Goal: Task Accomplishment & Management: Complete application form

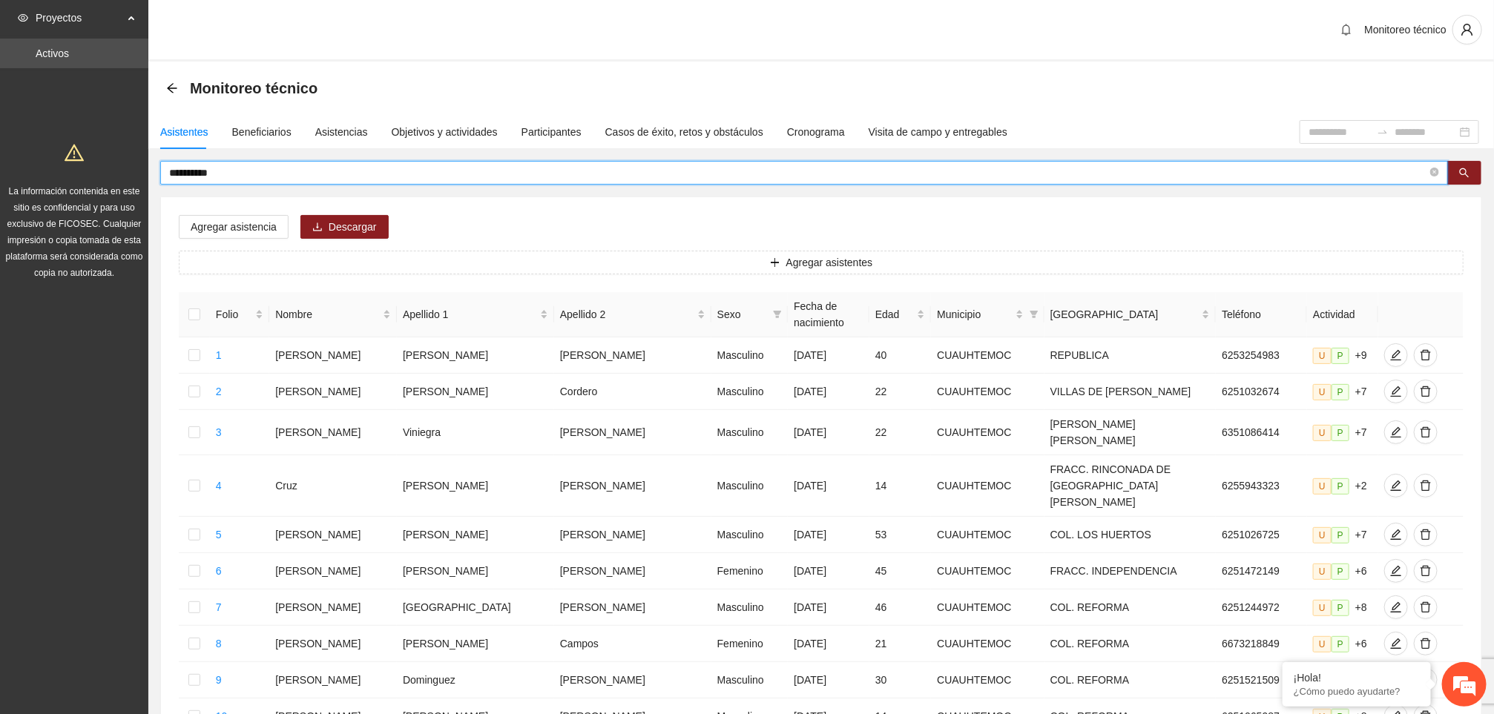
drag, startPoint x: 234, startPoint y: 177, endPoint x: 74, endPoint y: 194, distance: 161.2
click at [74, 194] on section "Proyectos Activos La información contenida en este sitio es confidencial y para…" at bounding box center [747, 641] width 1494 height 1283
type input "**********"
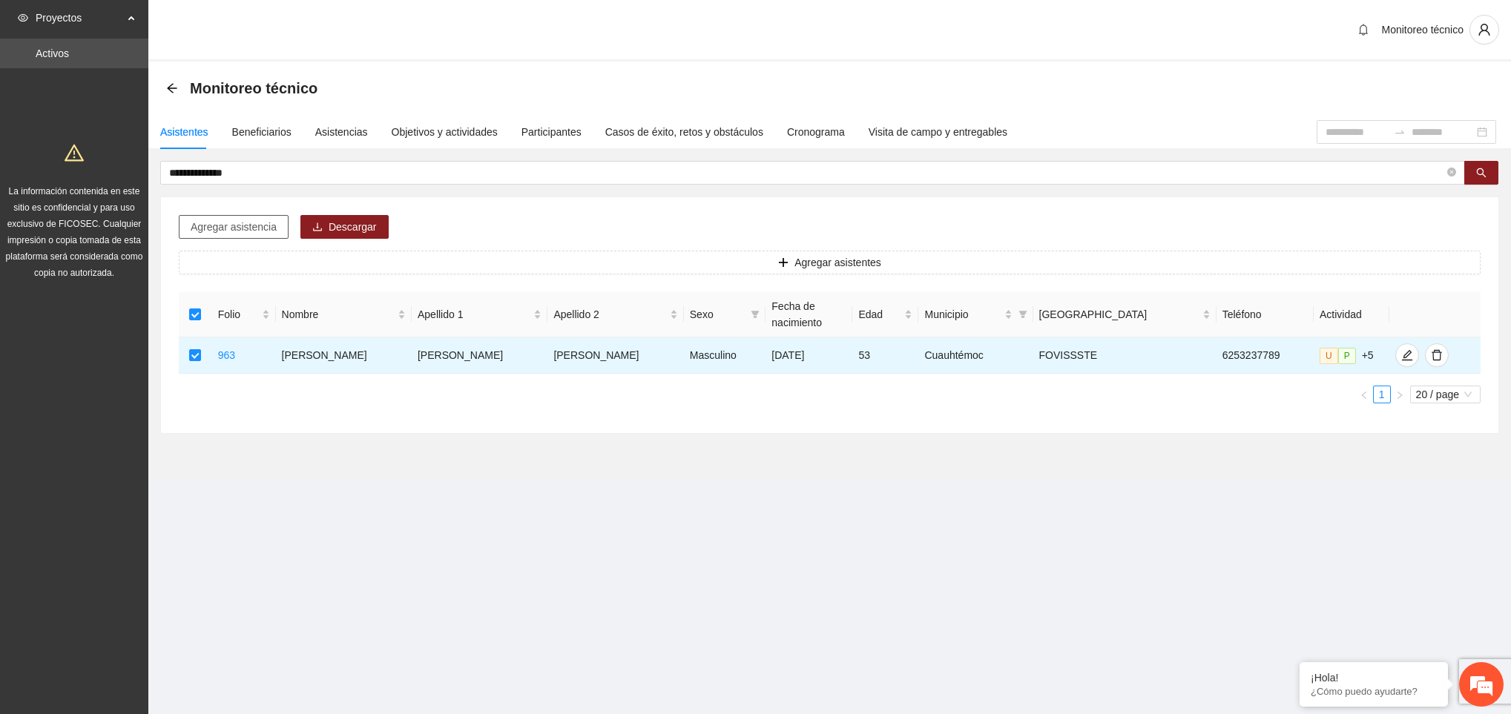
click at [254, 227] on span "Agregar asistencia" at bounding box center [234, 227] width 86 height 16
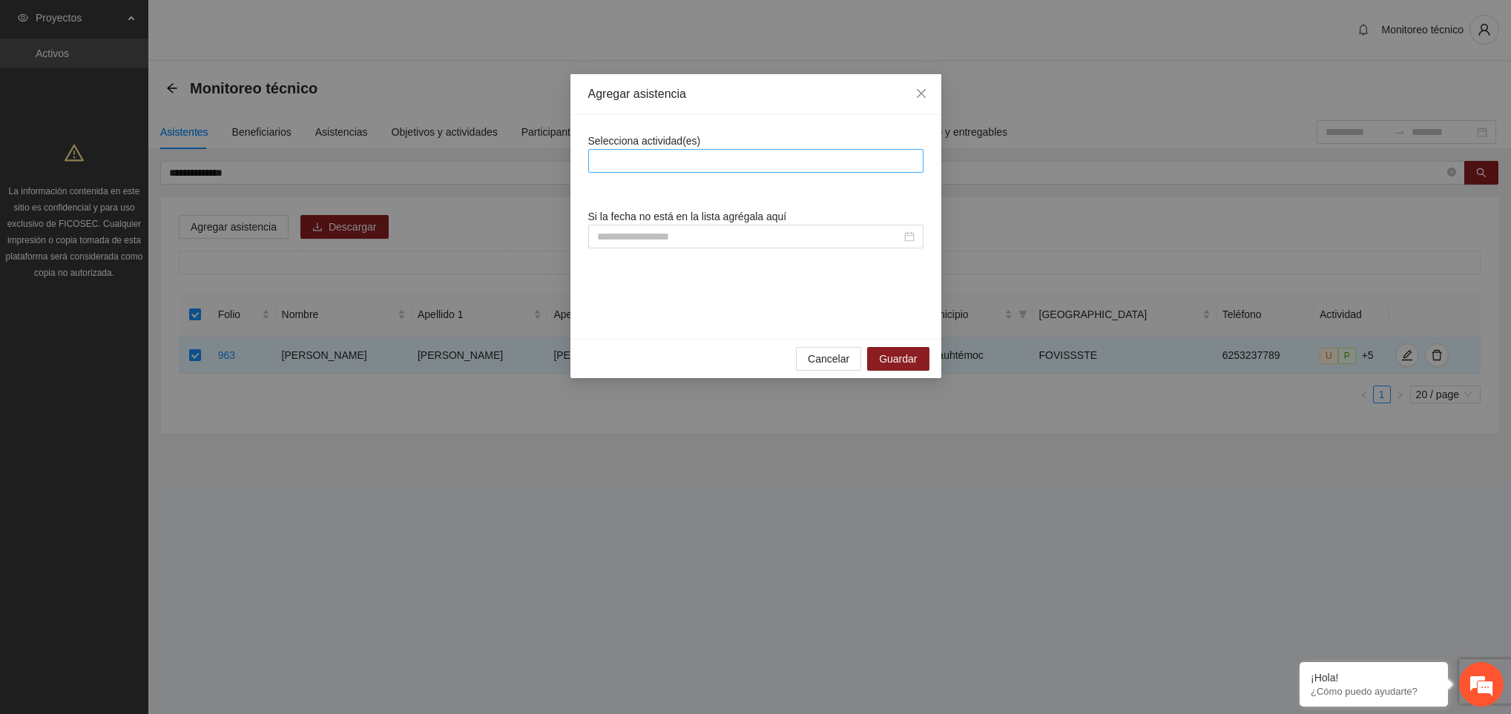
click at [710, 154] on div at bounding box center [756, 161] width 328 height 18
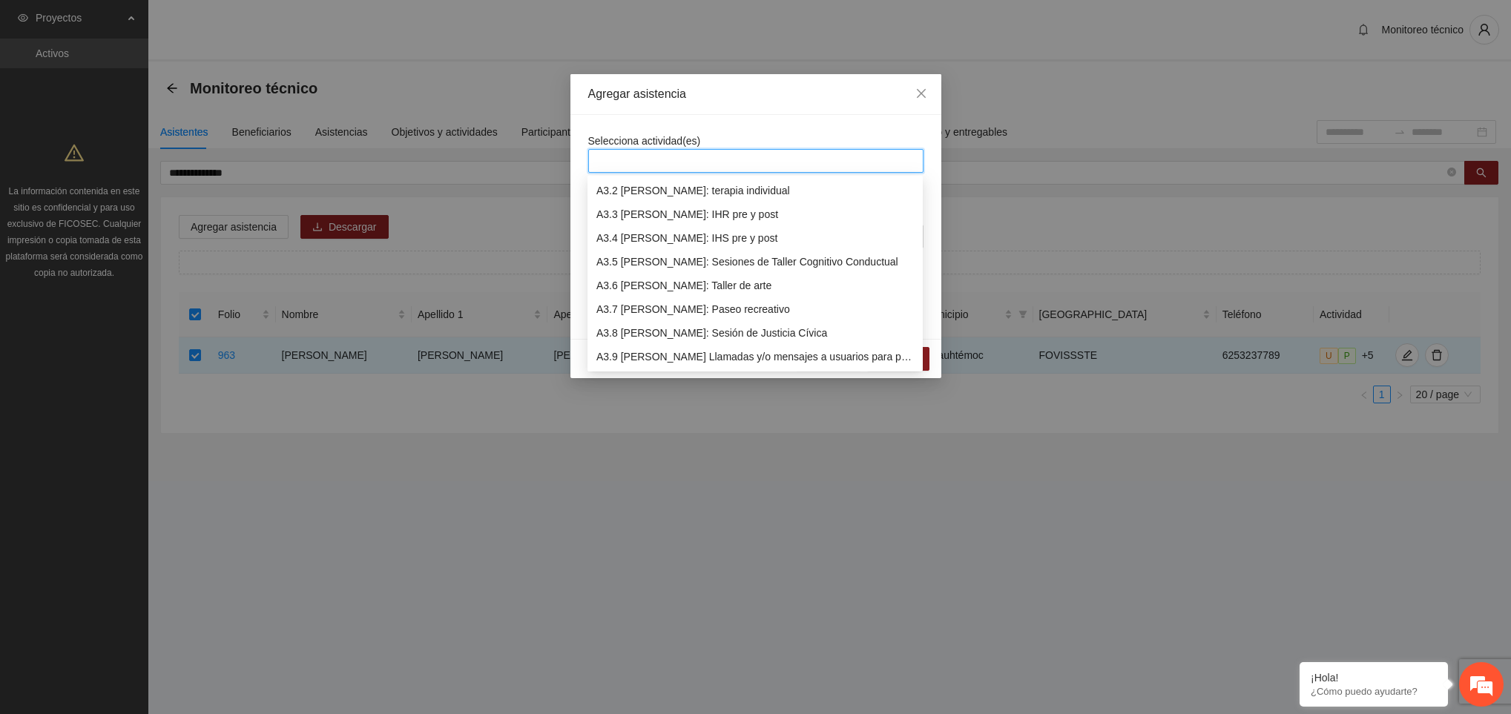
scroll to position [783, 0]
click at [696, 332] on div "A3.9 [PERSON_NAME] Llamadas y/o mensajes a usuarios para programación, seguimie…" at bounding box center [754, 333] width 317 height 16
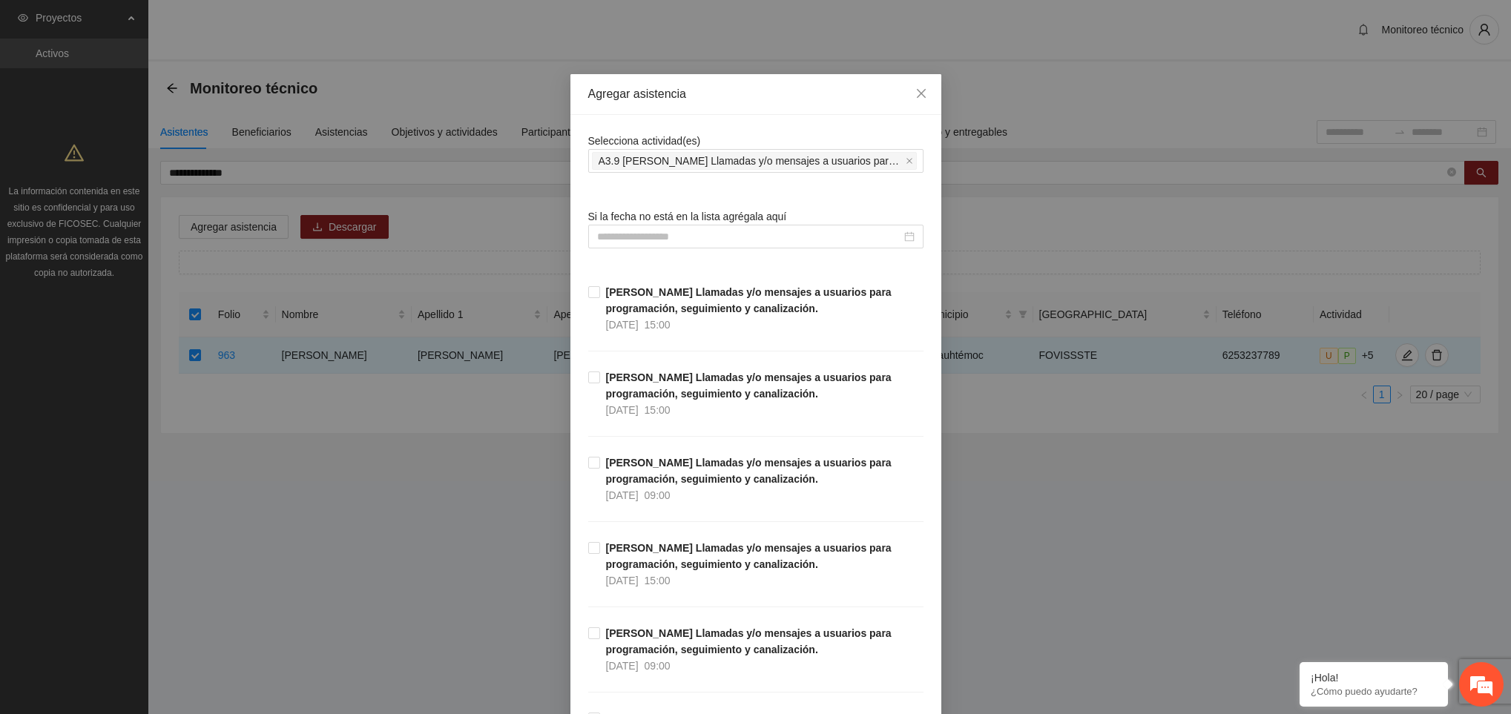
click at [656, 240] on input at bounding box center [749, 236] width 304 height 16
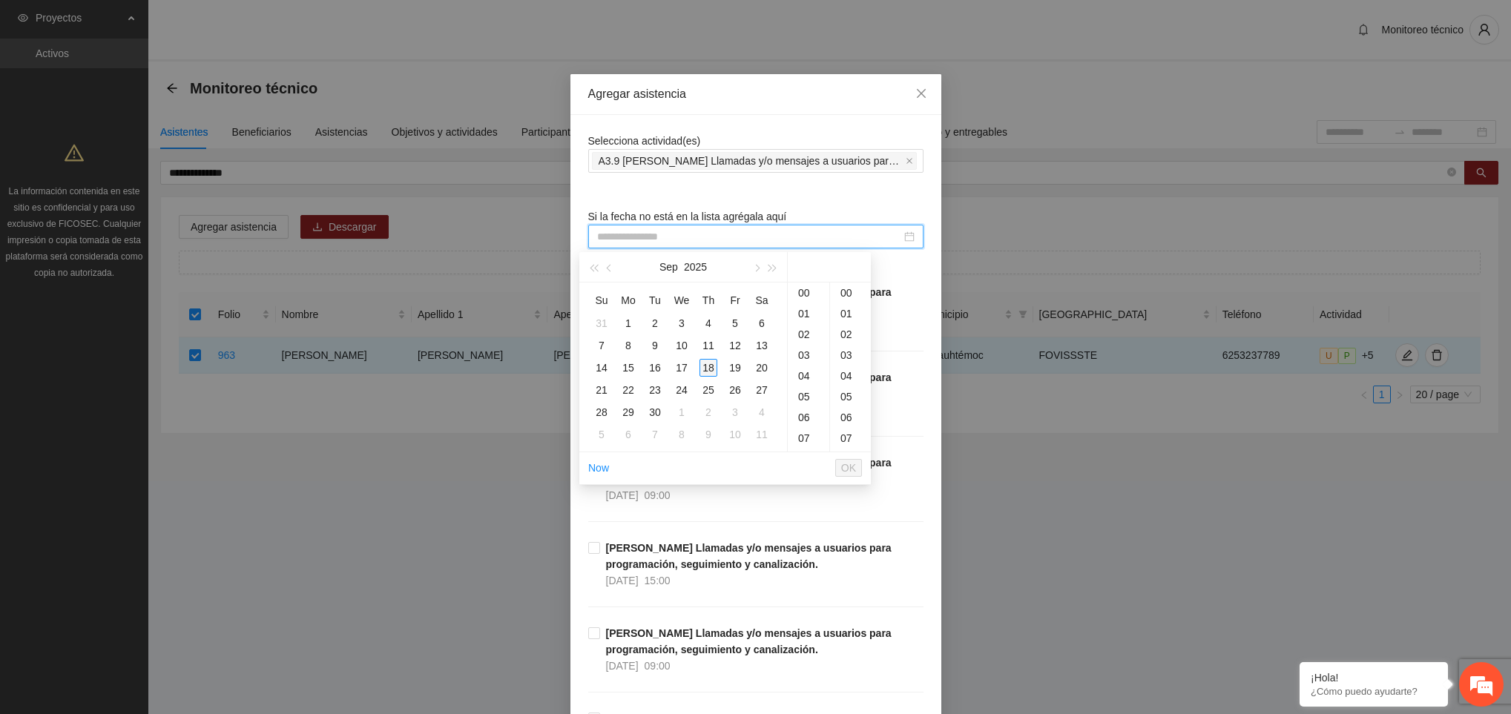
click at [708, 368] on div "18" at bounding box center [708, 368] width 18 height 18
click at [804, 372] on div "09" at bounding box center [809, 367] width 42 height 21
click at [848, 347] on div "07" at bounding box center [850, 344] width 41 height 21
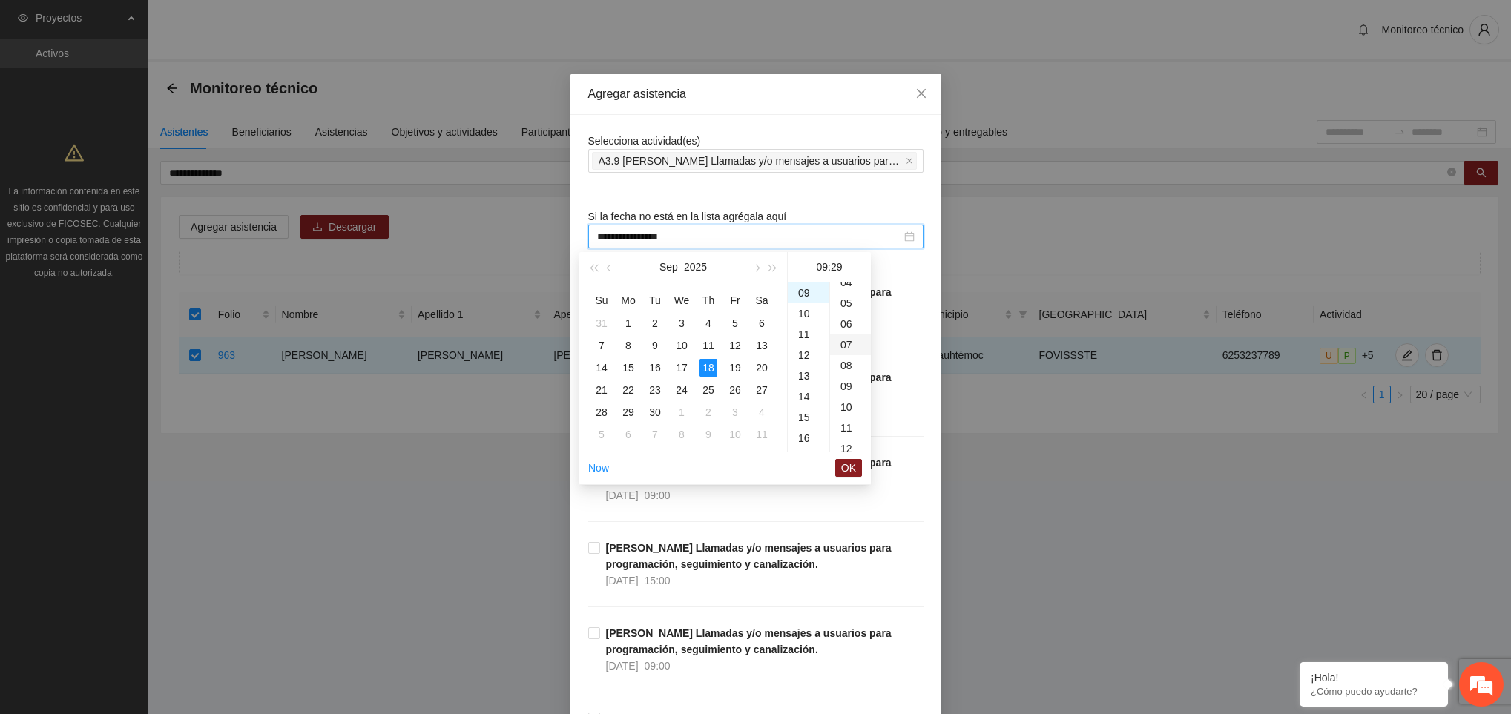
type input "**********"
click at [854, 472] on span "OK" at bounding box center [848, 468] width 15 height 16
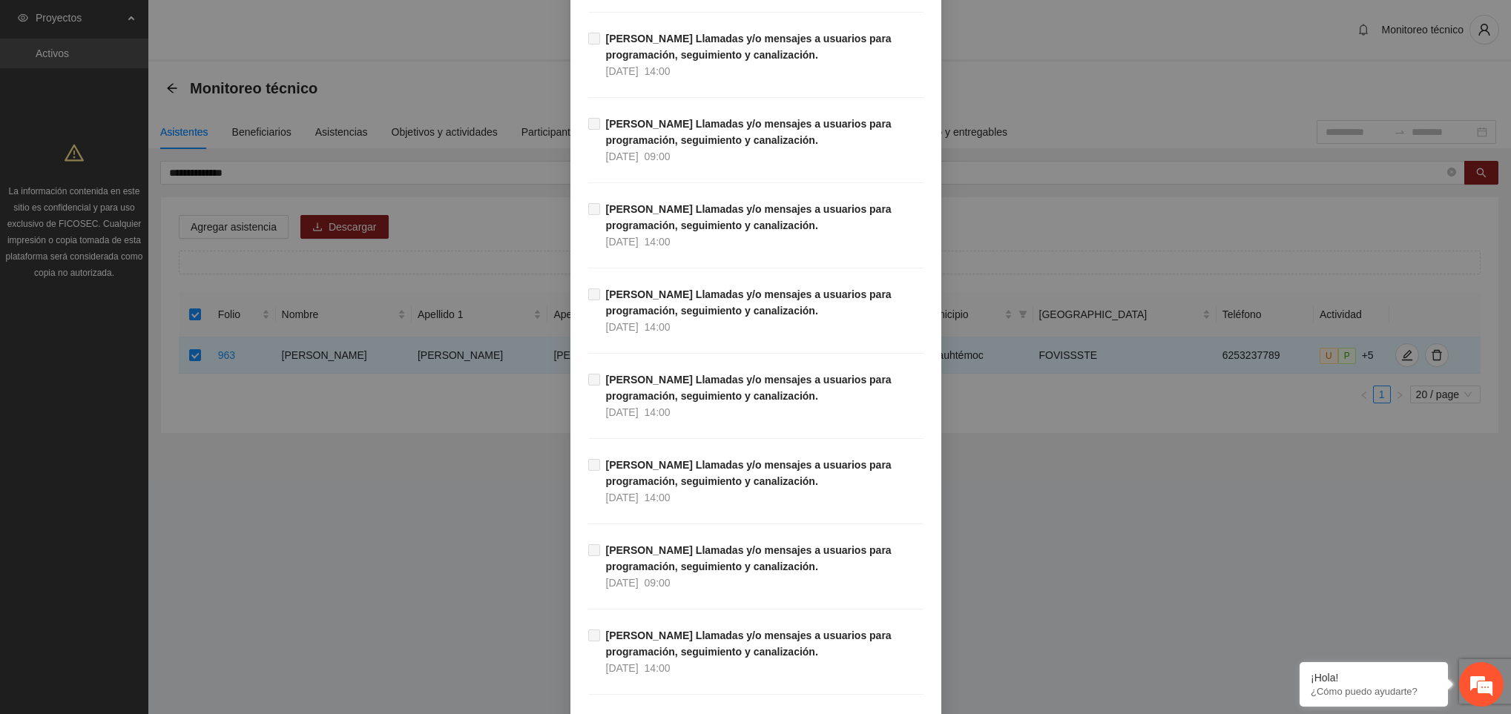
scroll to position [16723, 0]
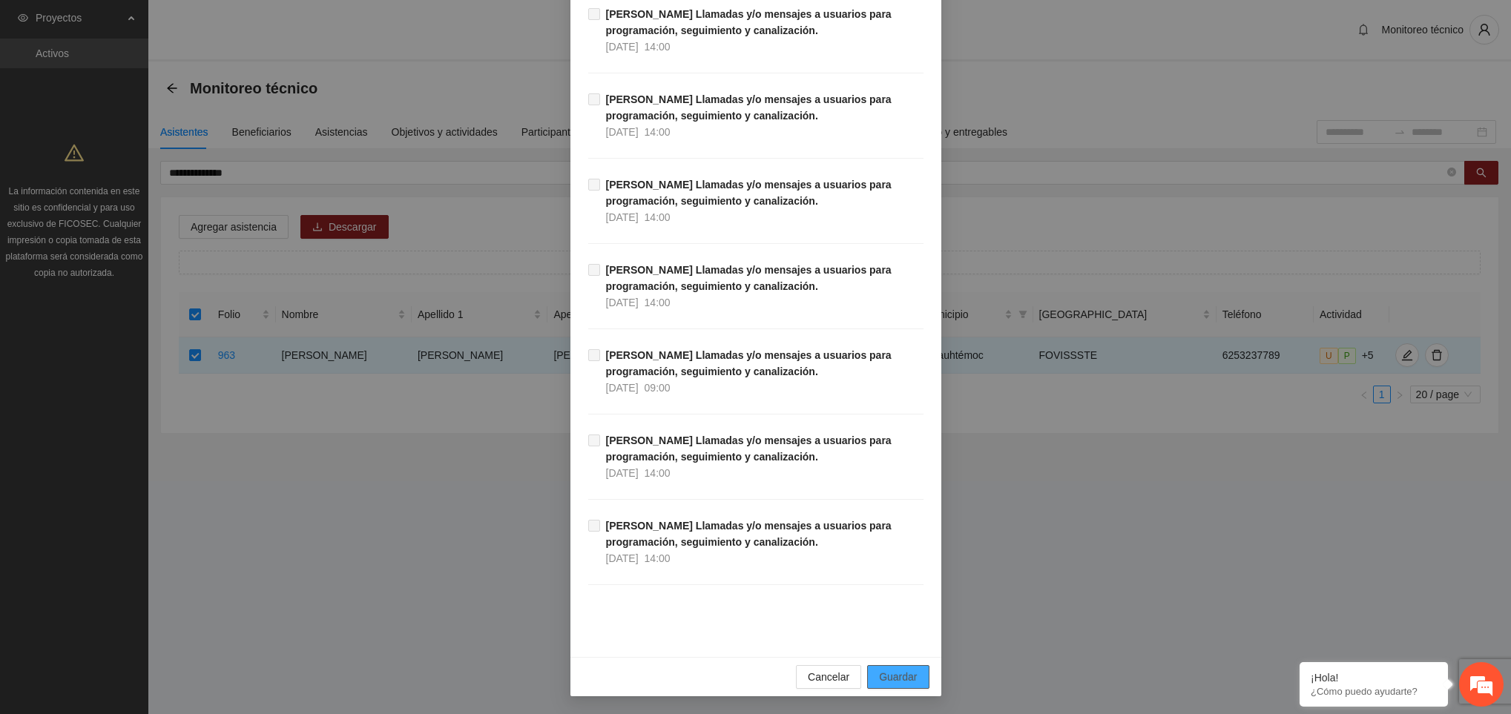
click at [904, 670] on span "Guardar" at bounding box center [898, 677] width 38 height 16
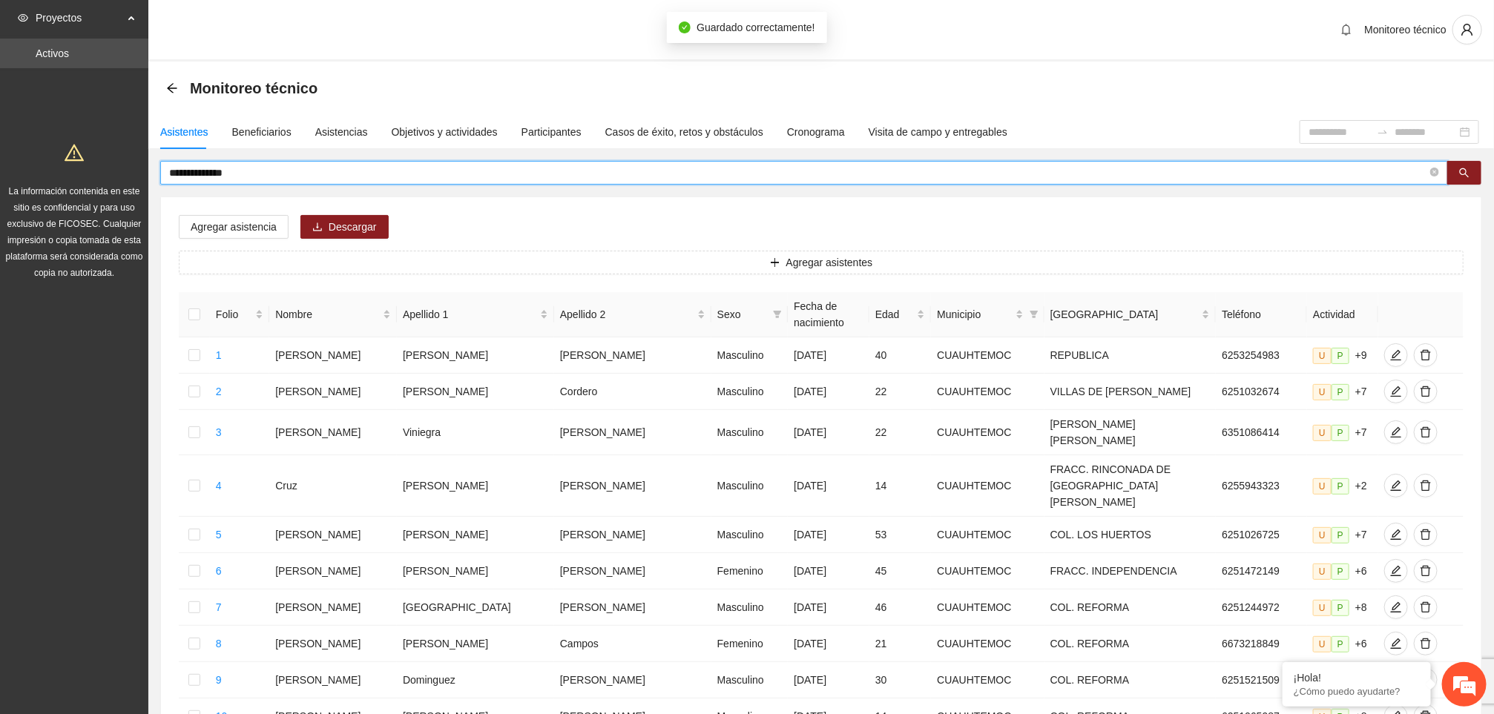
click at [265, 169] on input "**********" at bounding box center [798, 173] width 1258 height 16
type input "*"
type input "**********"
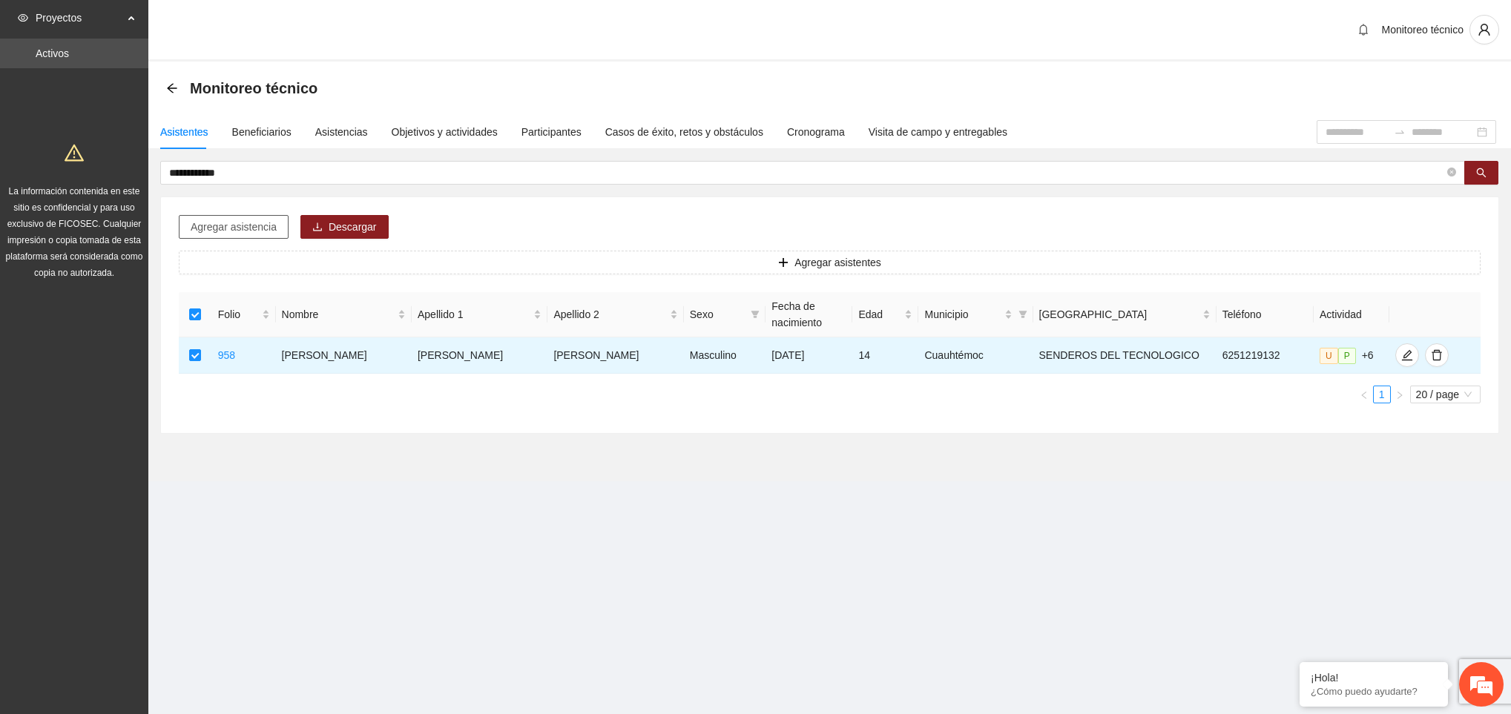
click at [239, 227] on span "Agregar asistencia" at bounding box center [234, 227] width 86 height 16
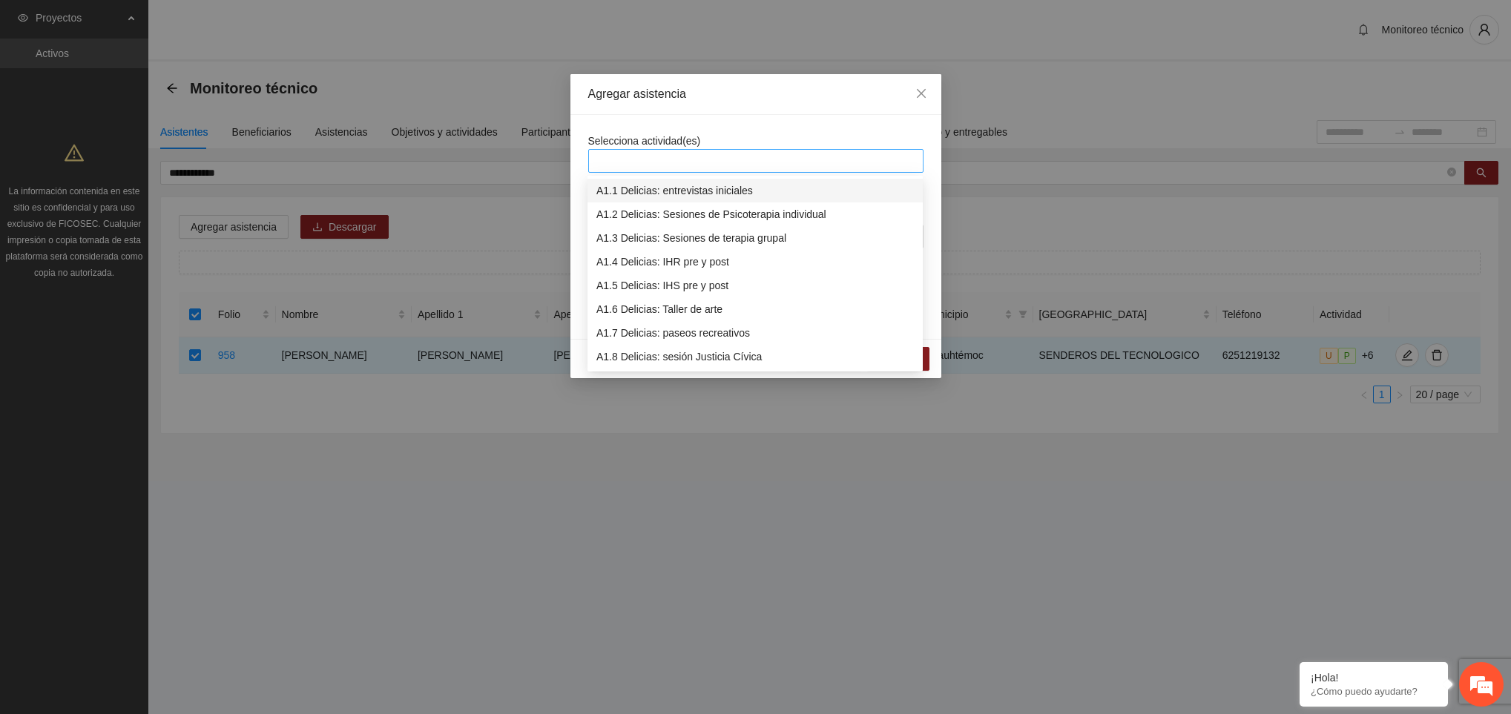
click at [670, 154] on div at bounding box center [756, 161] width 328 height 18
click at [677, 356] on div "A3.9 [PERSON_NAME] Llamadas y/o mensajes a usuarios para programación, seguimie…" at bounding box center [754, 357] width 317 height 16
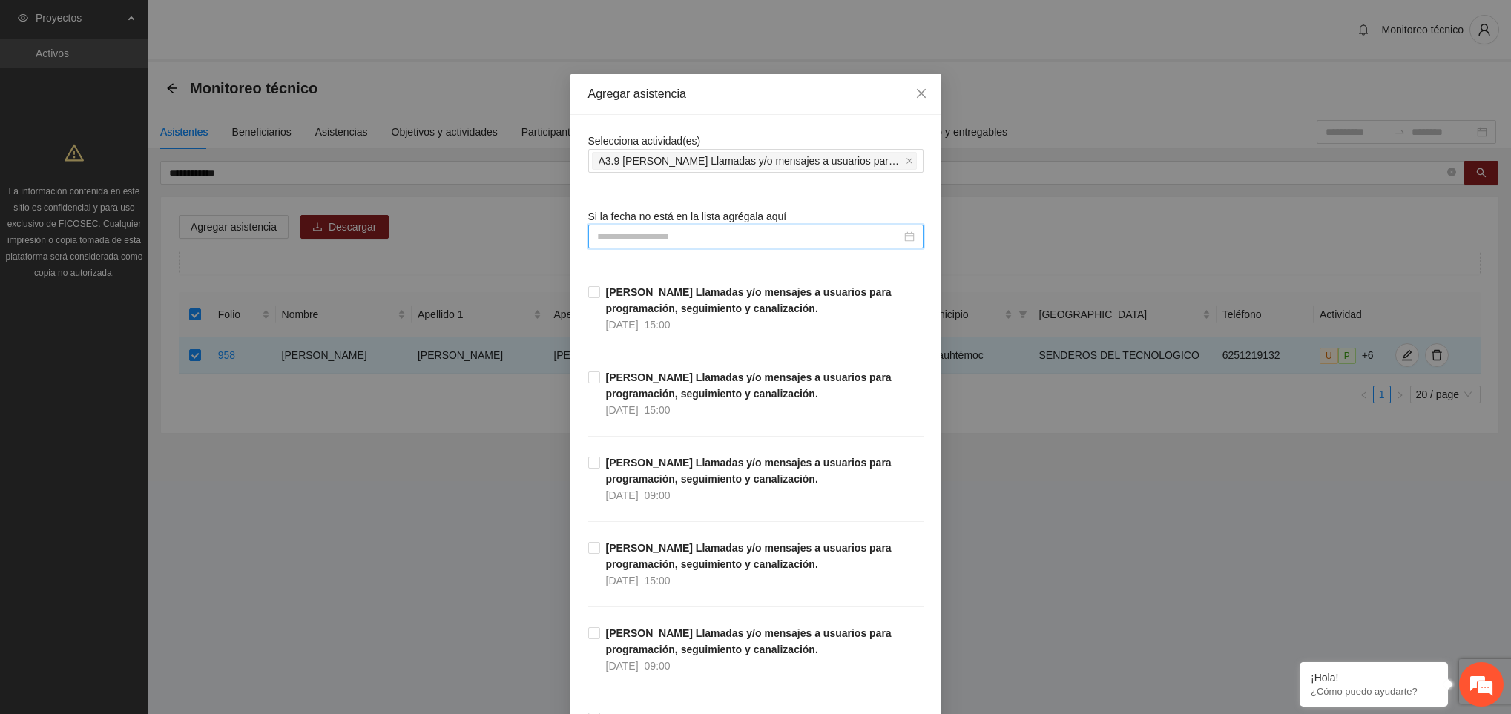
click at [656, 232] on input at bounding box center [749, 236] width 304 height 16
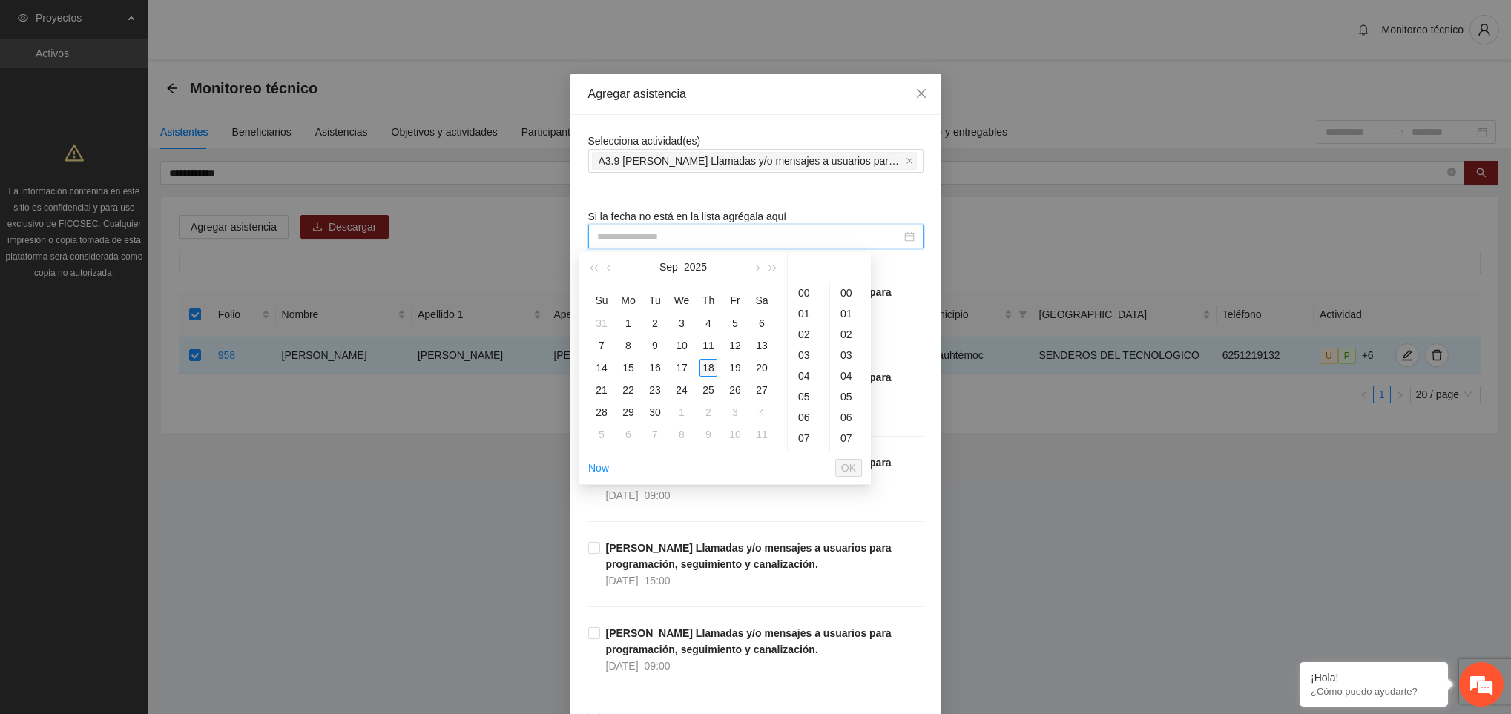
click at [706, 368] on div "18" at bounding box center [708, 368] width 18 height 18
click at [802, 346] on div "08" at bounding box center [809, 347] width 42 height 21
click at [839, 303] on div "59" at bounding box center [850, 296] width 41 height 21
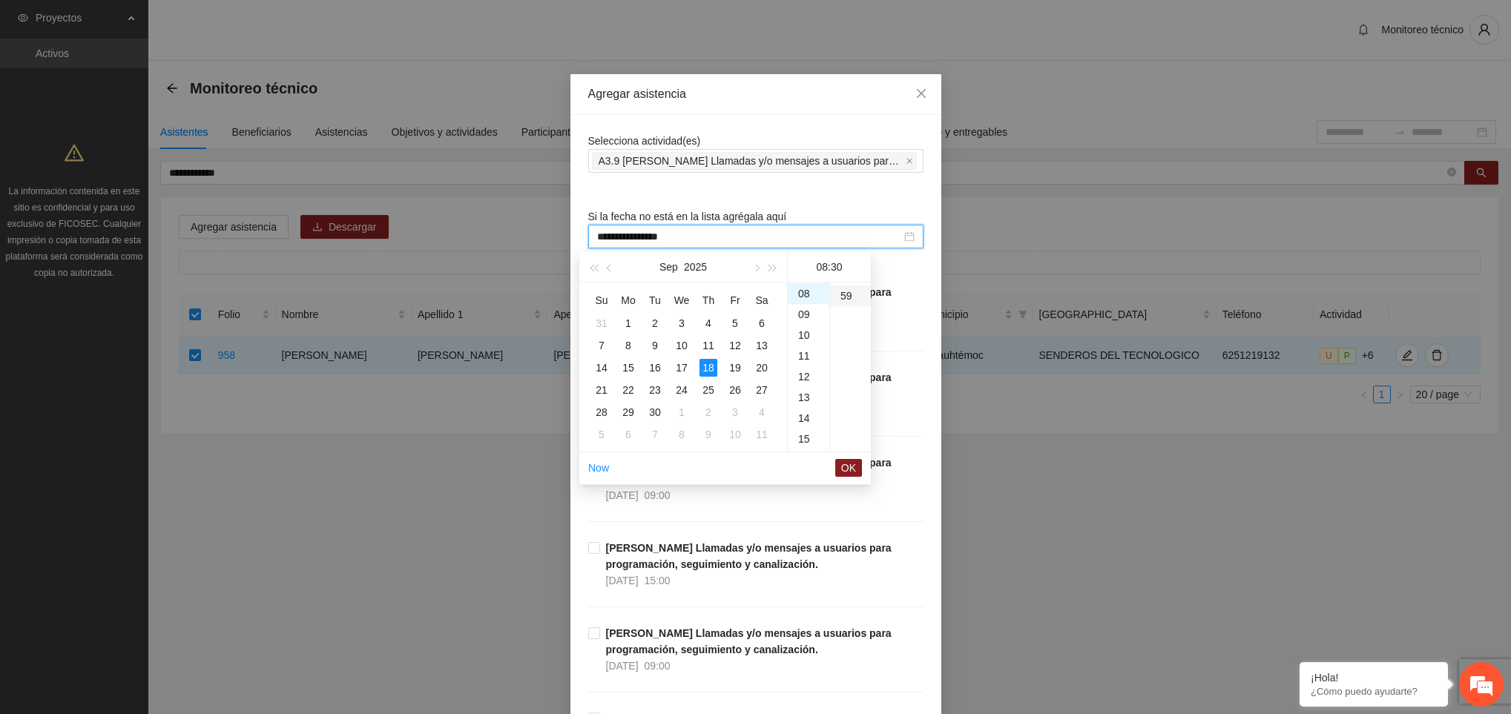
type input "**********"
click at [840, 472] on button "OK" at bounding box center [848, 468] width 27 height 18
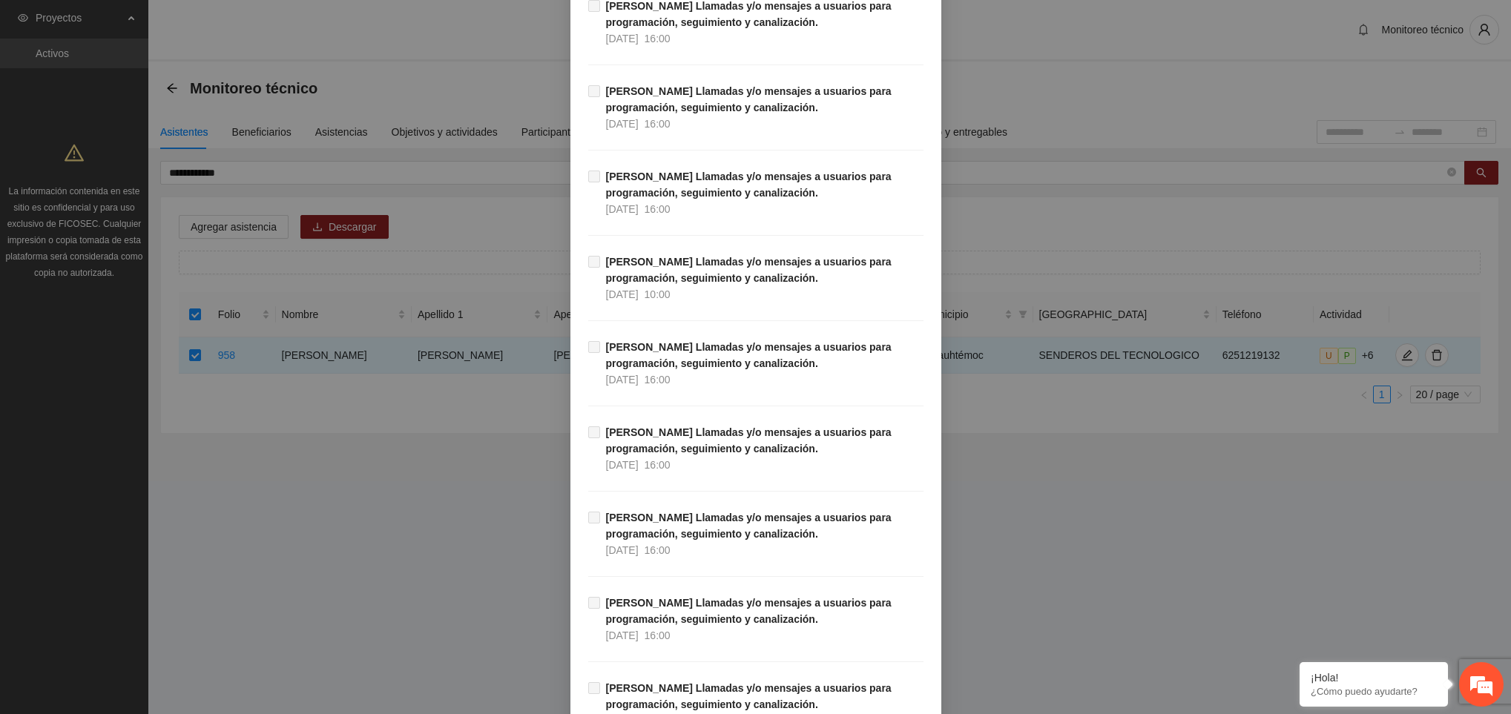
scroll to position [16723, 0]
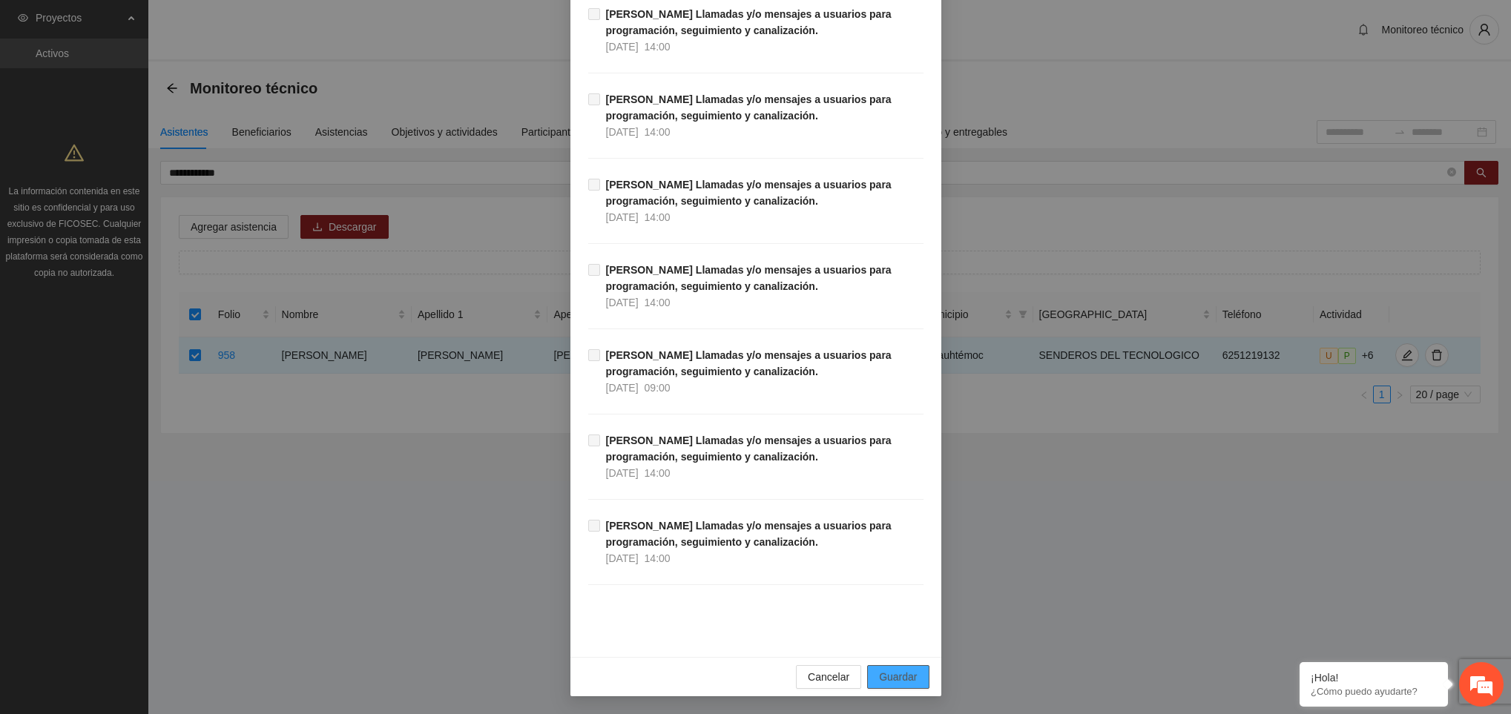
click at [890, 675] on span "Guardar" at bounding box center [898, 677] width 38 height 16
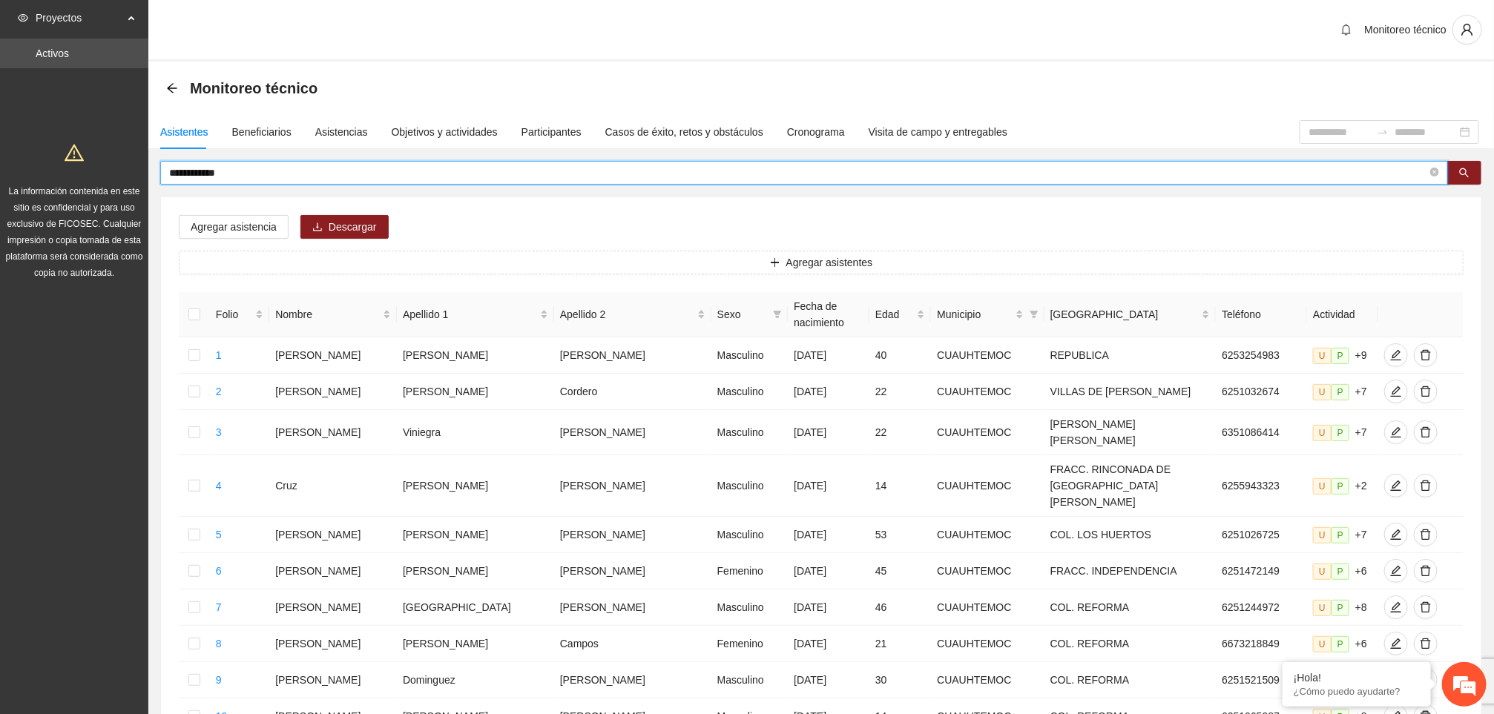
drag, startPoint x: 249, startPoint y: 179, endPoint x: 79, endPoint y: 197, distance: 171.5
click at [79, 197] on section "**********" at bounding box center [747, 641] width 1494 height 1283
type input "**********"
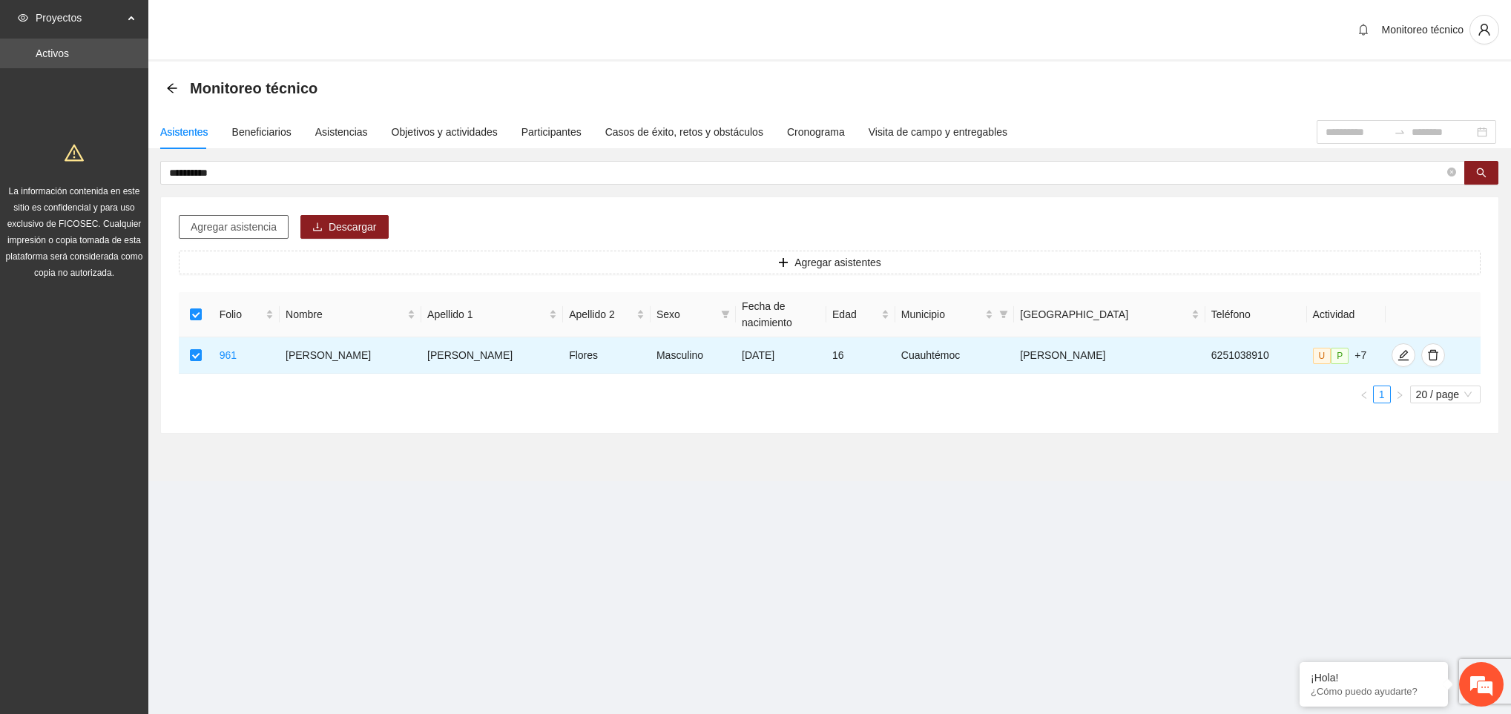
click at [245, 218] on button "Agregar asistencia" at bounding box center [234, 227] width 110 height 24
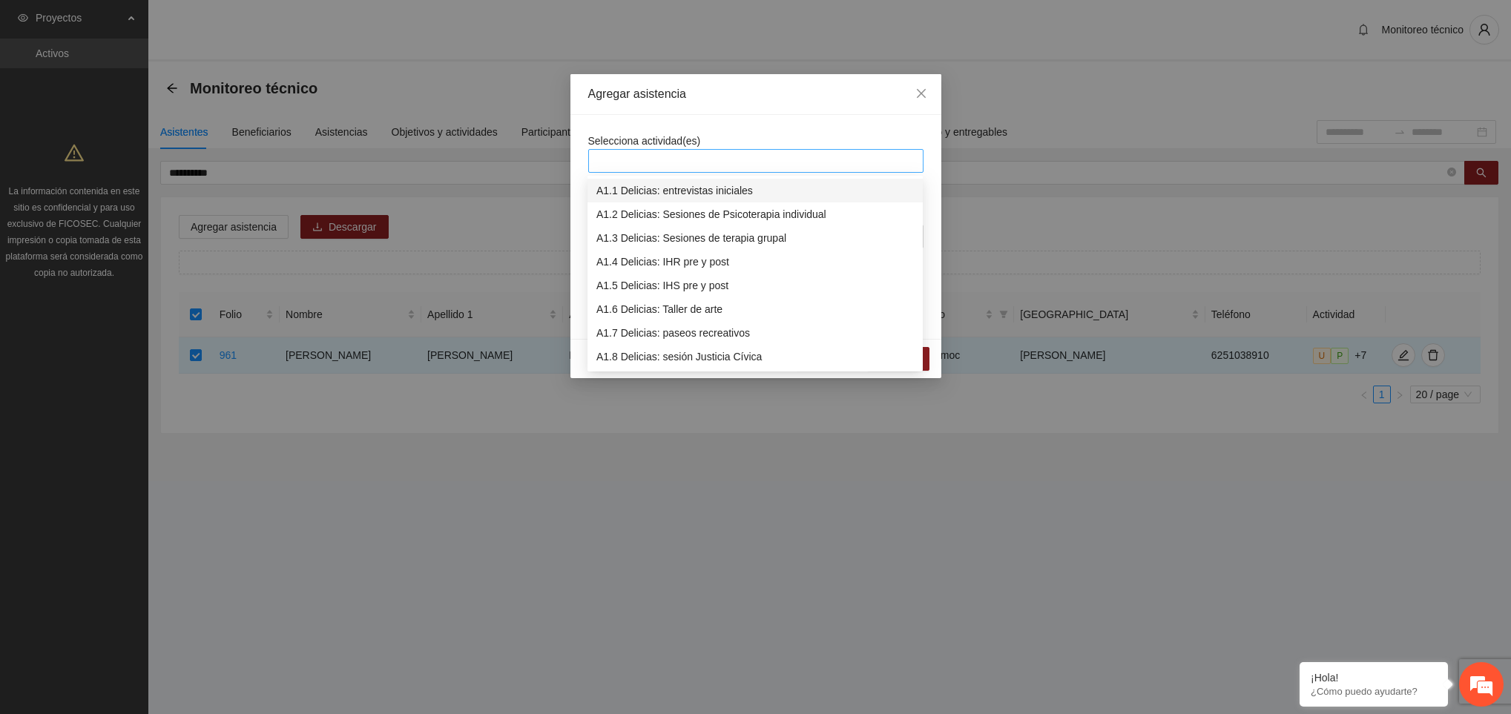
click at [654, 159] on div at bounding box center [756, 161] width 328 height 18
click at [690, 263] on div "A3.9 [PERSON_NAME] Llamadas y/o mensajes a usuarios para programación, seguimie…" at bounding box center [754, 262] width 317 height 16
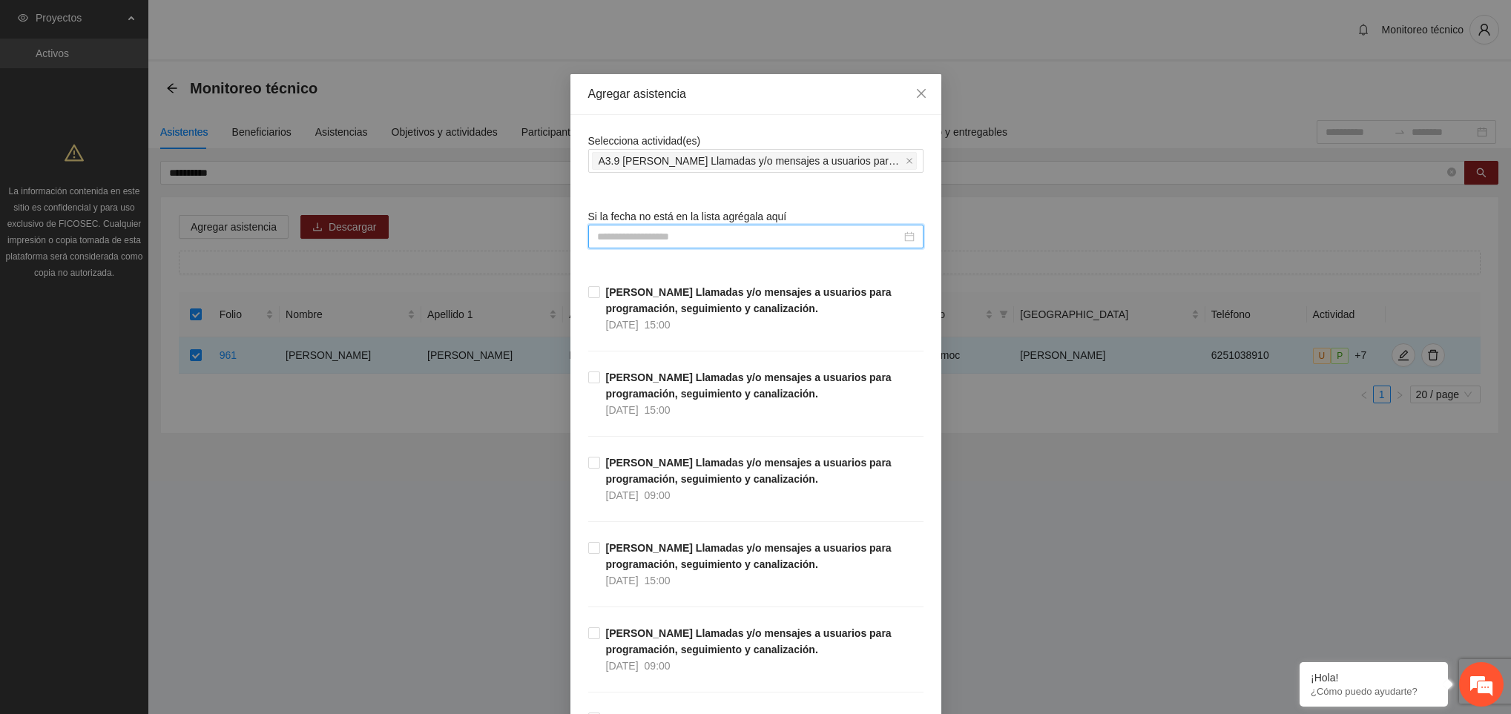
click at [644, 241] on input at bounding box center [749, 236] width 304 height 16
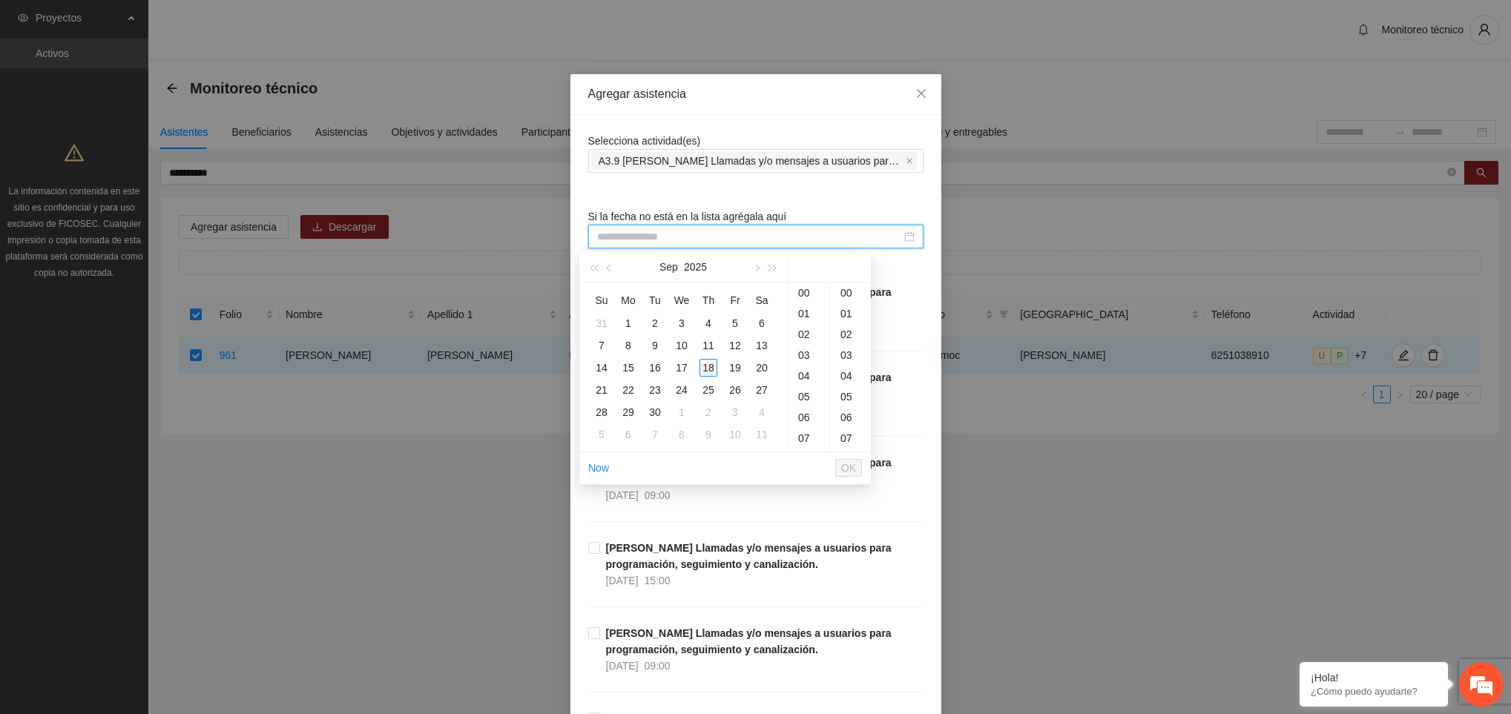
click at [711, 365] on div "18" at bounding box center [708, 368] width 18 height 18
click at [803, 366] on div "09" at bounding box center [809, 367] width 42 height 21
click at [839, 286] on div "00" at bounding box center [850, 293] width 41 height 21
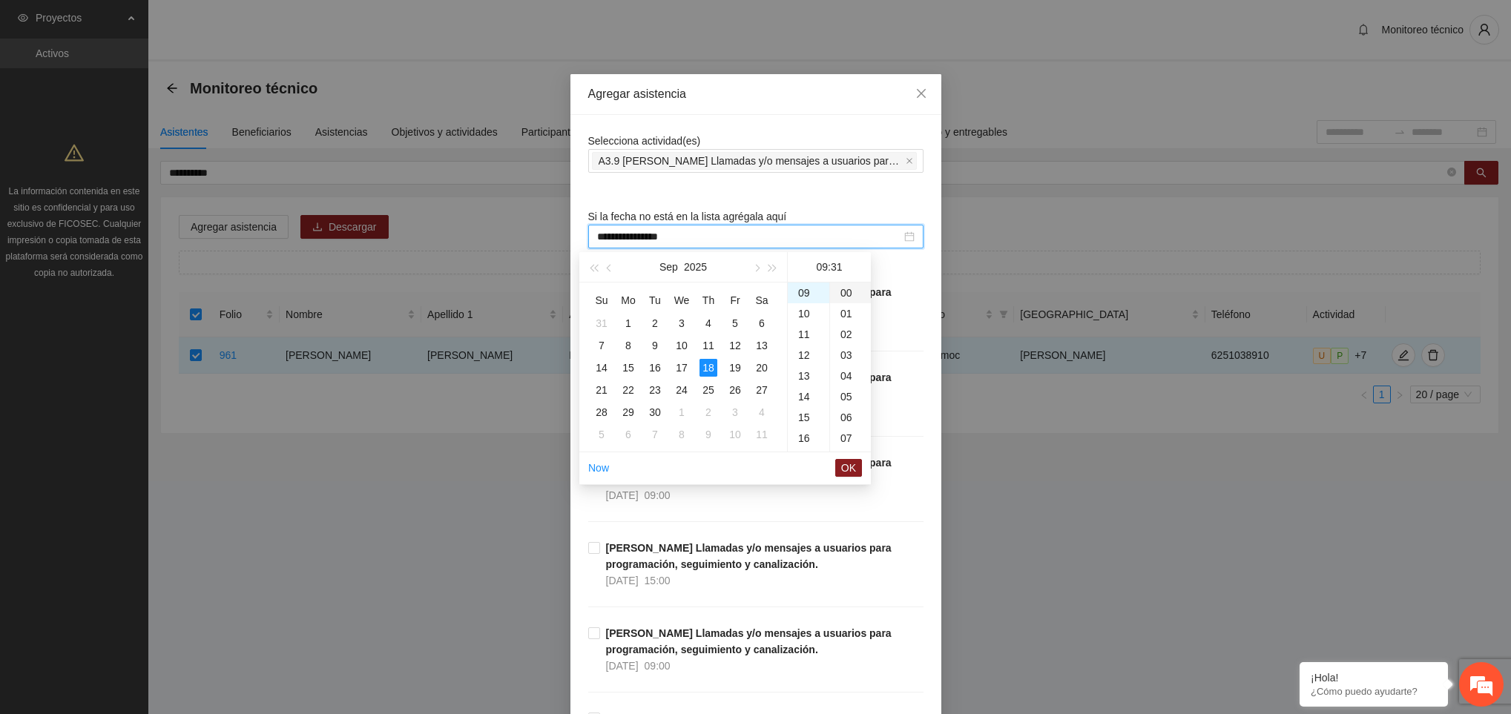
type input "**********"
click at [857, 467] on button "OK" at bounding box center [848, 468] width 27 height 18
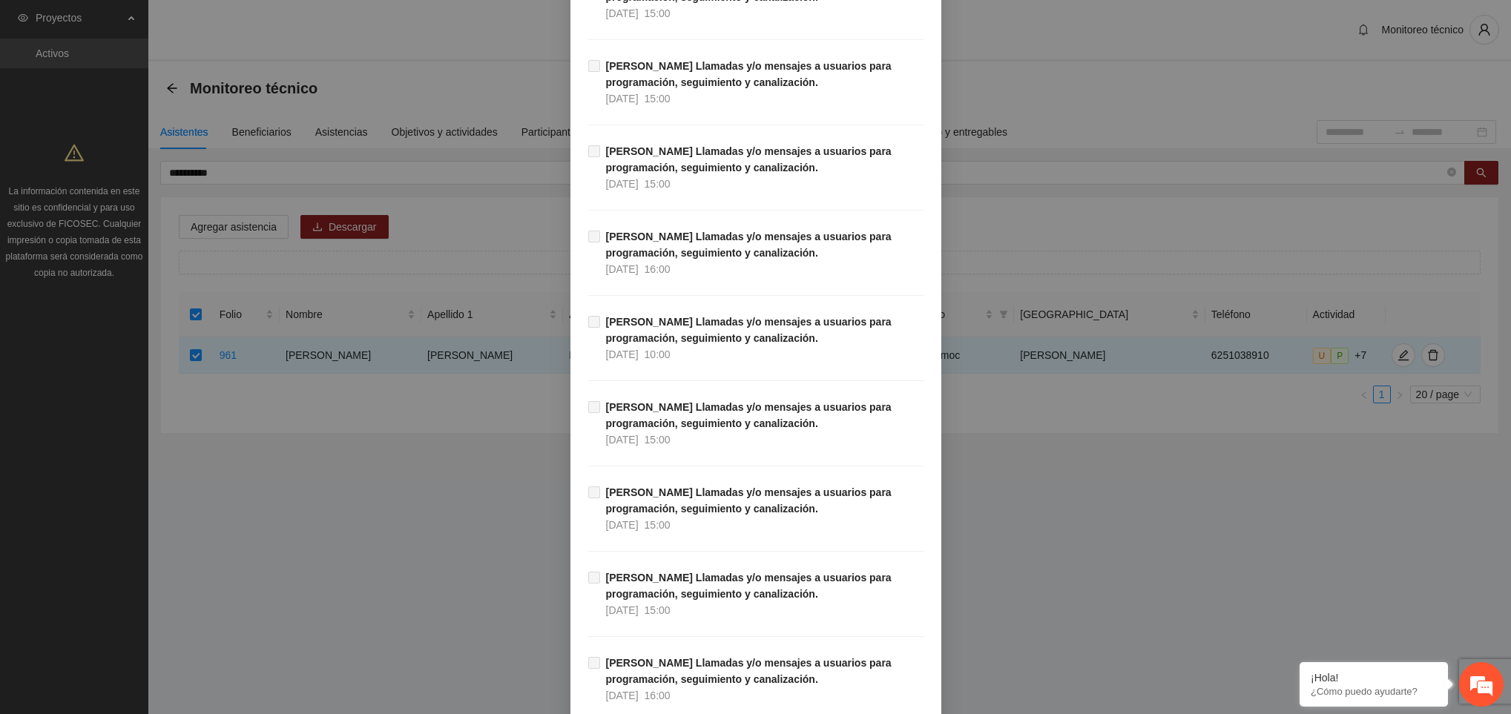
scroll to position [16723, 0]
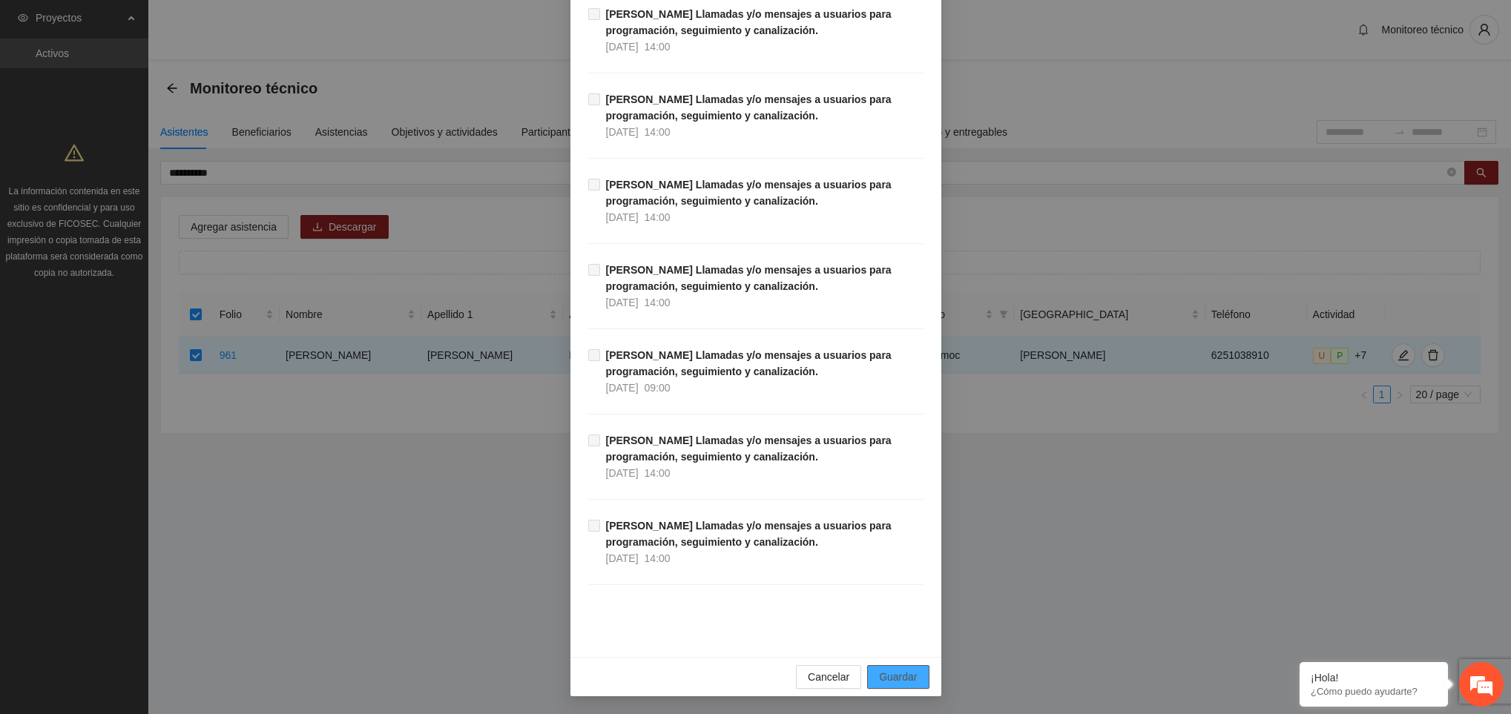
click at [904, 679] on span "Guardar" at bounding box center [898, 677] width 38 height 16
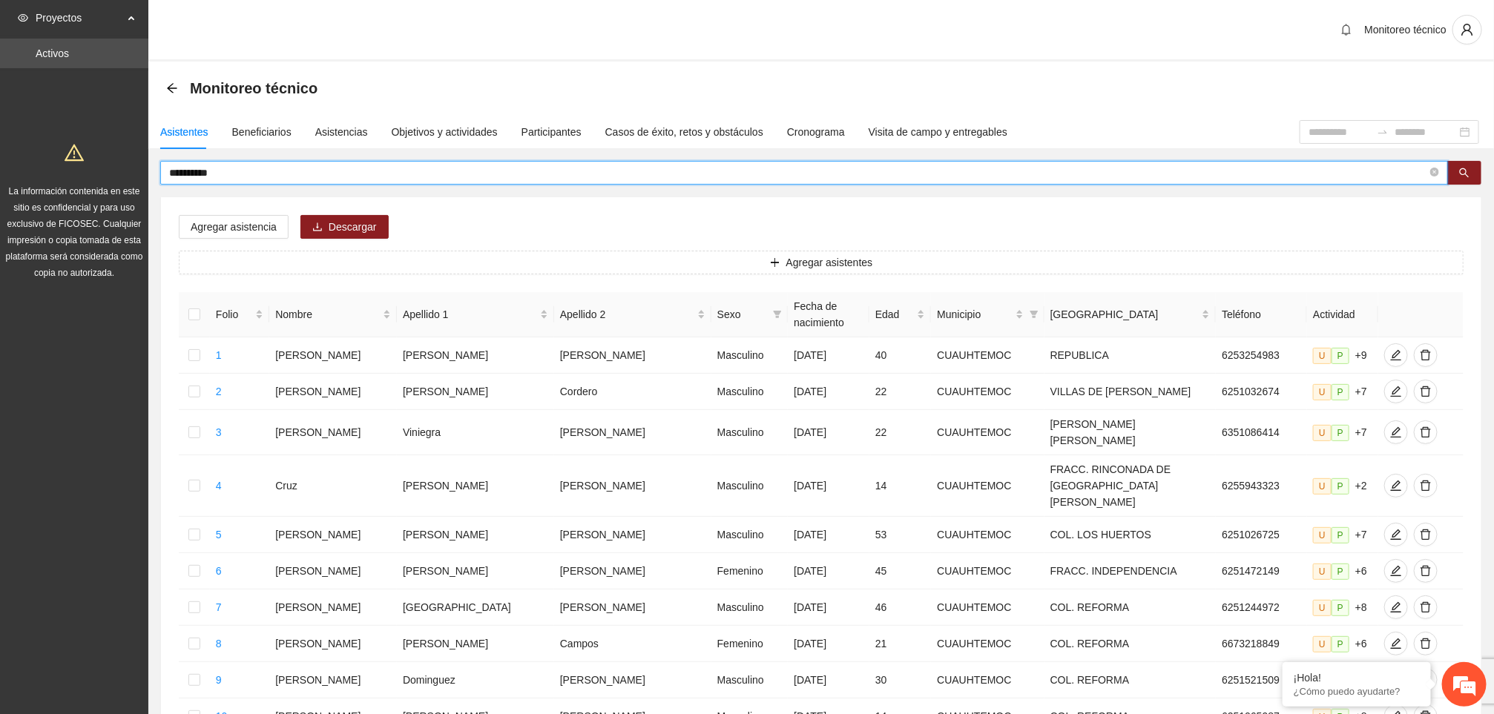
drag, startPoint x: 232, startPoint y: 177, endPoint x: 131, endPoint y: 185, distance: 101.2
click at [131, 185] on section "**********" at bounding box center [747, 641] width 1494 height 1283
type input "******"
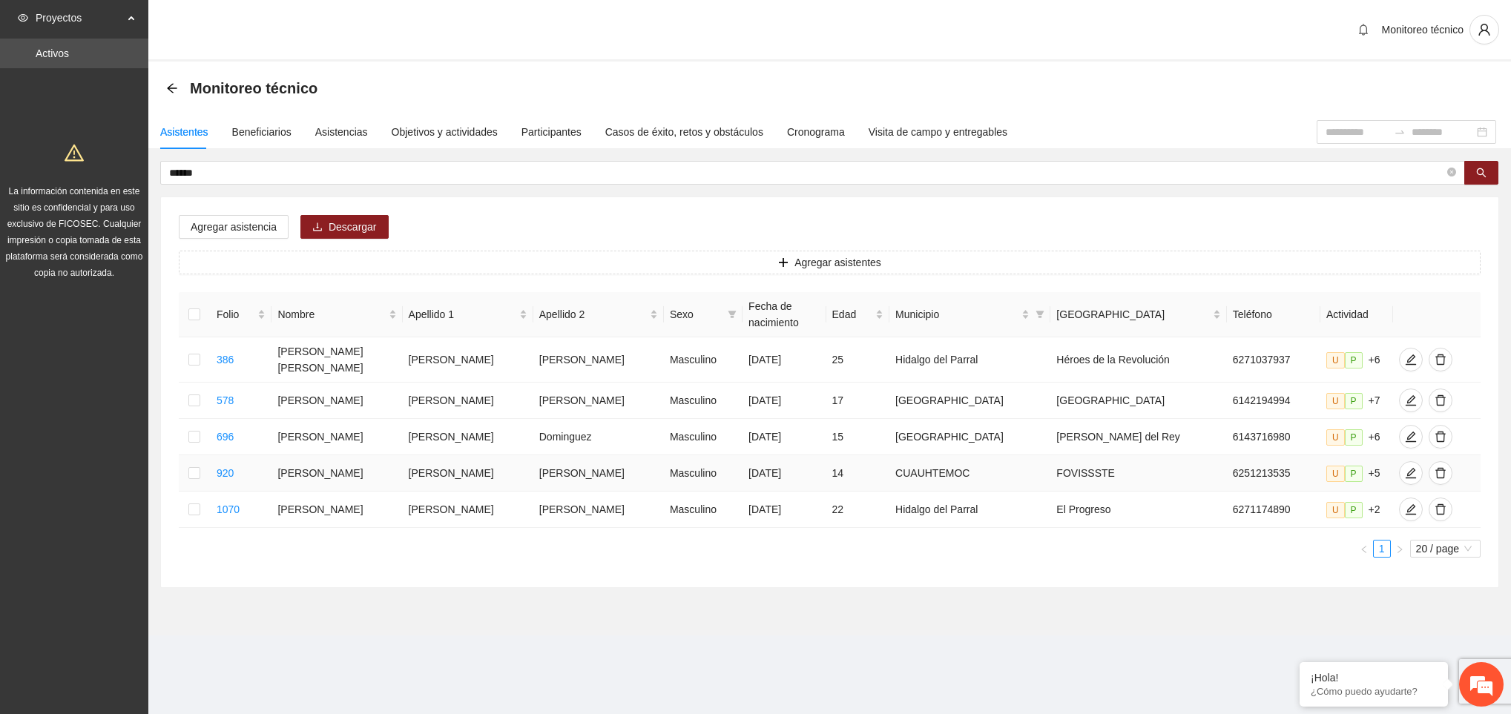
click at [211, 459] on td at bounding box center [195, 473] width 32 height 36
click at [207, 461] on td at bounding box center [195, 473] width 32 height 36
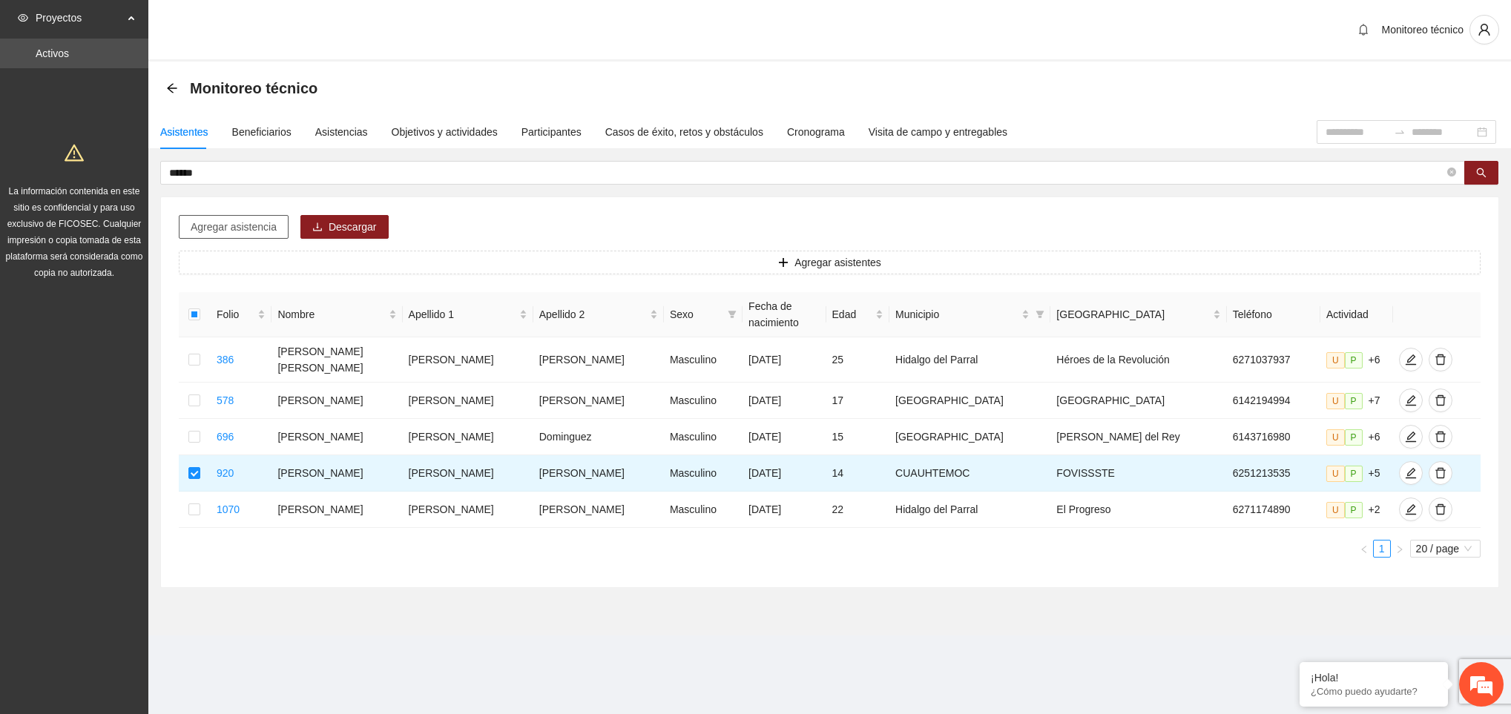
click at [270, 218] on button "Agregar asistencia" at bounding box center [234, 227] width 110 height 24
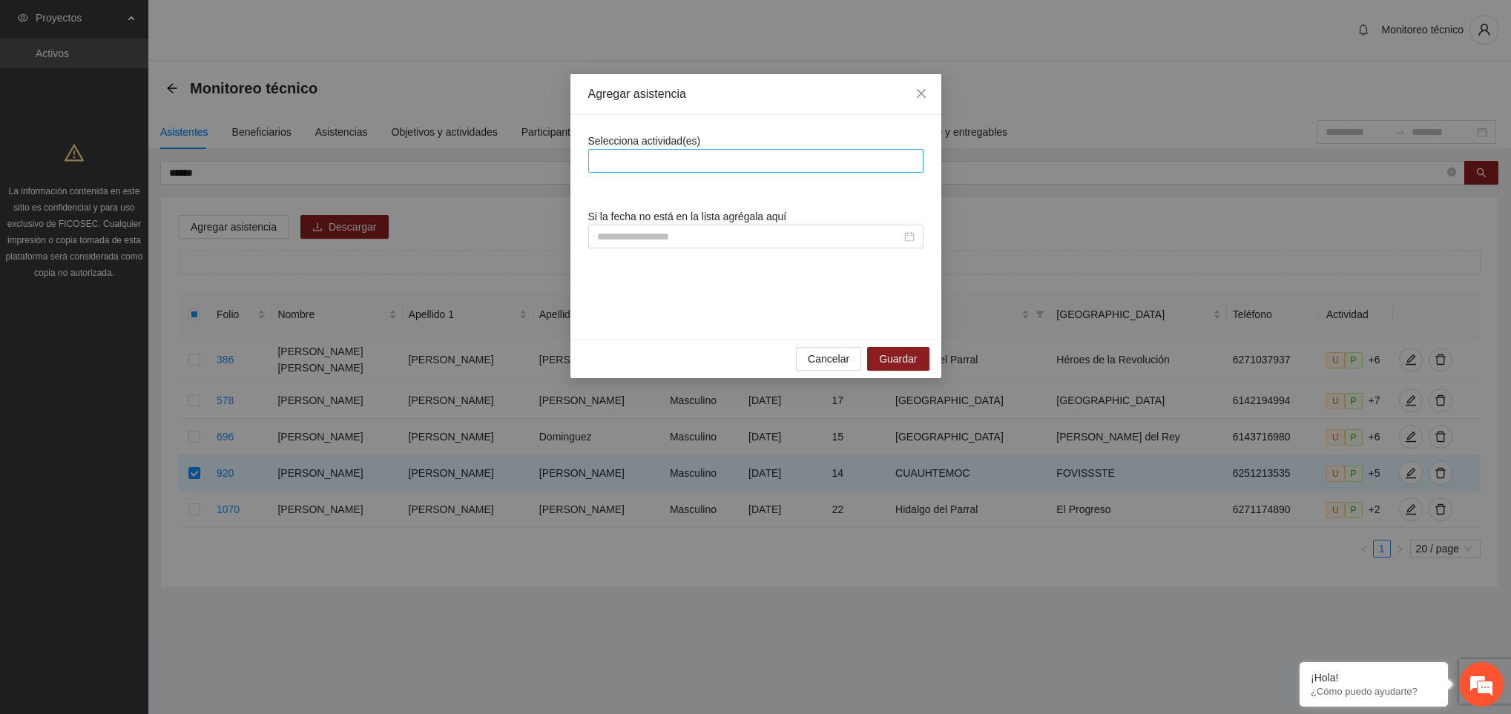
click at [666, 154] on div at bounding box center [756, 161] width 328 height 18
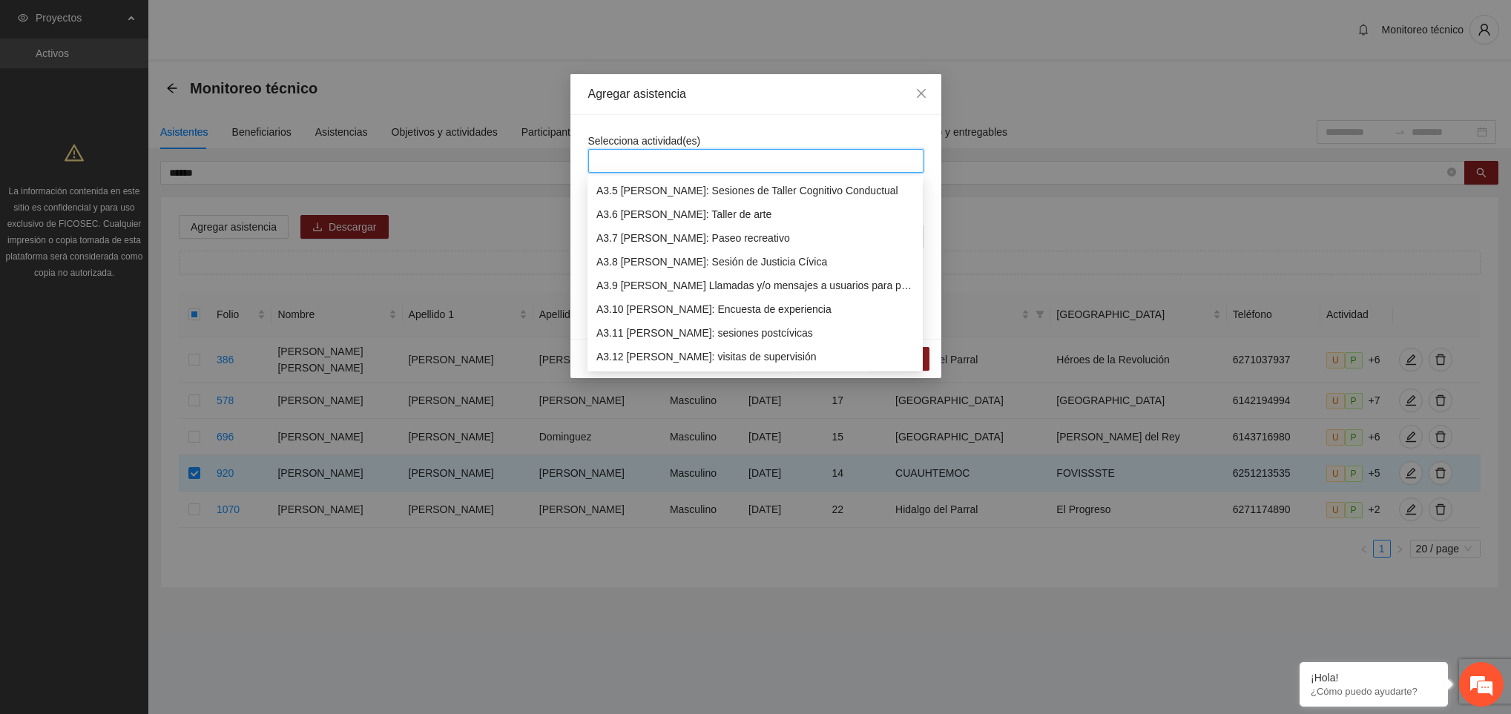
scroll to position [854, 0]
click at [679, 265] on div "A3.9 [PERSON_NAME] Llamadas y/o mensajes a usuarios para programación, seguimie…" at bounding box center [754, 262] width 317 height 16
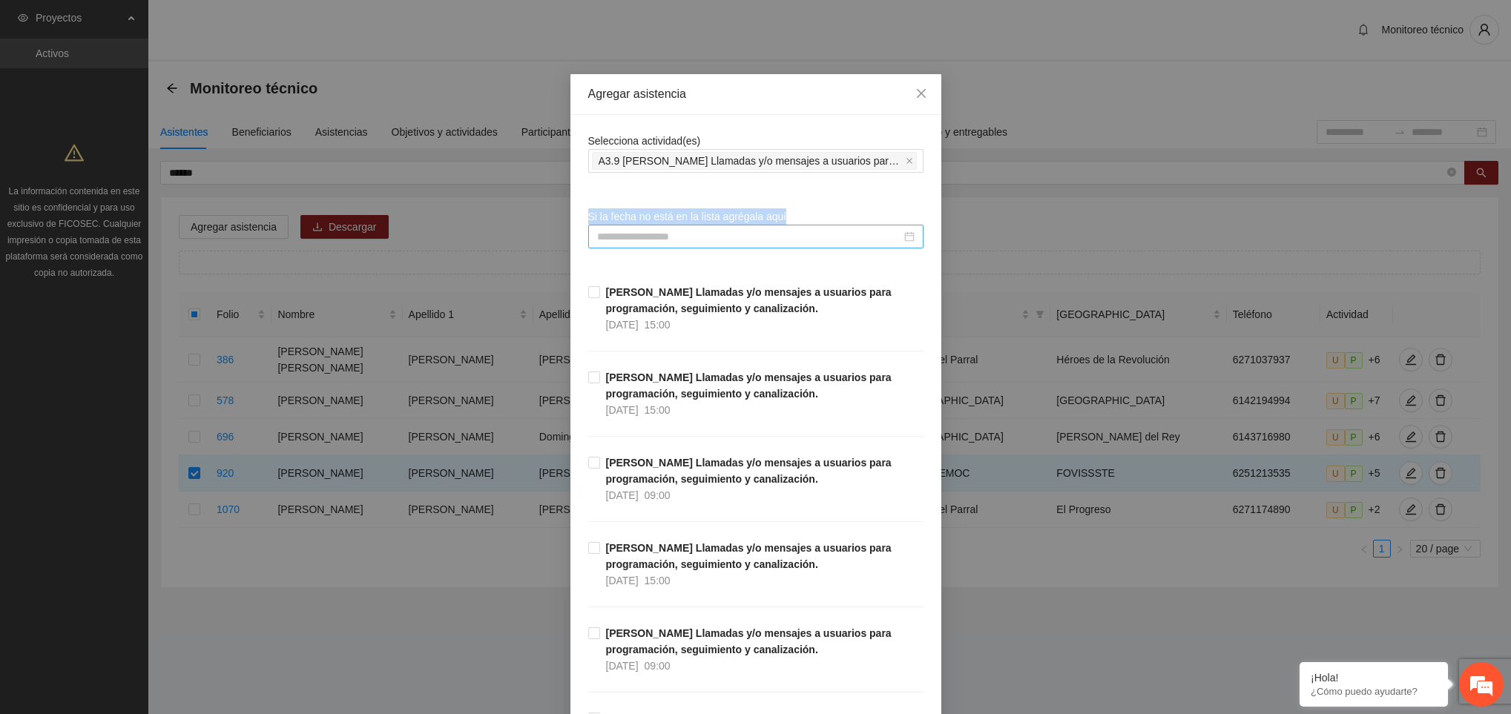
drag, startPoint x: 734, startPoint y: 118, endPoint x: 703, endPoint y: 249, distance: 134.9
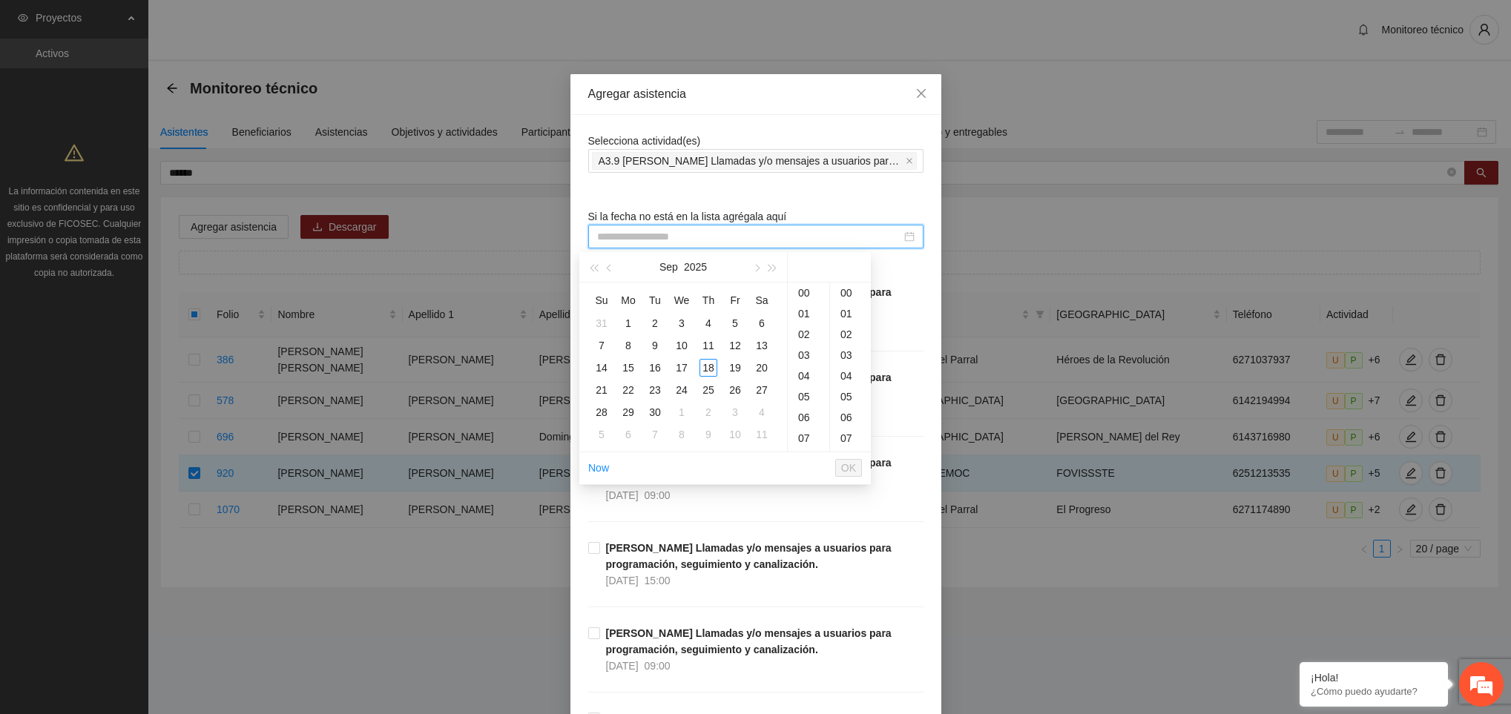
drag, startPoint x: 703, startPoint y: 249, endPoint x: 699, endPoint y: 239, distance: 11.0
click at [699, 239] on input at bounding box center [749, 236] width 304 height 16
click at [710, 372] on div "18" at bounding box center [708, 368] width 18 height 18
click at [797, 326] on div "09" at bounding box center [809, 323] width 42 height 21
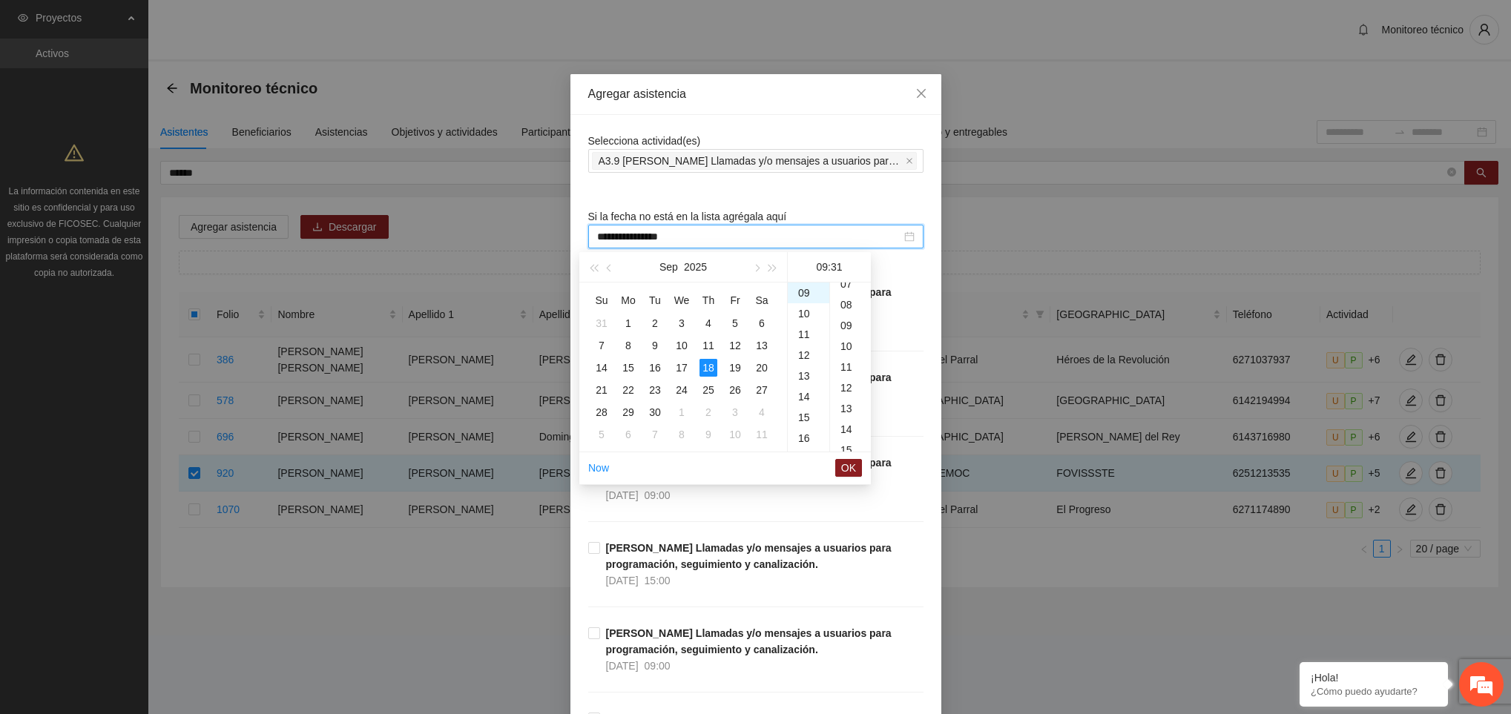
scroll to position [110, 0]
click at [848, 320] on div "07" at bounding box center [850, 328] width 41 height 21
type input "**********"
click at [853, 469] on span "OK" at bounding box center [848, 468] width 15 height 16
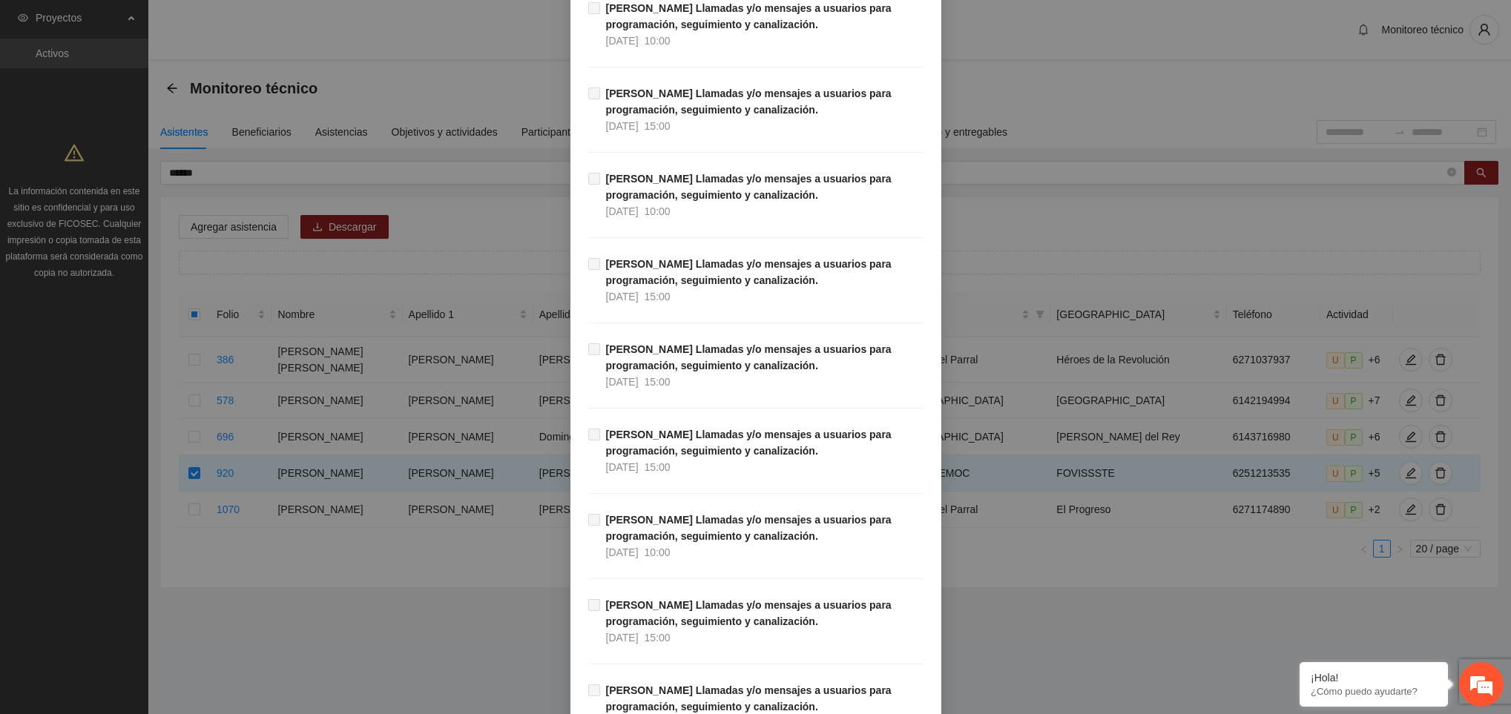
scroll to position [16723, 0]
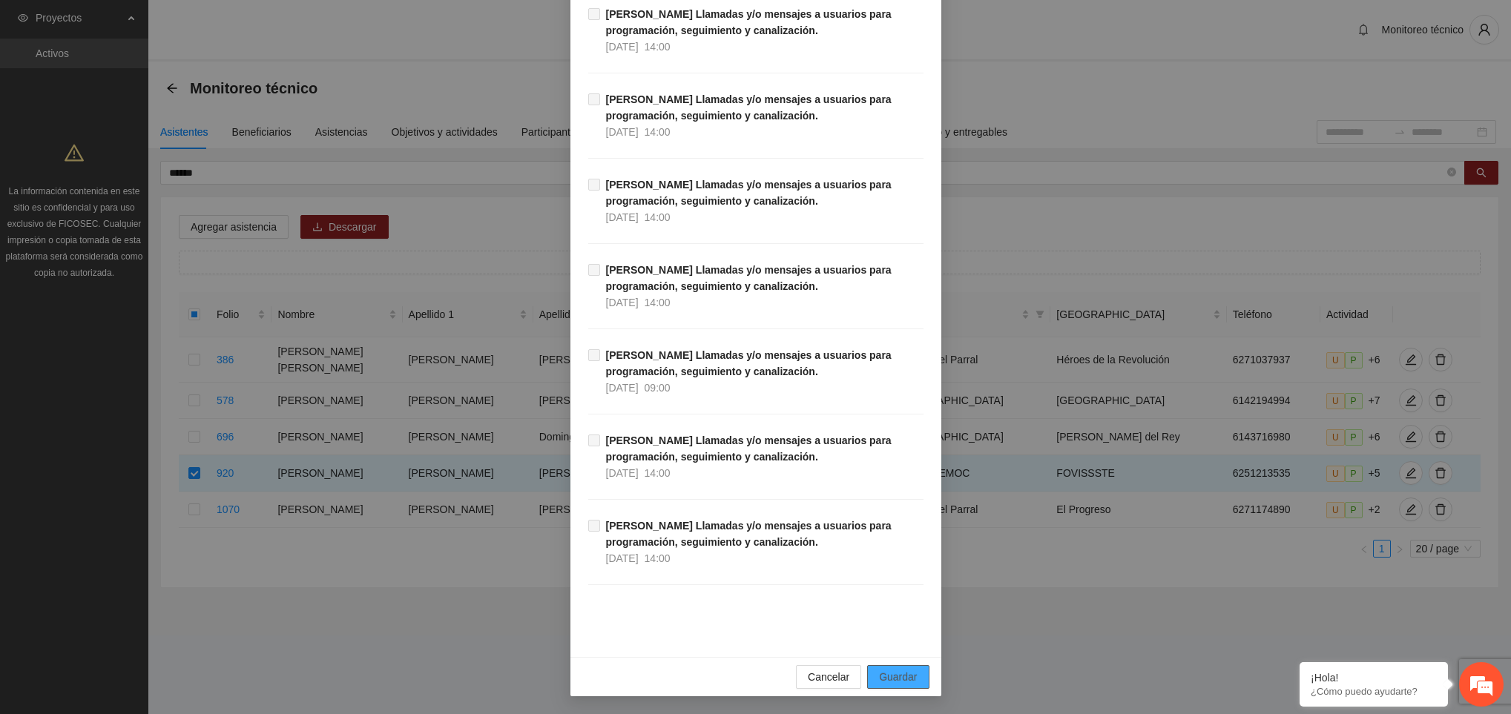
click at [909, 665] on button "Guardar" at bounding box center [898, 677] width 62 height 24
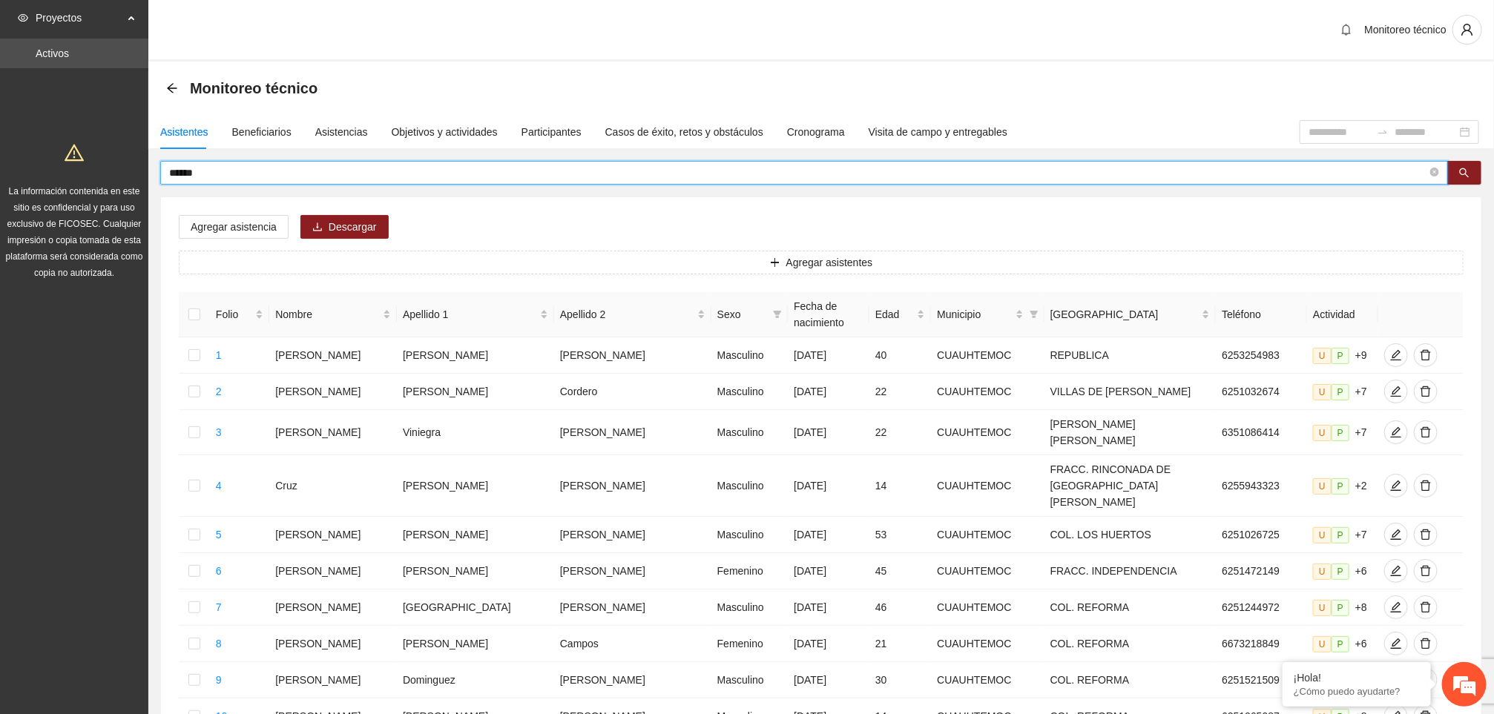
drag, startPoint x: 211, startPoint y: 176, endPoint x: 136, endPoint y: 179, distance: 75.7
click at [136, 179] on section "Proyectos Activos La información contenida en este sitio es confidencial y para…" at bounding box center [747, 641] width 1494 height 1283
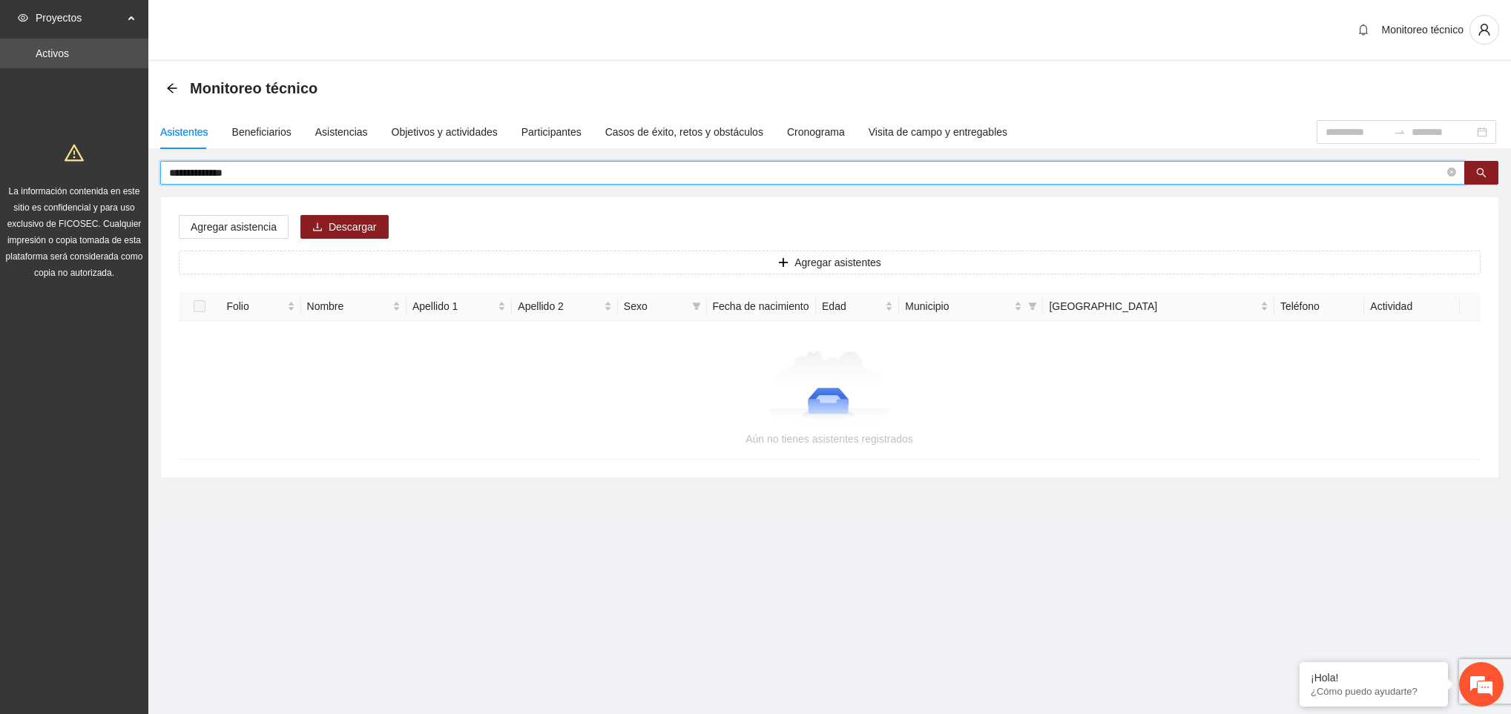
click at [191, 172] on input "**********" at bounding box center [806, 173] width 1275 height 16
type input "**********"
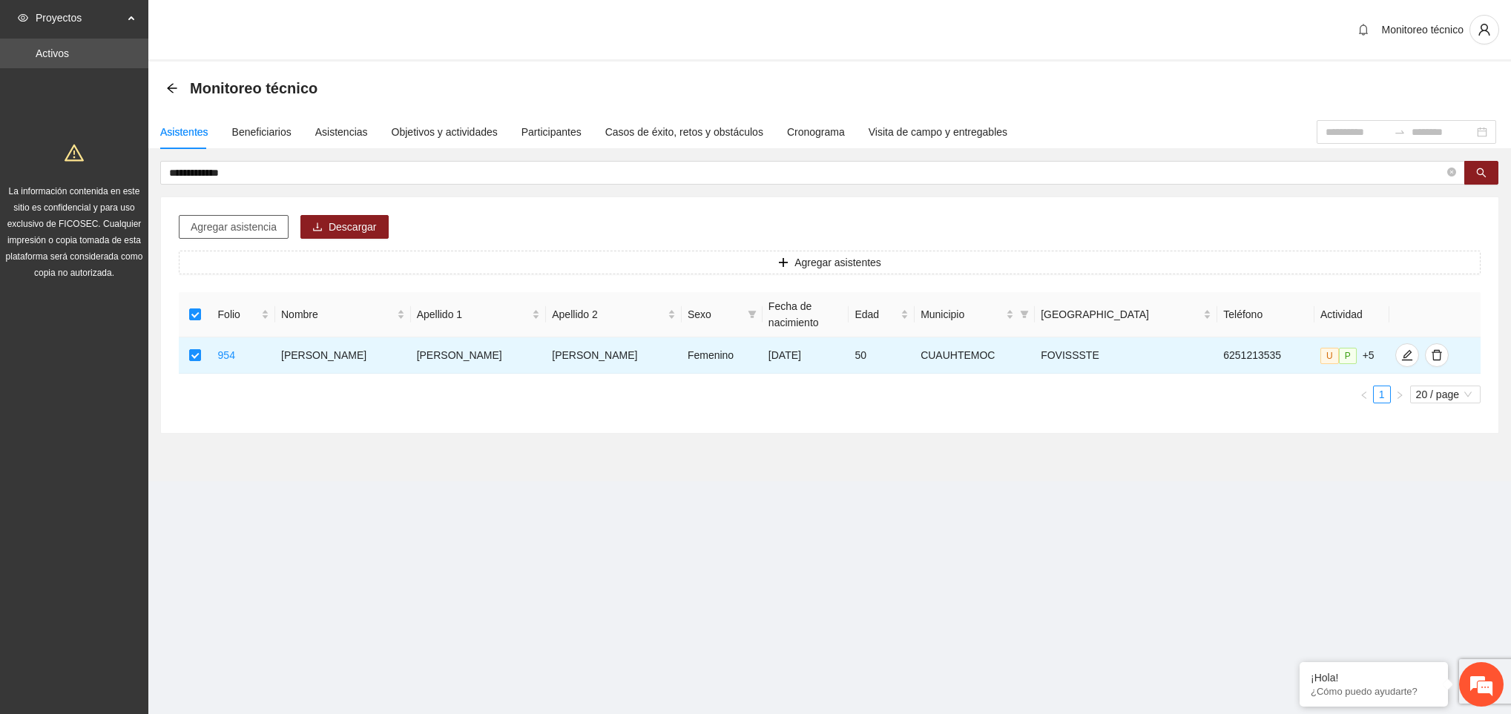
click at [251, 227] on span "Agregar asistencia" at bounding box center [234, 227] width 86 height 16
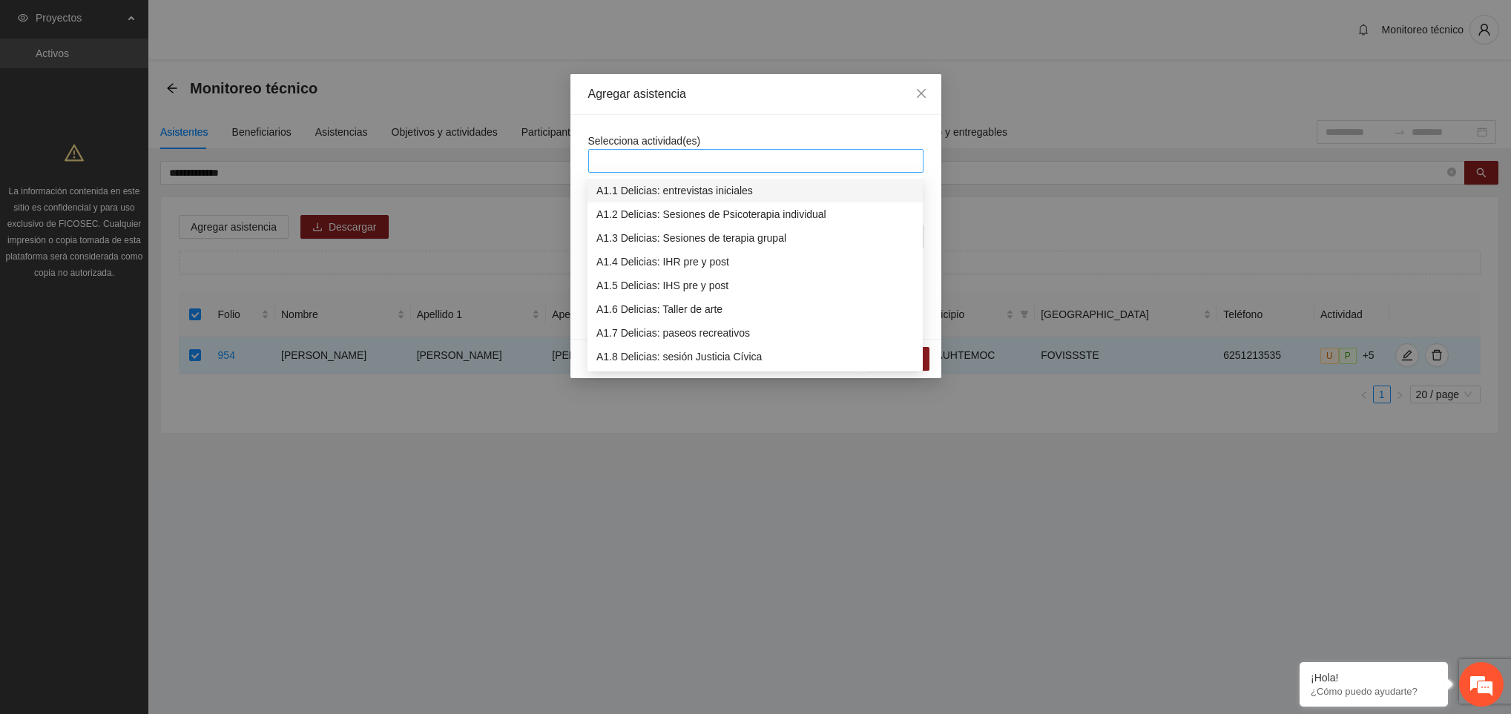
click at [655, 159] on div at bounding box center [756, 161] width 328 height 18
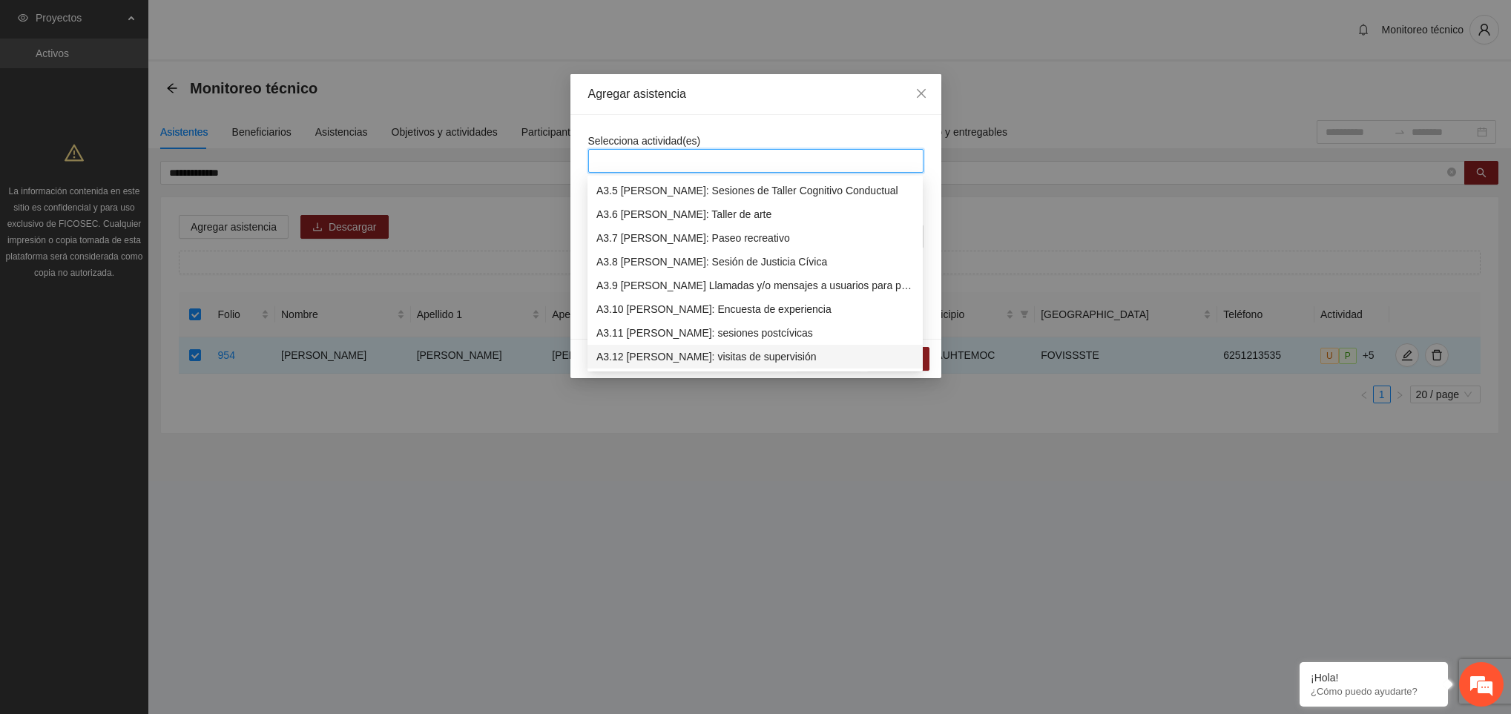
scroll to position [854, 0]
click at [682, 258] on div "A3.9 [PERSON_NAME] Llamadas y/o mensajes a usuarios para programación, seguimie…" at bounding box center [754, 262] width 317 height 16
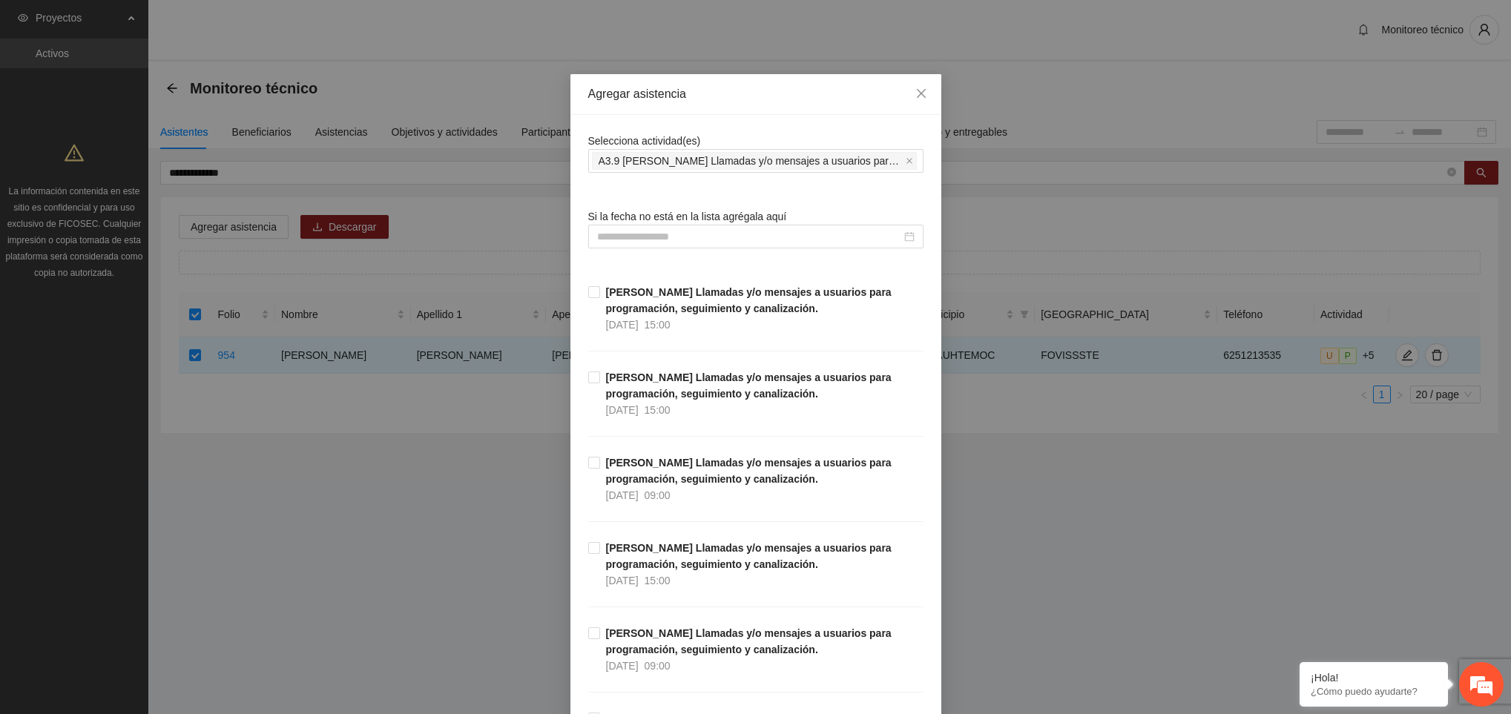
click at [726, 138] on div "Selecciona actividad(es) A3.9 [PERSON_NAME] Llamadas y/o mensajes a usuarios pa…" at bounding box center [755, 153] width 335 height 40
click at [688, 245] on input at bounding box center [749, 236] width 304 height 16
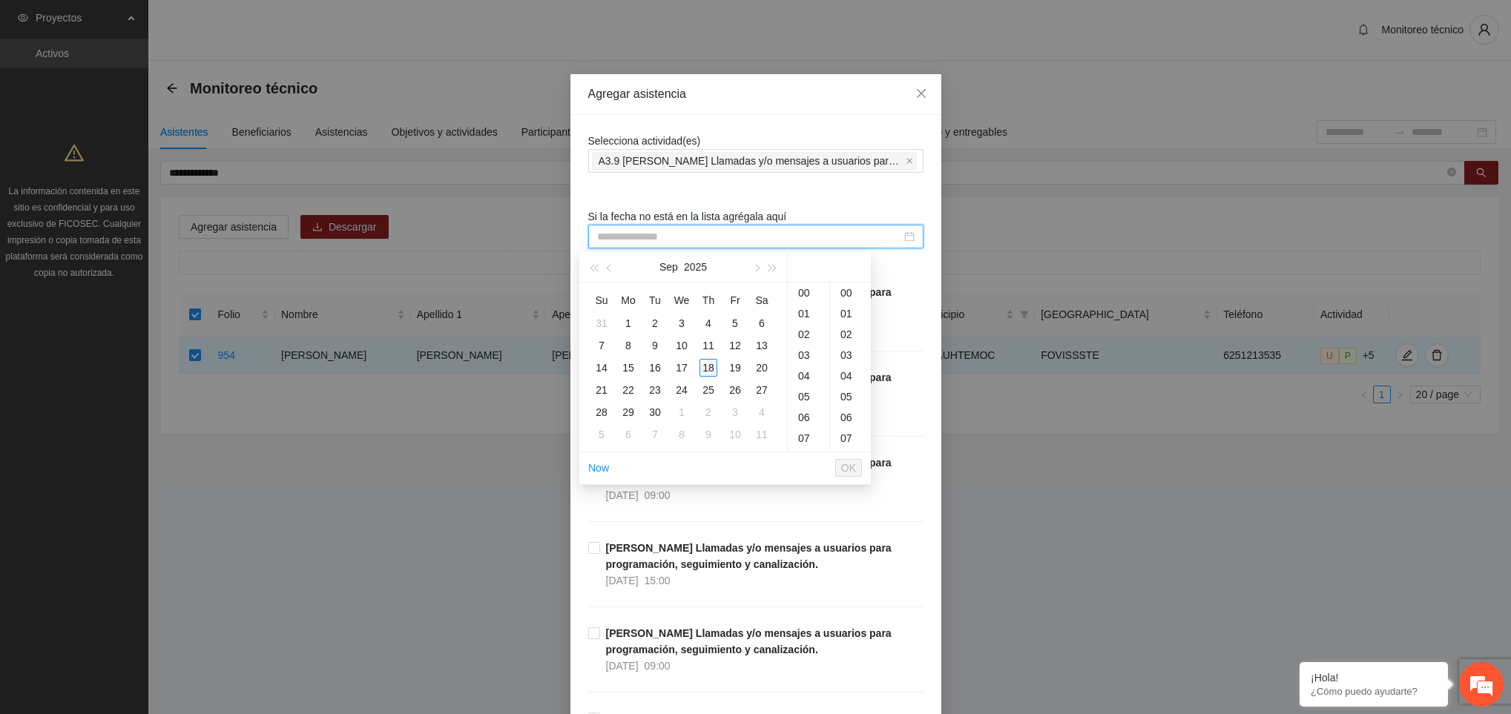
click at [713, 366] on div "18" at bounding box center [708, 368] width 18 height 18
click at [800, 326] on div "09" at bounding box center [809, 323] width 42 height 21
click at [841, 334] on div "08" at bounding box center [850, 331] width 41 height 21
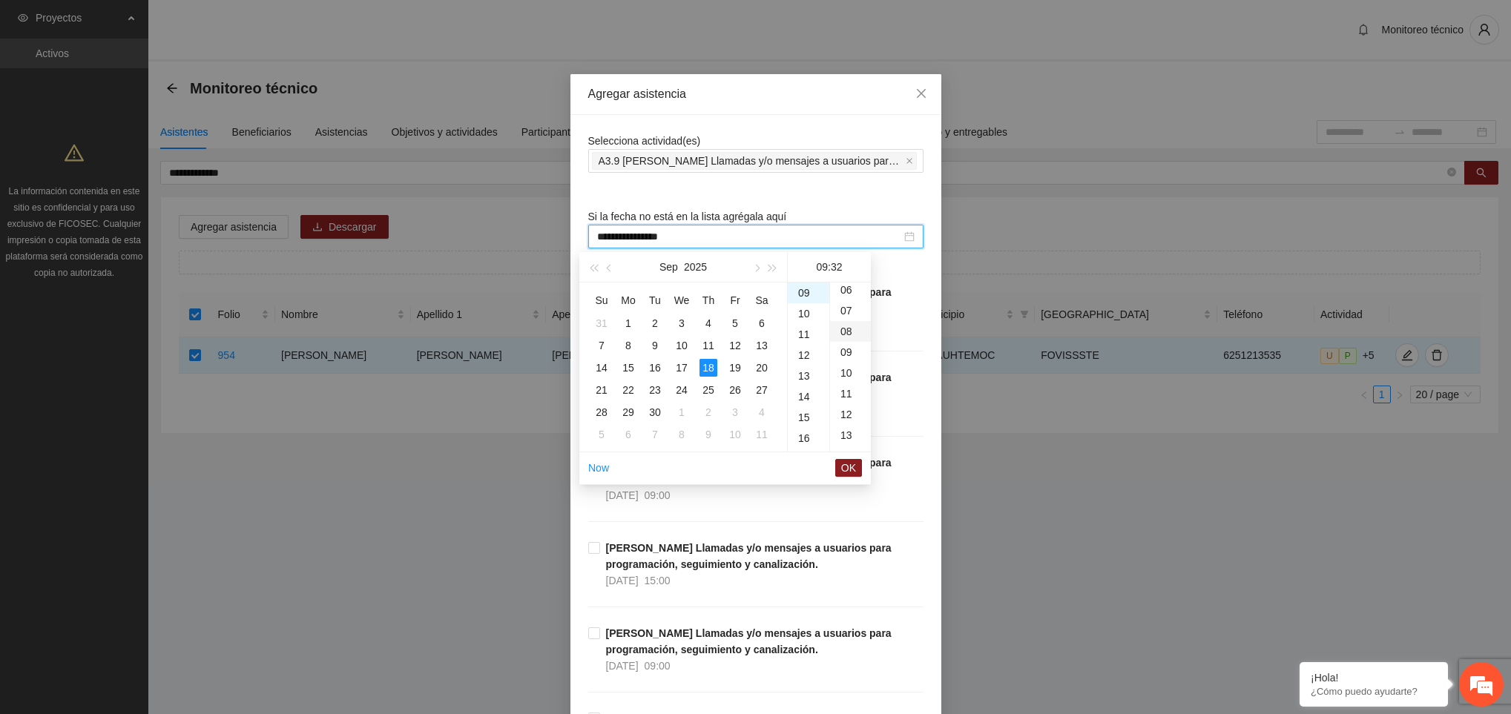
type input "**********"
click at [840, 468] on button "OK" at bounding box center [848, 468] width 27 height 18
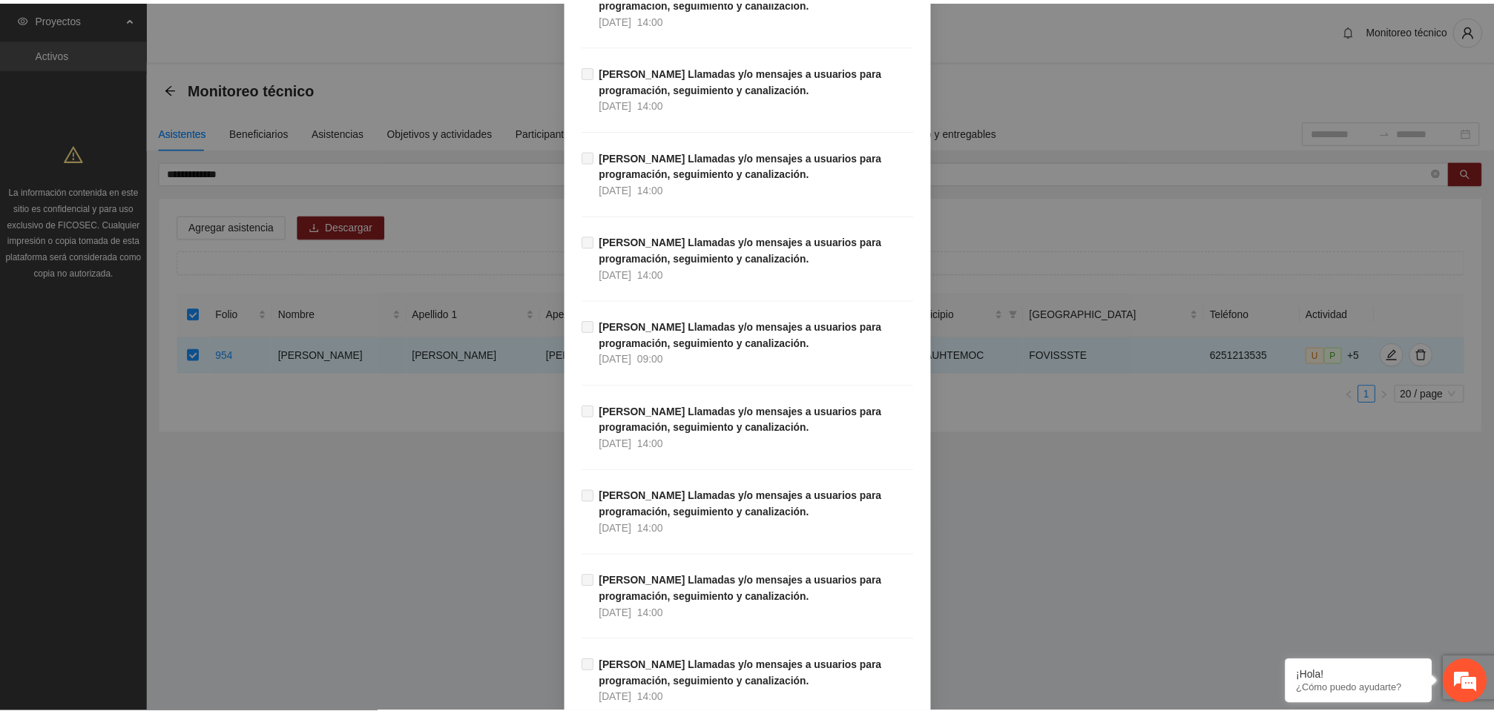
scroll to position [16723, 0]
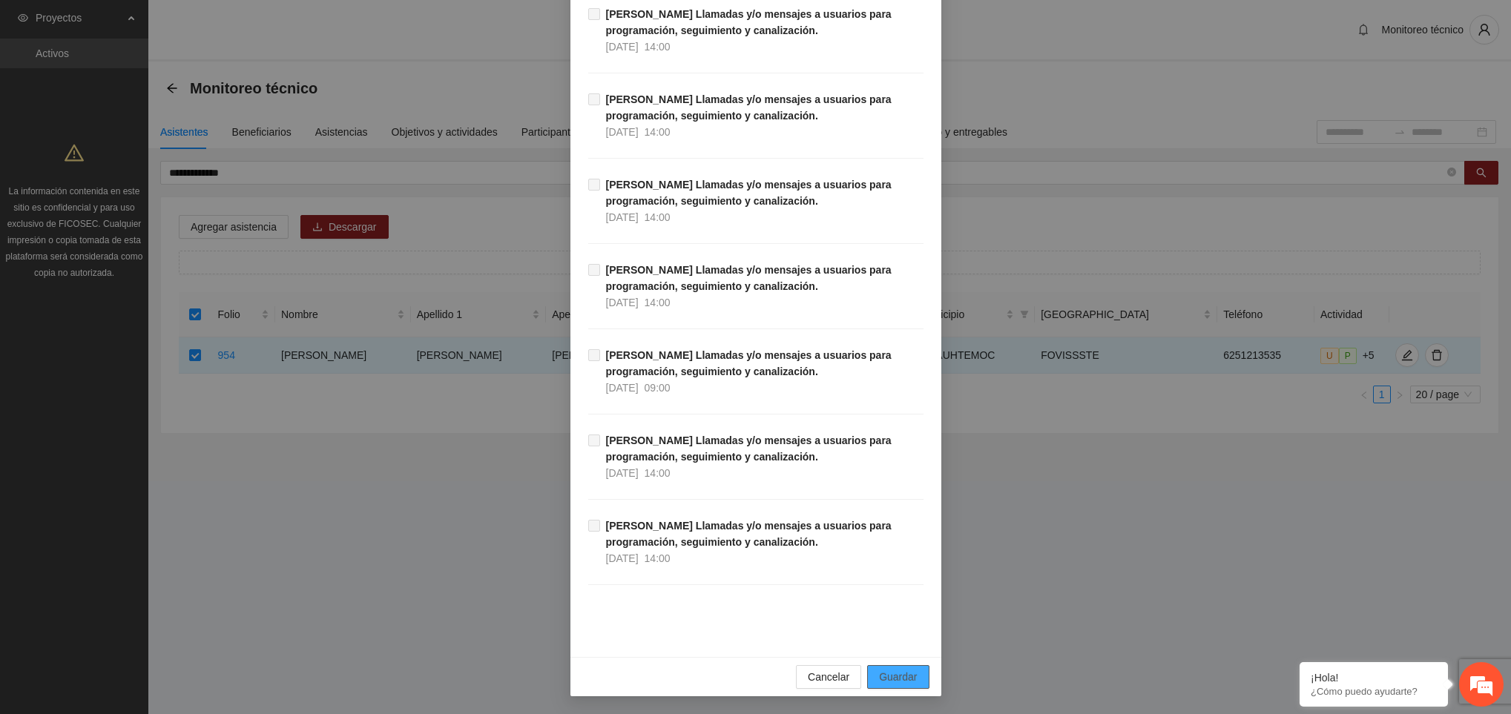
click at [891, 679] on span "Guardar" at bounding box center [898, 677] width 38 height 16
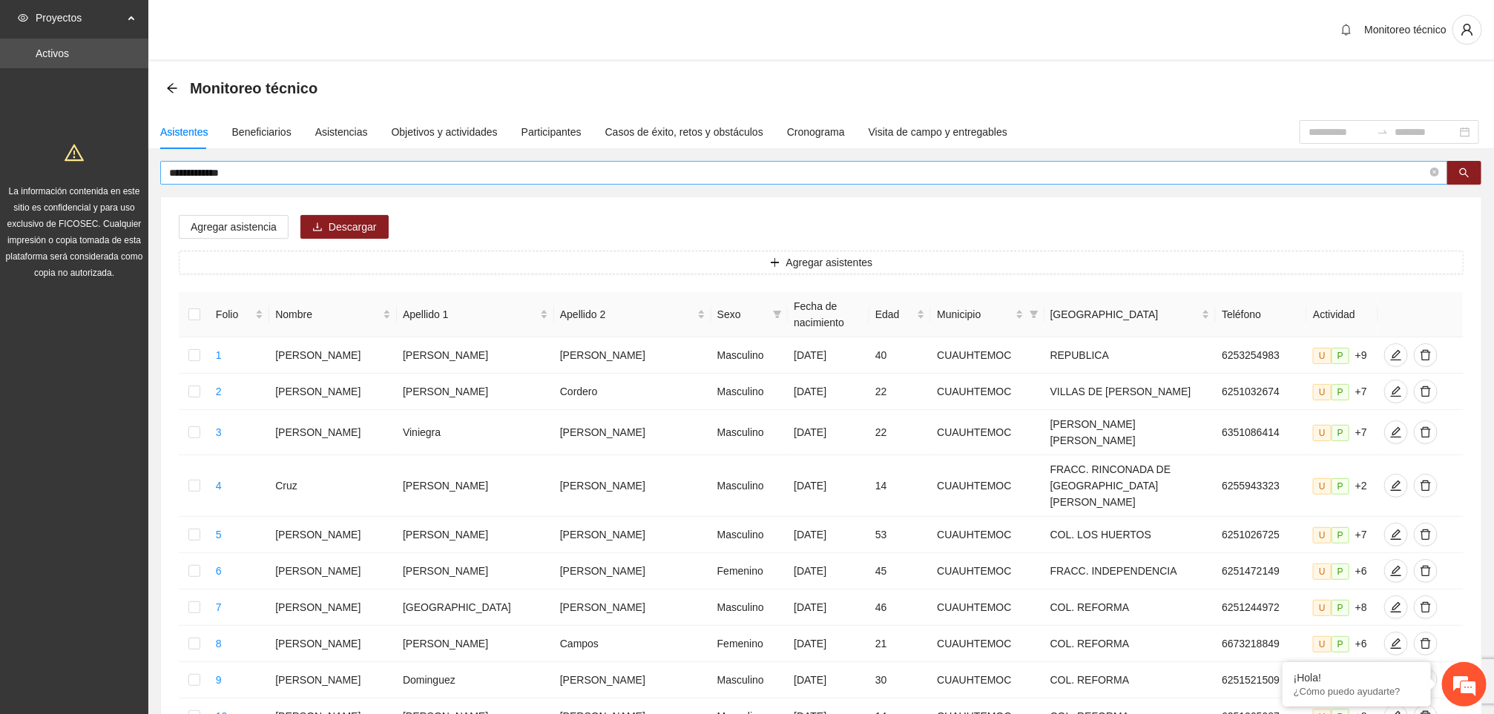
scroll to position [1, 0]
drag, startPoint x: 237, startPoint y: 174, endPoint x: 139, endPoint y: 179, distance: 98.0
click at [139, 179] on section "**********" at bounding box center [747, 640] width 1494 height 1283
type input "**********"
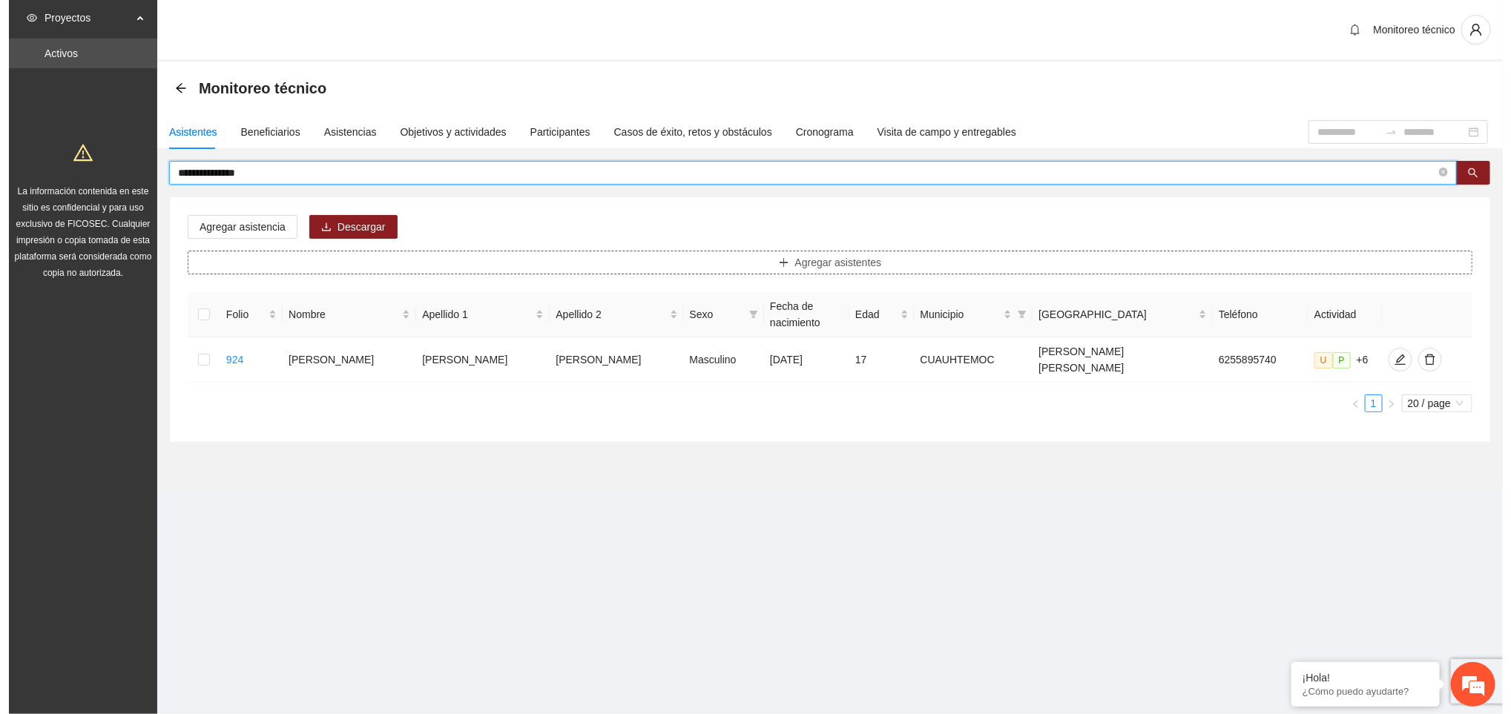
scroll to position [0, 0]
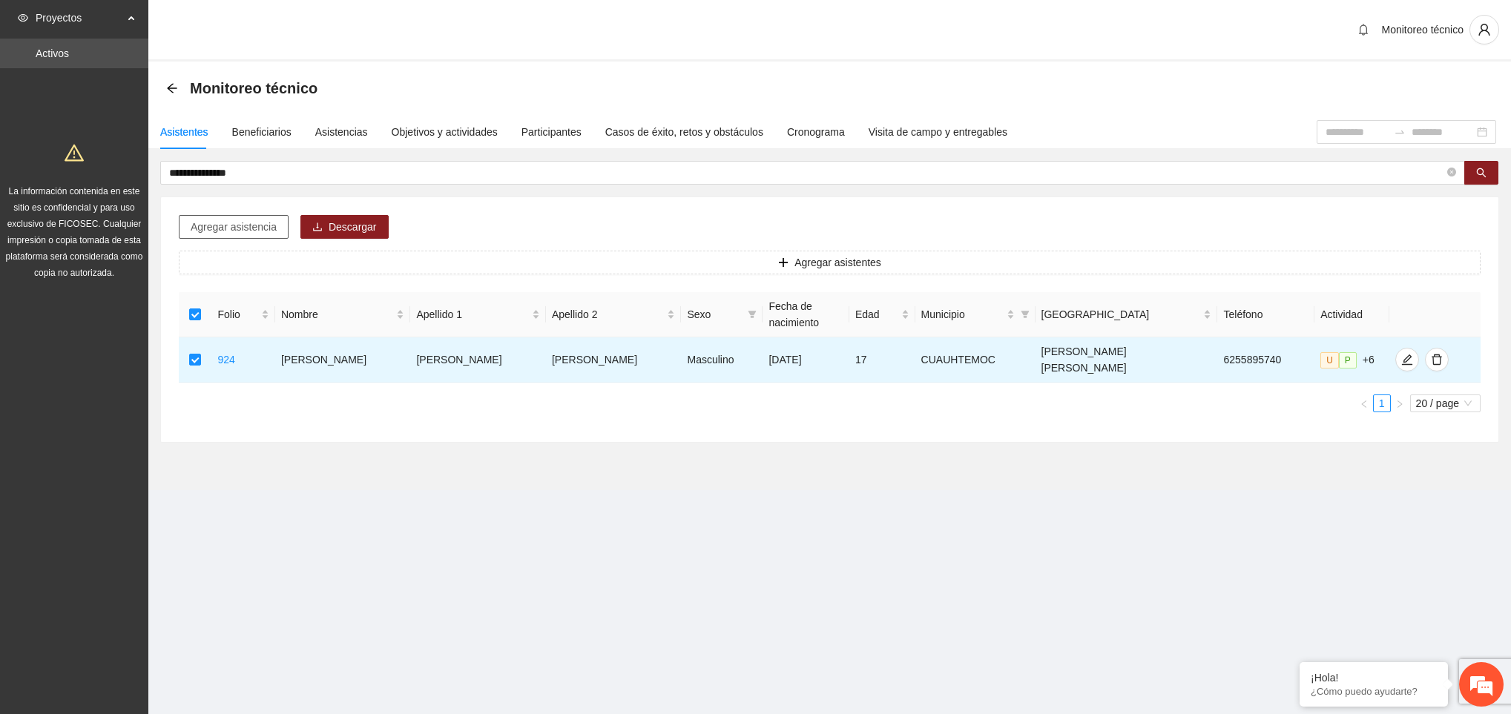
click at [243, 234] on span "Agregar asistencia" at bounding box center [234, 227] width 86 height 16
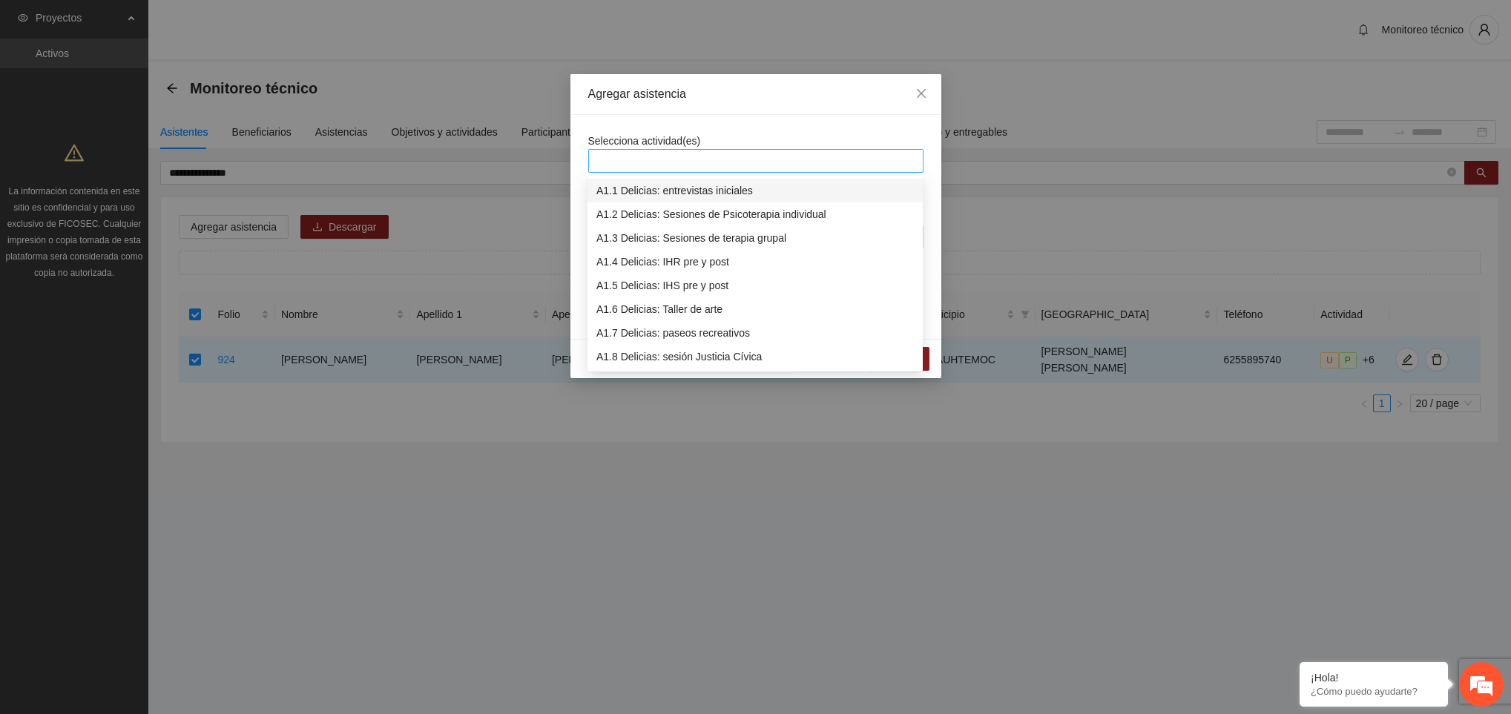
click at [662, 165] on div at bounding box center [756, 161] width 328 height 18
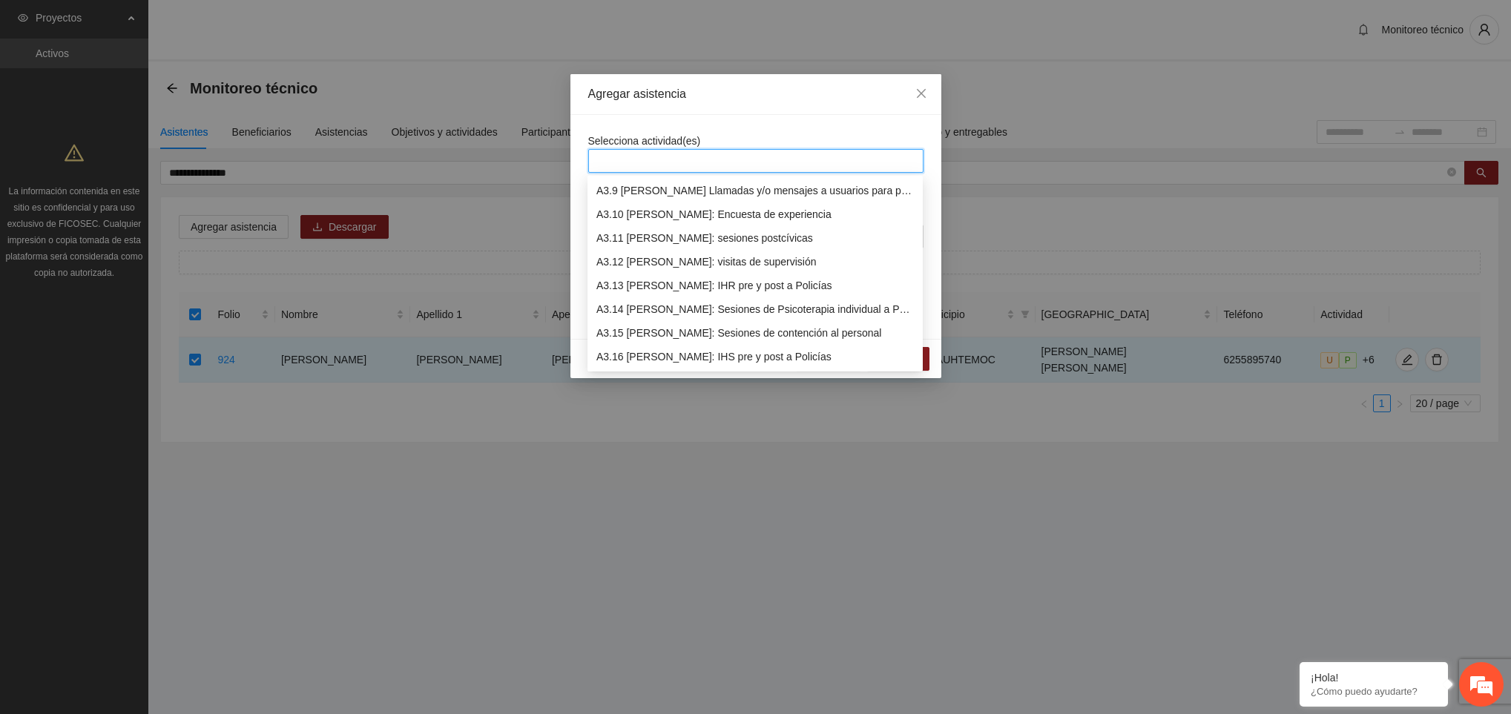
scroll to position [902, 0]
click at [670, 216] on div "A3.9 [PERSON_NAME] Llamadas y/o mensajes a usuarios para programación, seguimie…" at bounding box center [754, 214] width 317 height 16
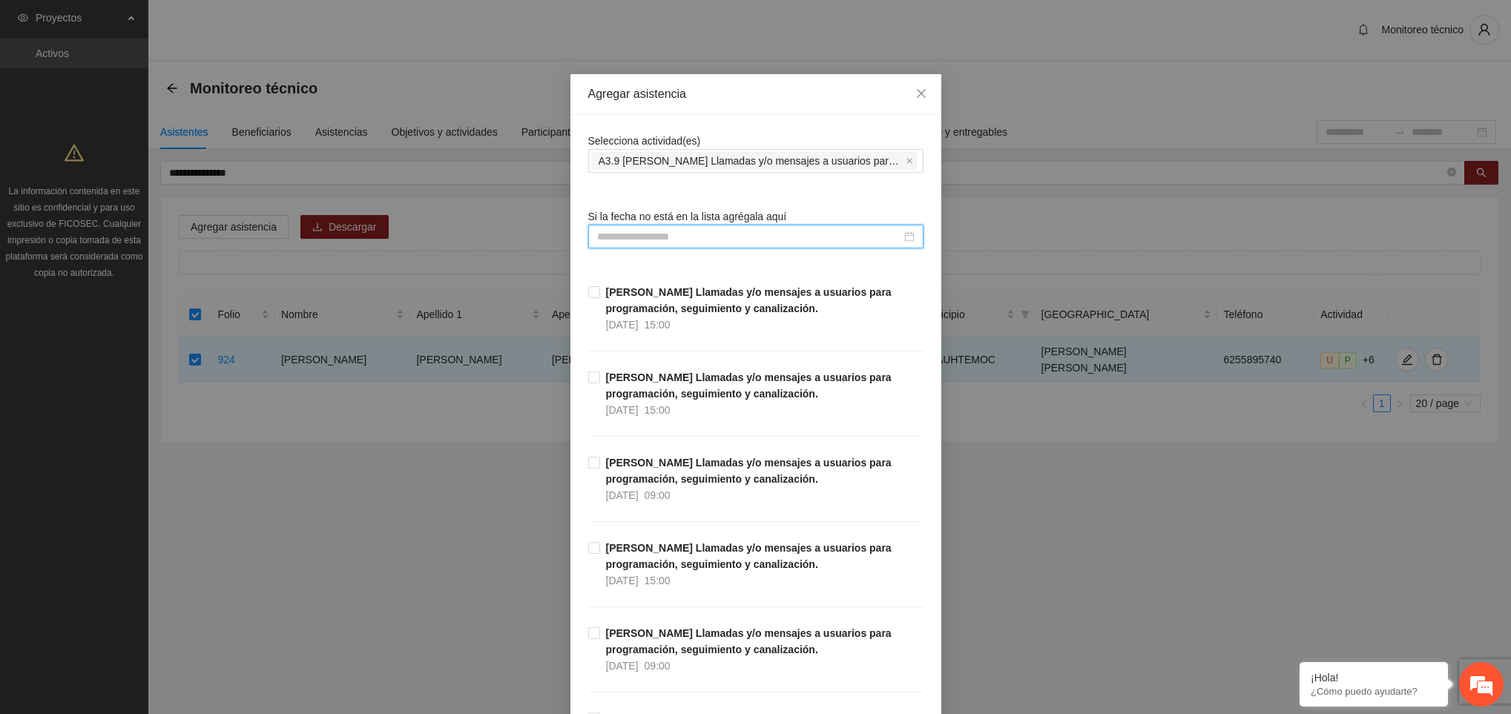
click at [670, 230] on input at bounding box center [749, 236] width 304 height 16
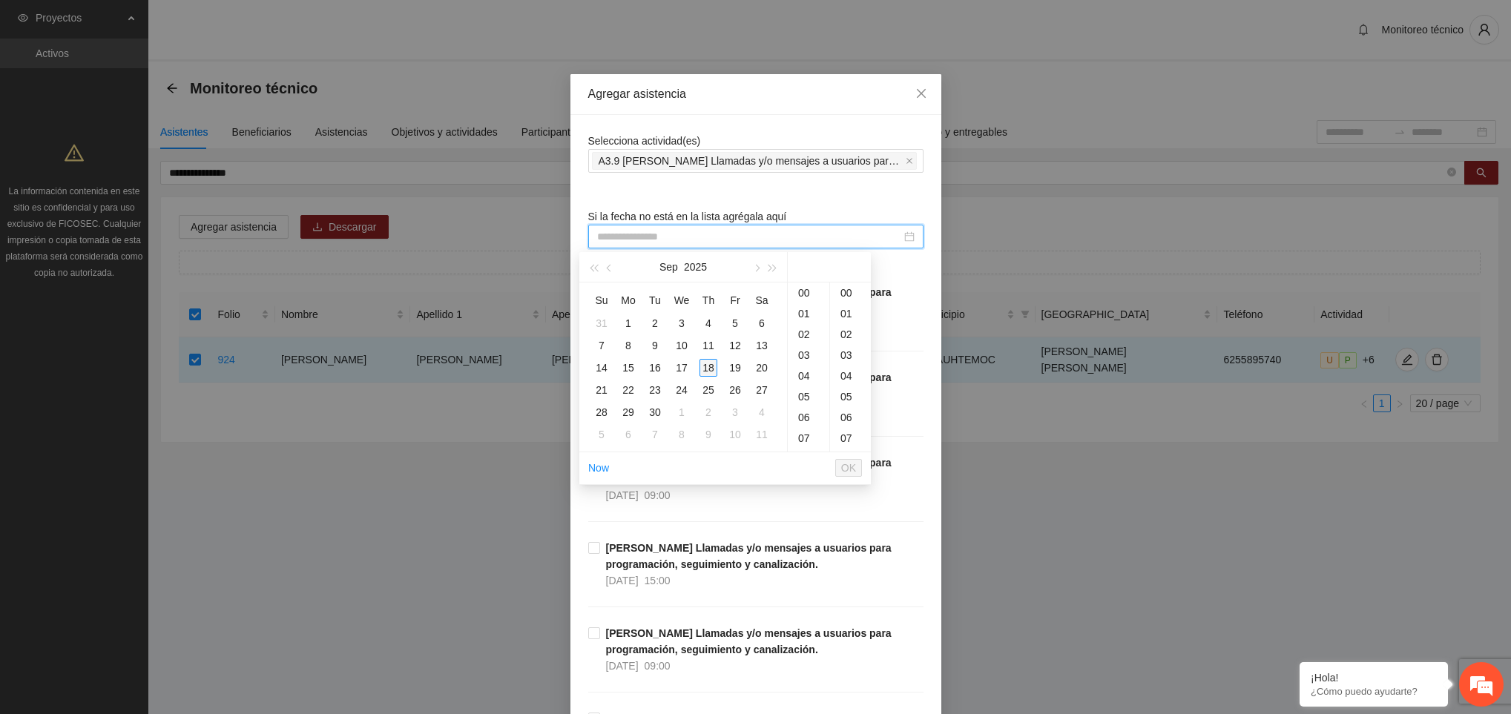
click at [705, 370] on div "18" at bounding box center [708, 368] width 18 height 18
click at [802, 326] on div "09" at bounding box center [809, 323] width 42 height 21
click at [843, 310] on div "01" at bounding box center [850, 313] width 41 height 21
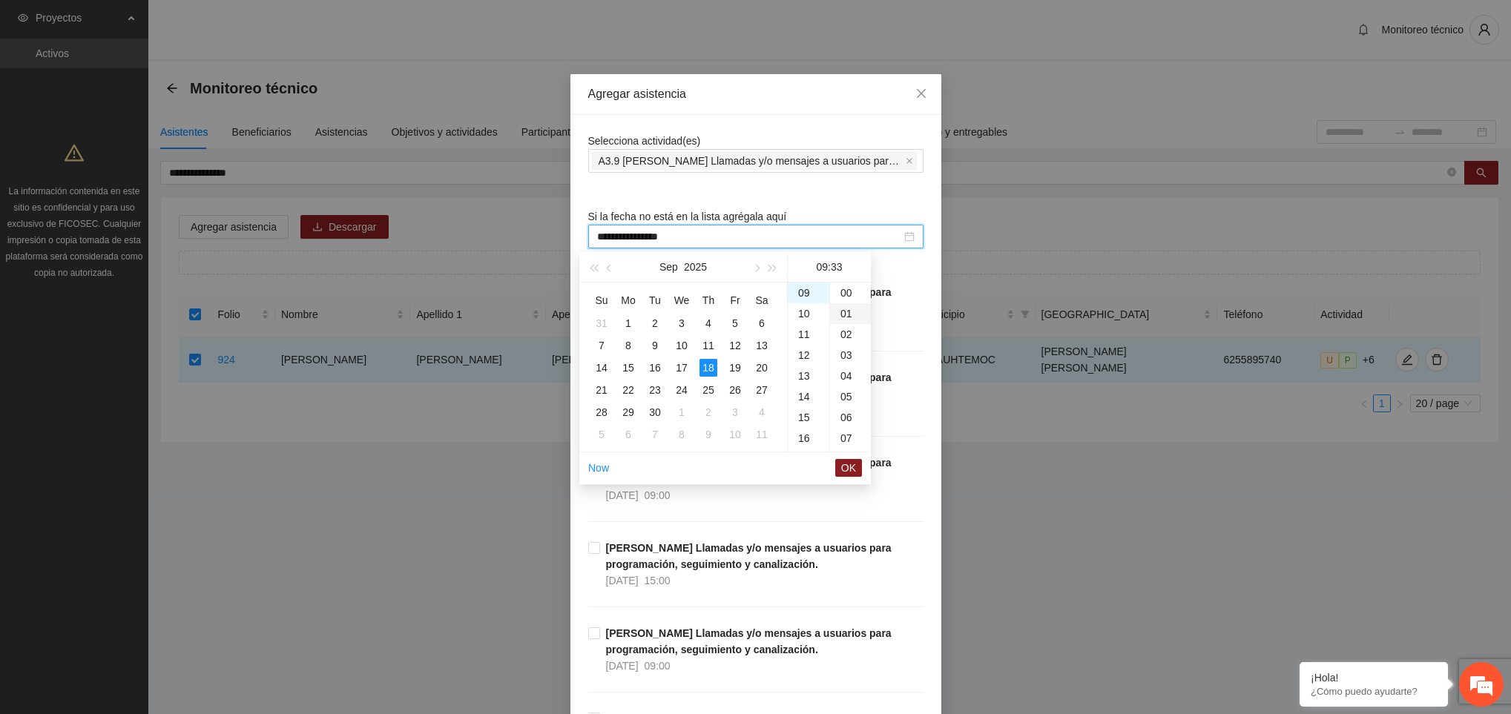
type input "**********"
click at [851, 474] on span "OK" at bounding box center [848, 468] width 15 height 16
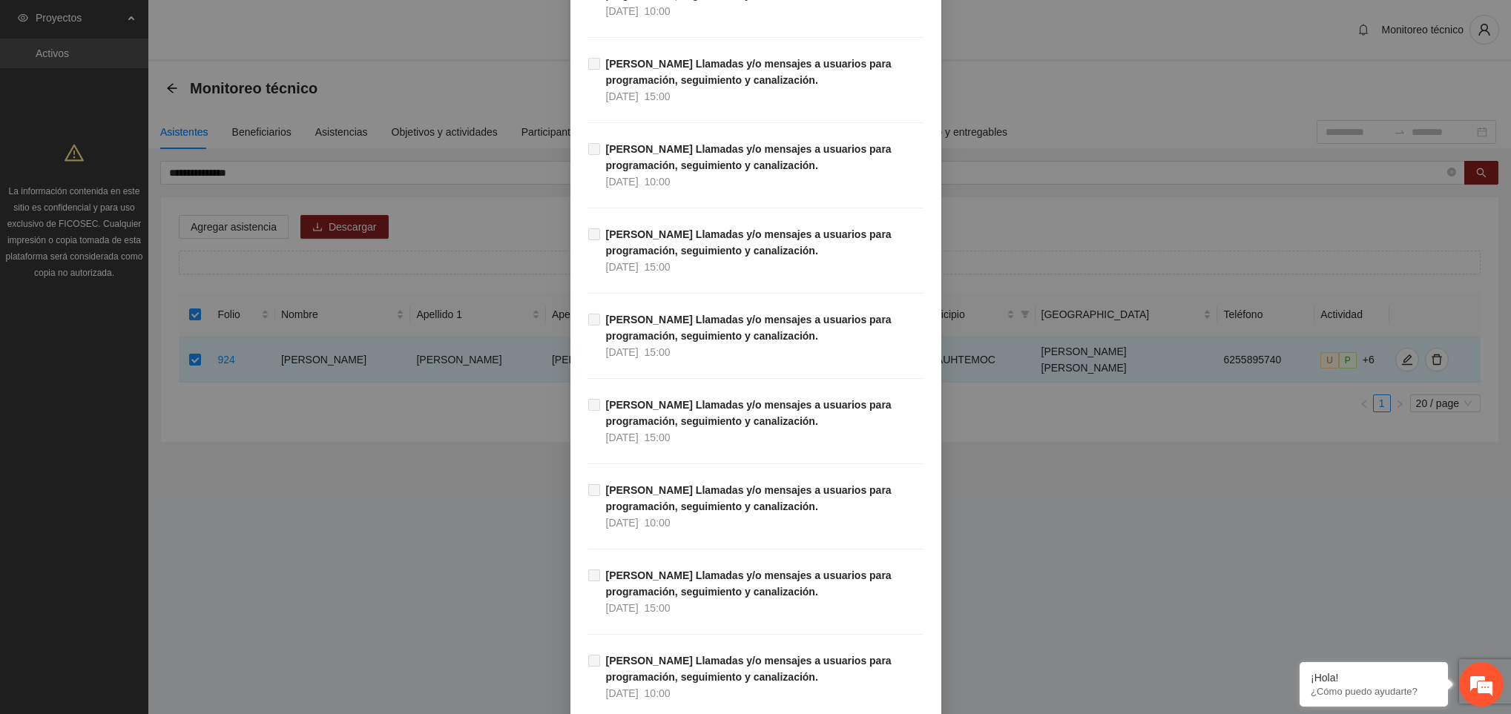
scroll to position [16723, 0]
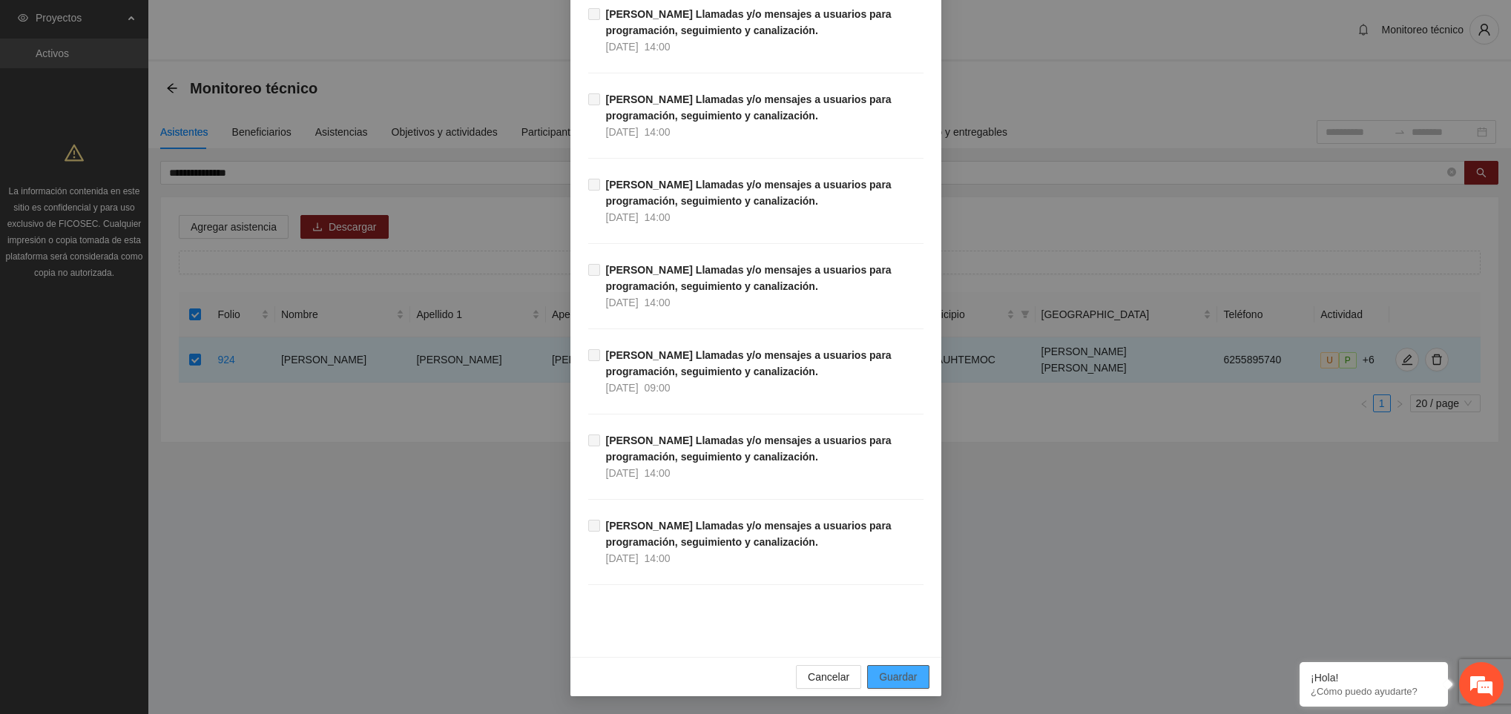
click at [904, 675] on span "Guardar" at bounding box center [898, 677] width 38 height 16
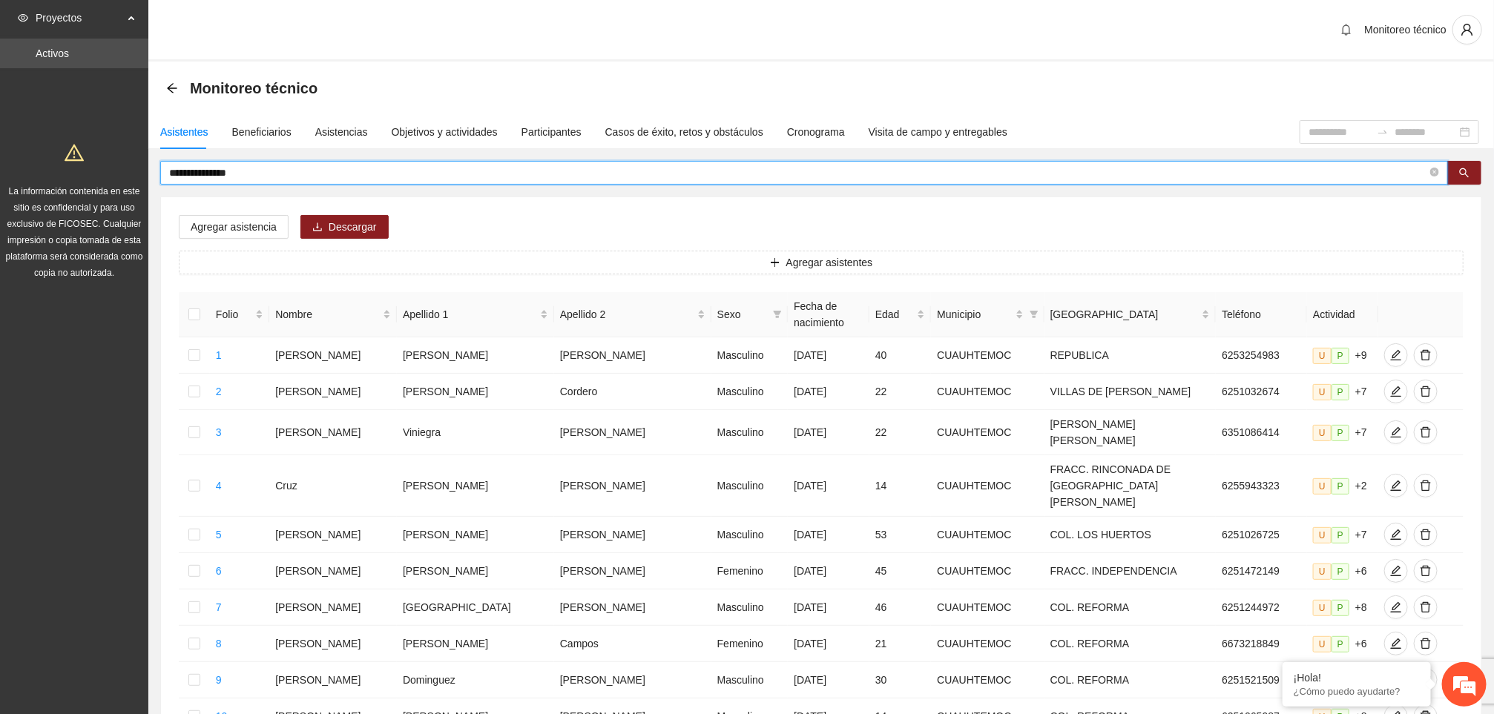
drag, startPoint x: 285, startPoint y: 168, endPoint x: 87, endPoint y: 185, distance: 198.8
click at [87, 185] on section "**********" at bounding box center [747, 641] width 1494 height 1283
type input "**********"
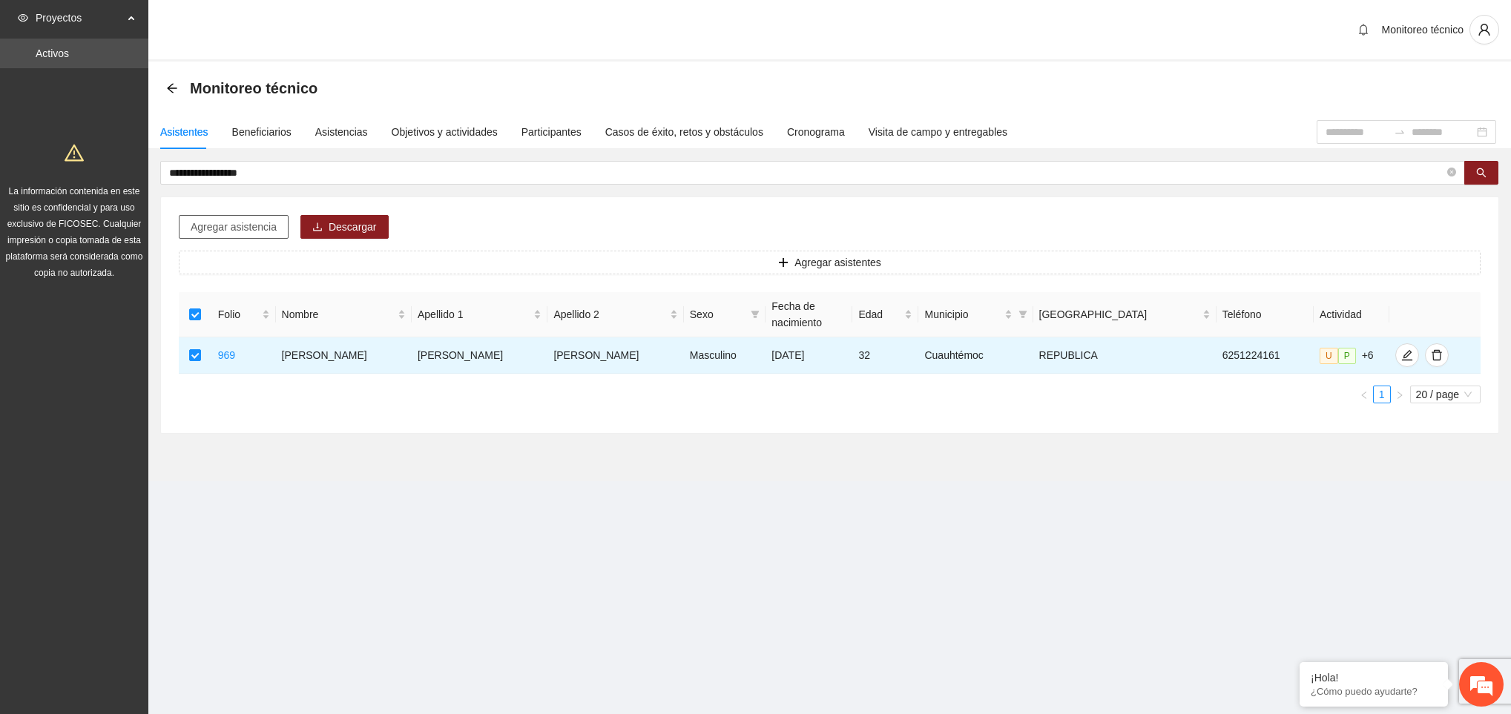
click at [248, 230] on span "Agregar asistencia" at bounding box center [234, 227] width 86 height 16
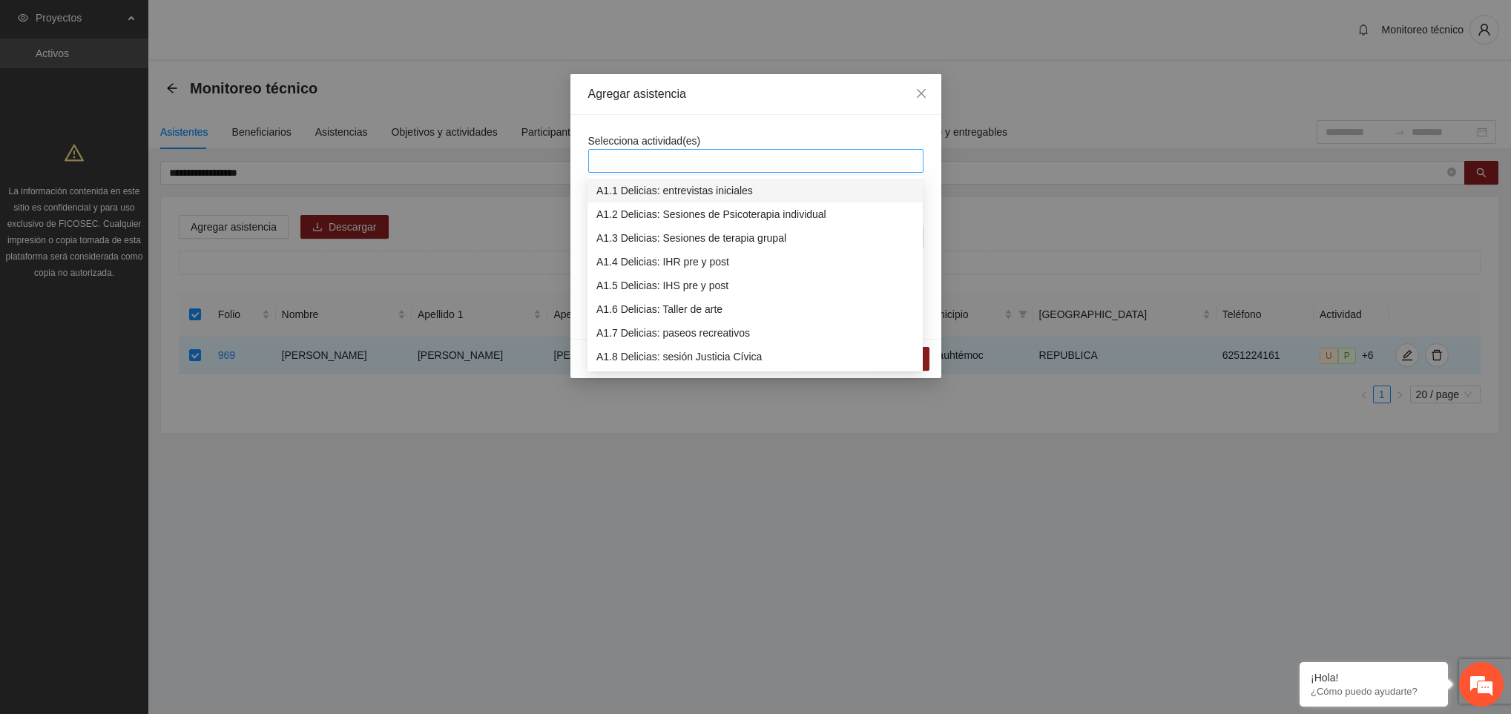
click at [648, 165] on div at bounding box center [756, 161] width 328 height 18
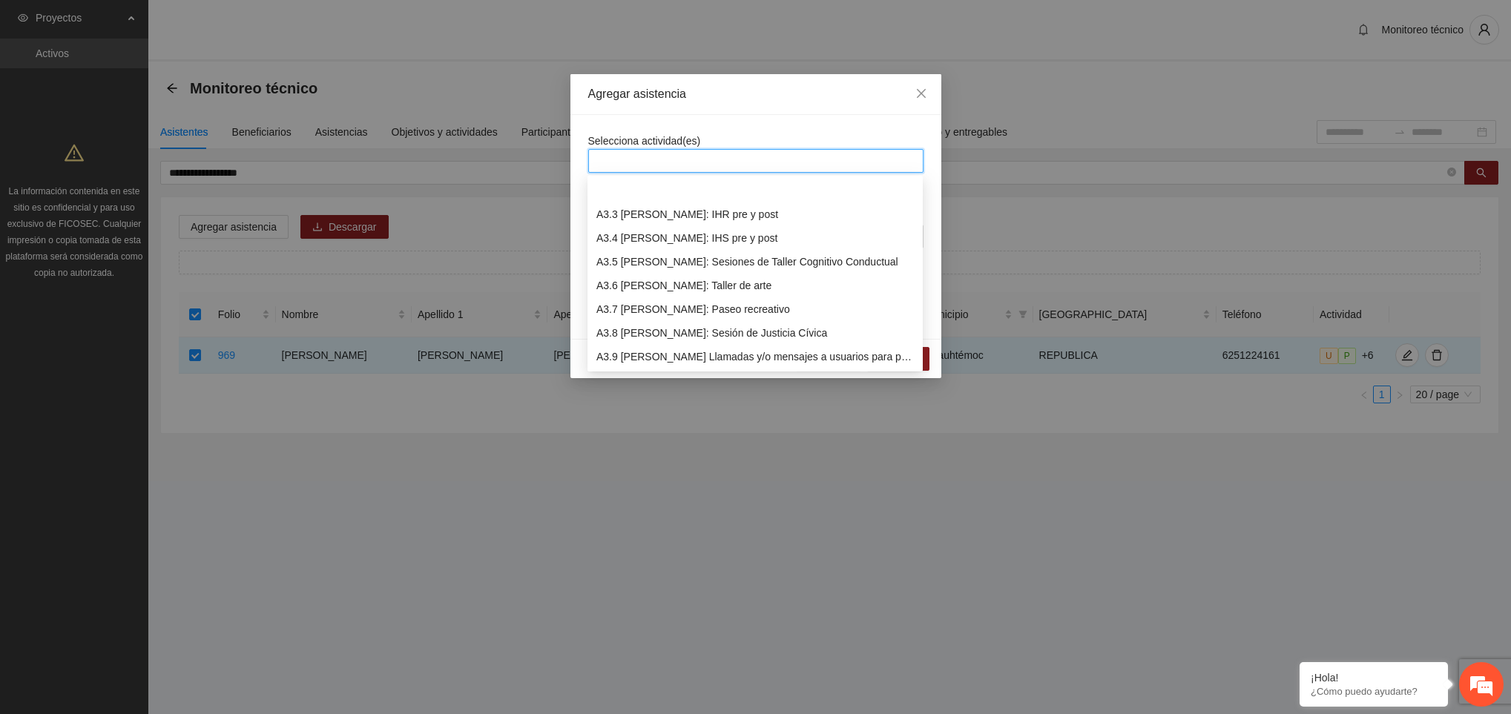
scroll to position [926, 0]
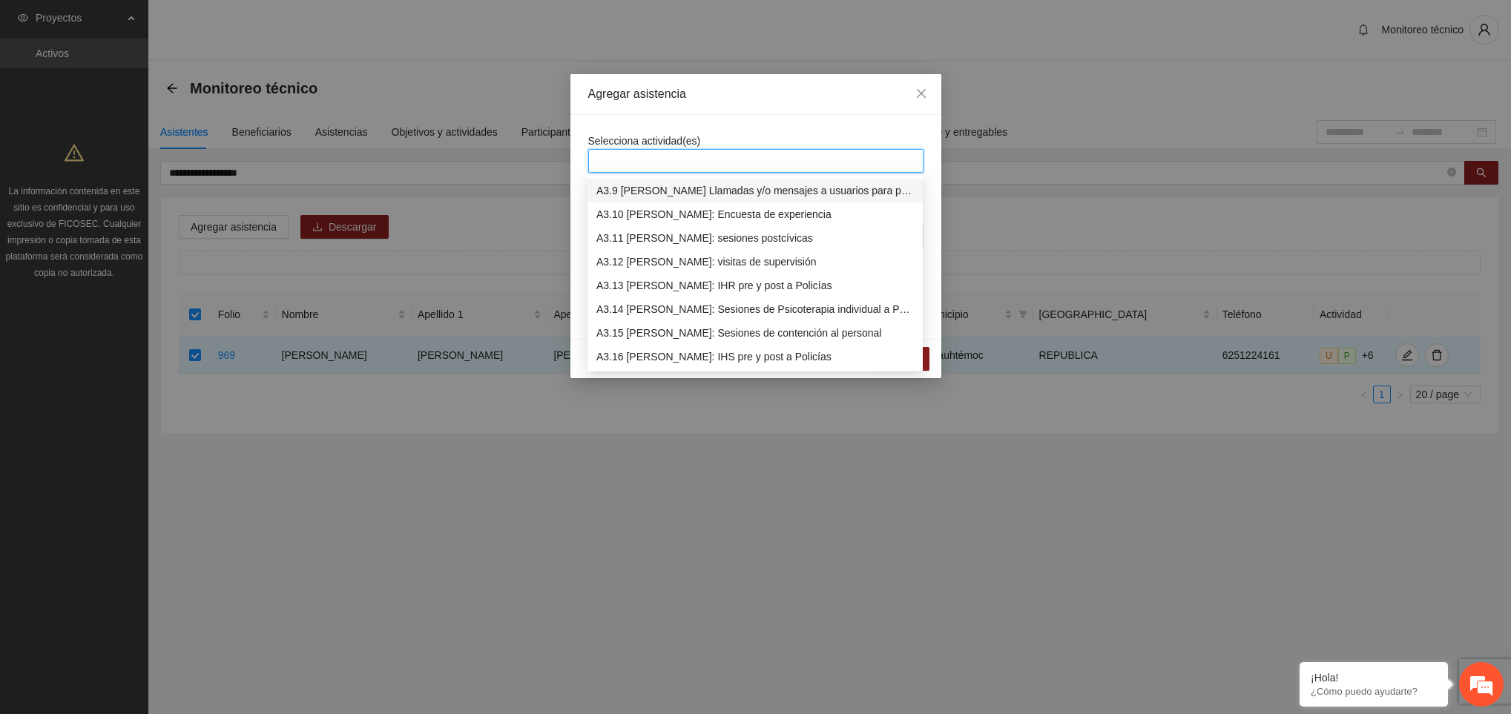
click at [656, 194] on div "A3.9 [PERSON_NAME] Llamadas y/o mensajes a usuarios para programación, seguimie…" at bounding box center [754, 190] width 317 height 16
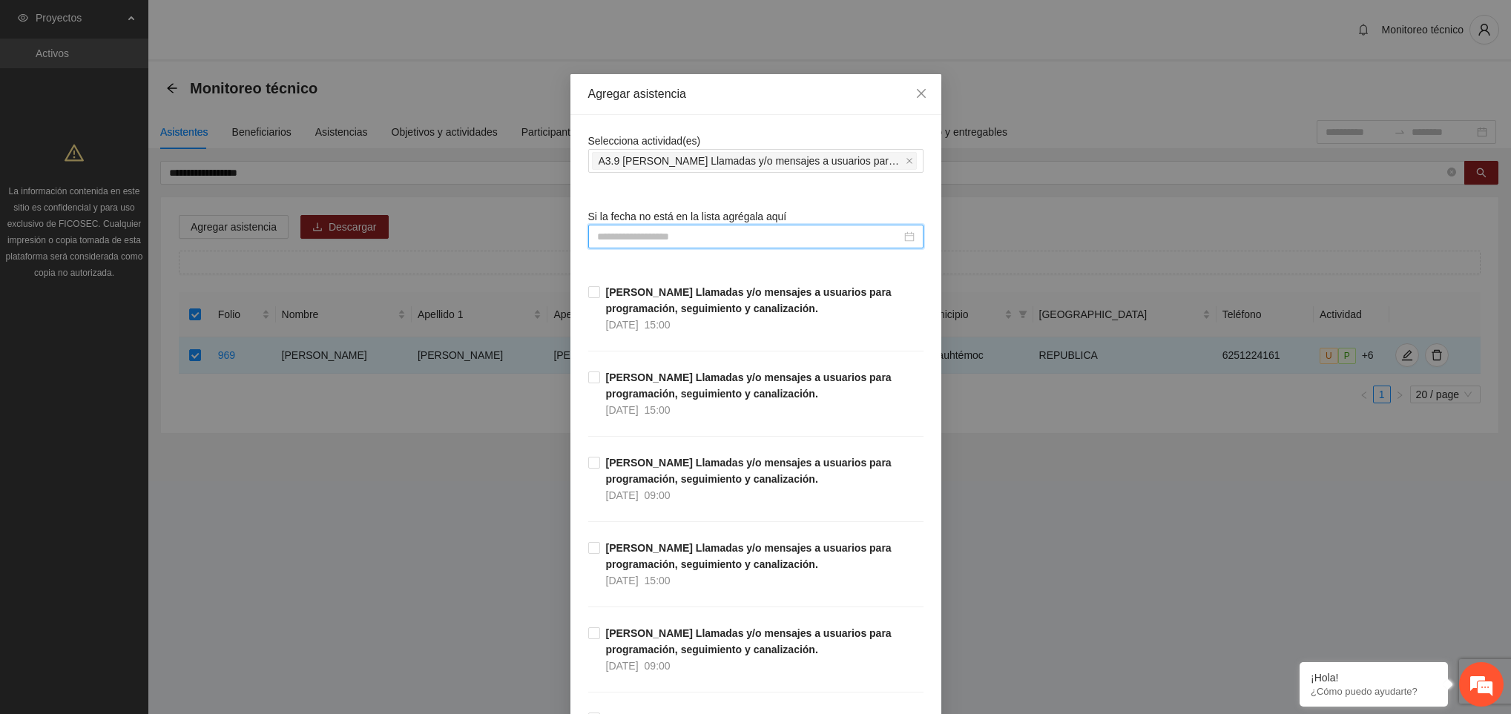
click at [691, 237] on input at bounding box center [749, 236] width 304 height 16
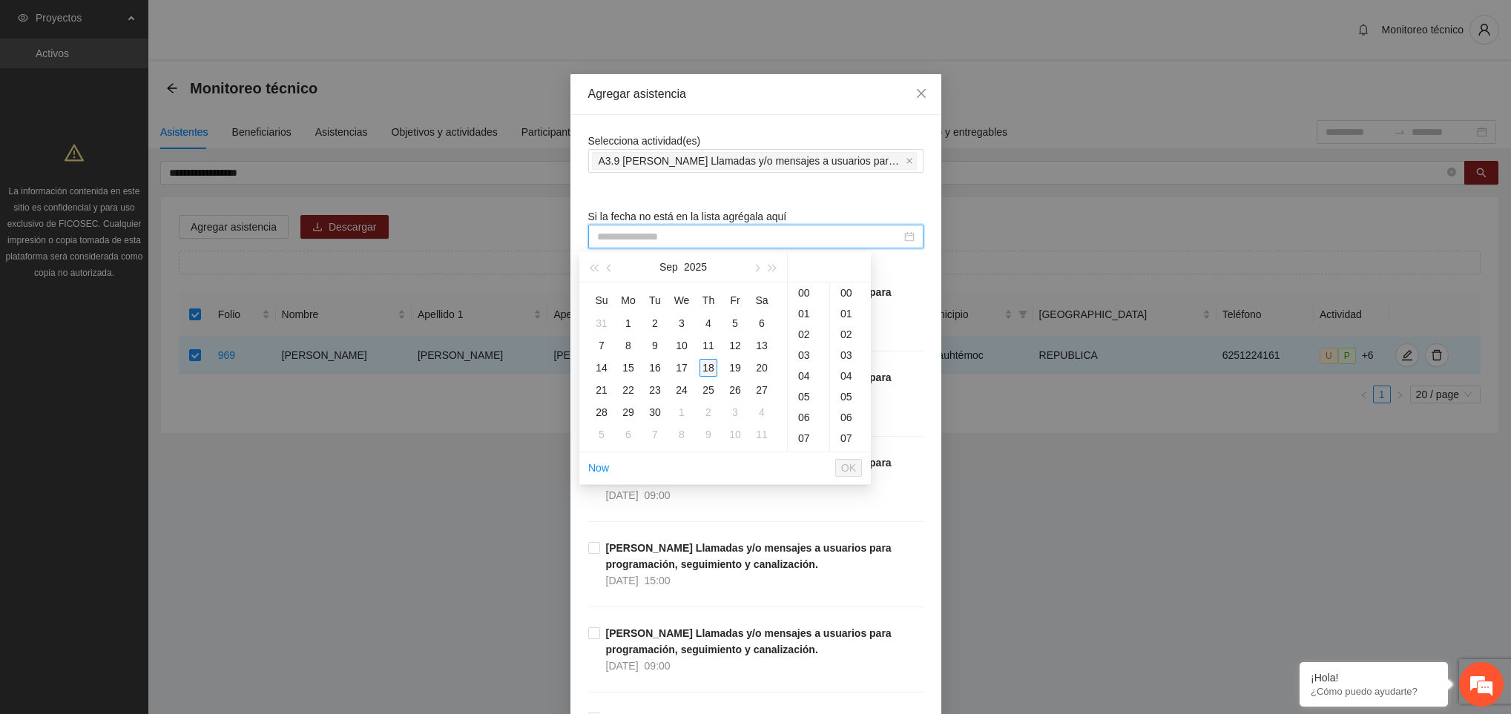
click at [712, 370] on div "18" at bounding box center [708, 368] width 18 height 18
click at [806, 346] on div "08" at bounding box center [809, 347] width 42 height 21
click at [843, 387] on div "58" at bounding box center [850, 391] width 41 height 21
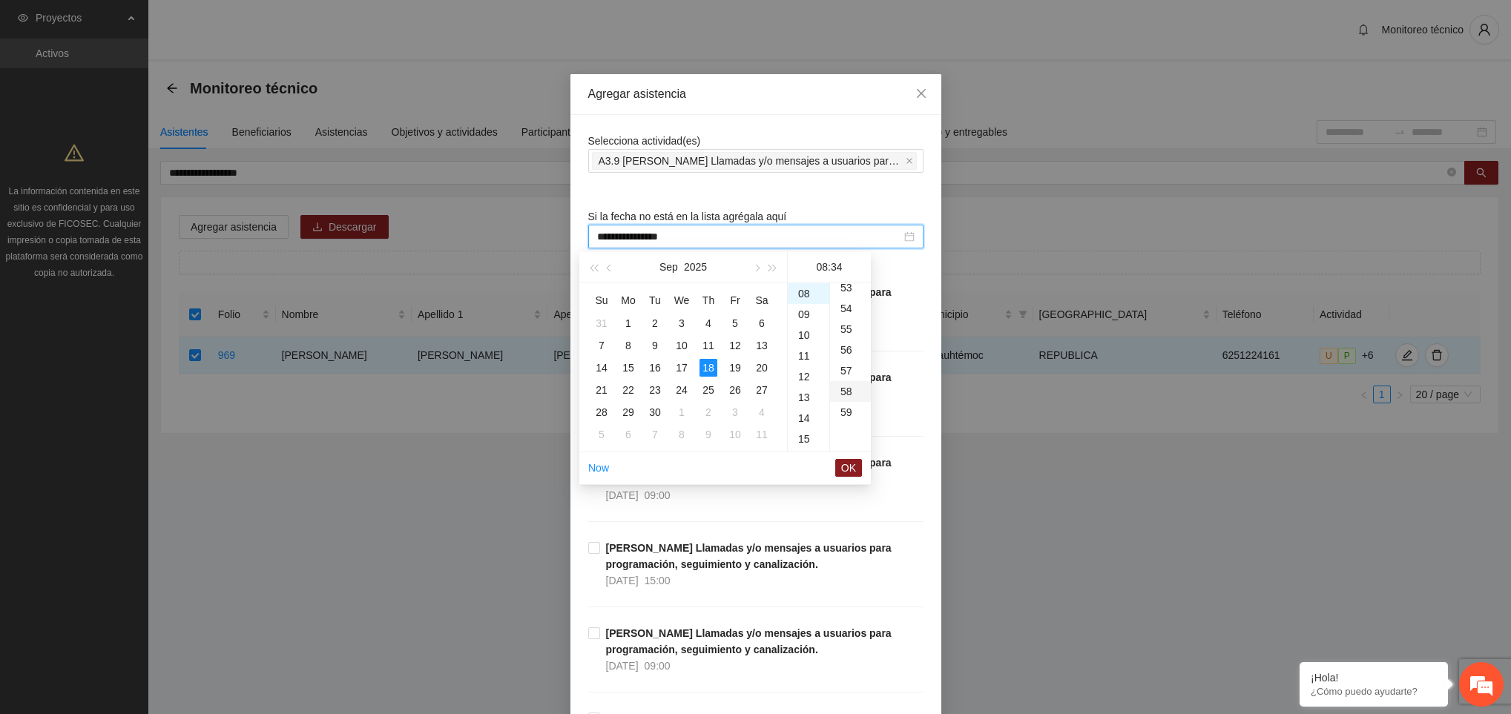
type input "**********"
click at [840, 463] on button "OK" at bounding box center [848, 468] width 27 height 18
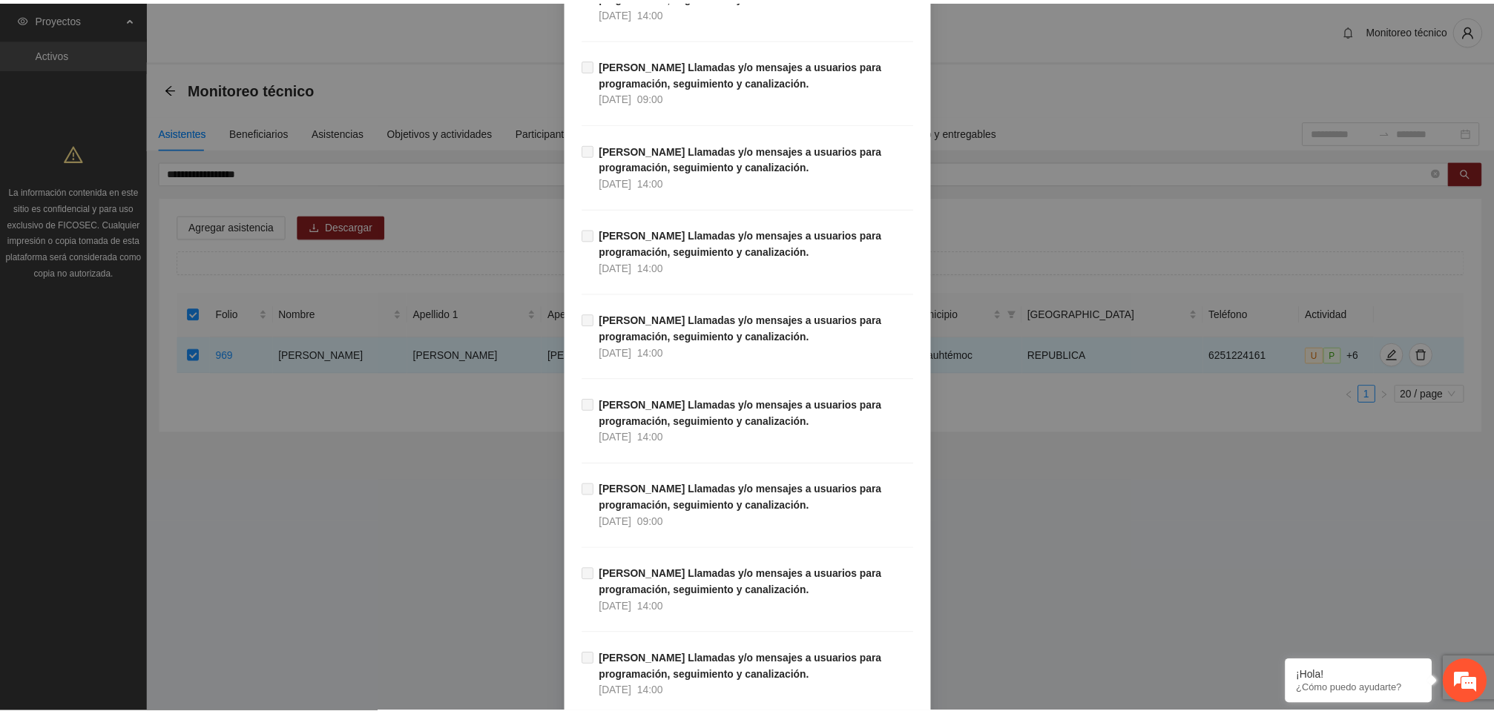
scroll to position [16723, 0]
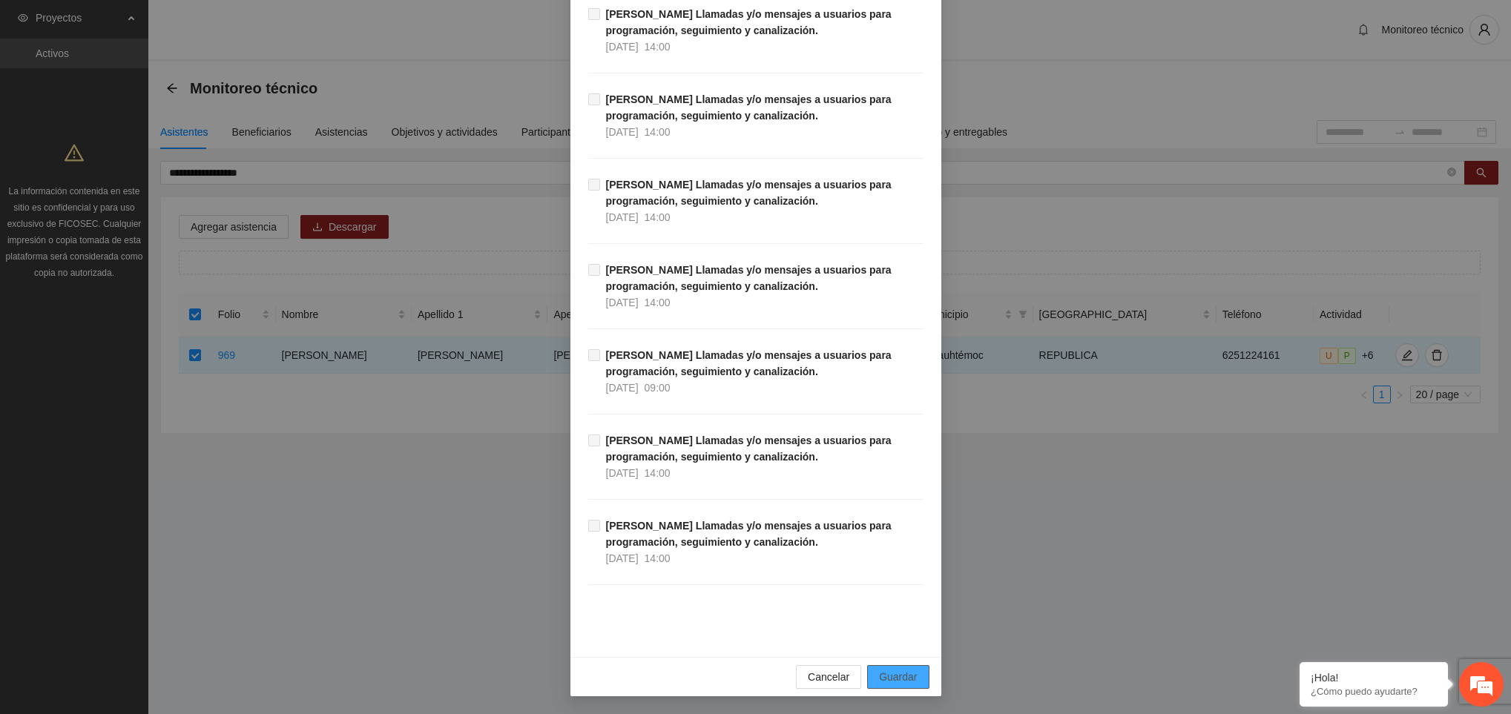
click at [899, 679] on span "Guardar" at bounding box center [898, 677] width 38 height 16
